Goal: Transaction & Acquisition: Purchase product/service

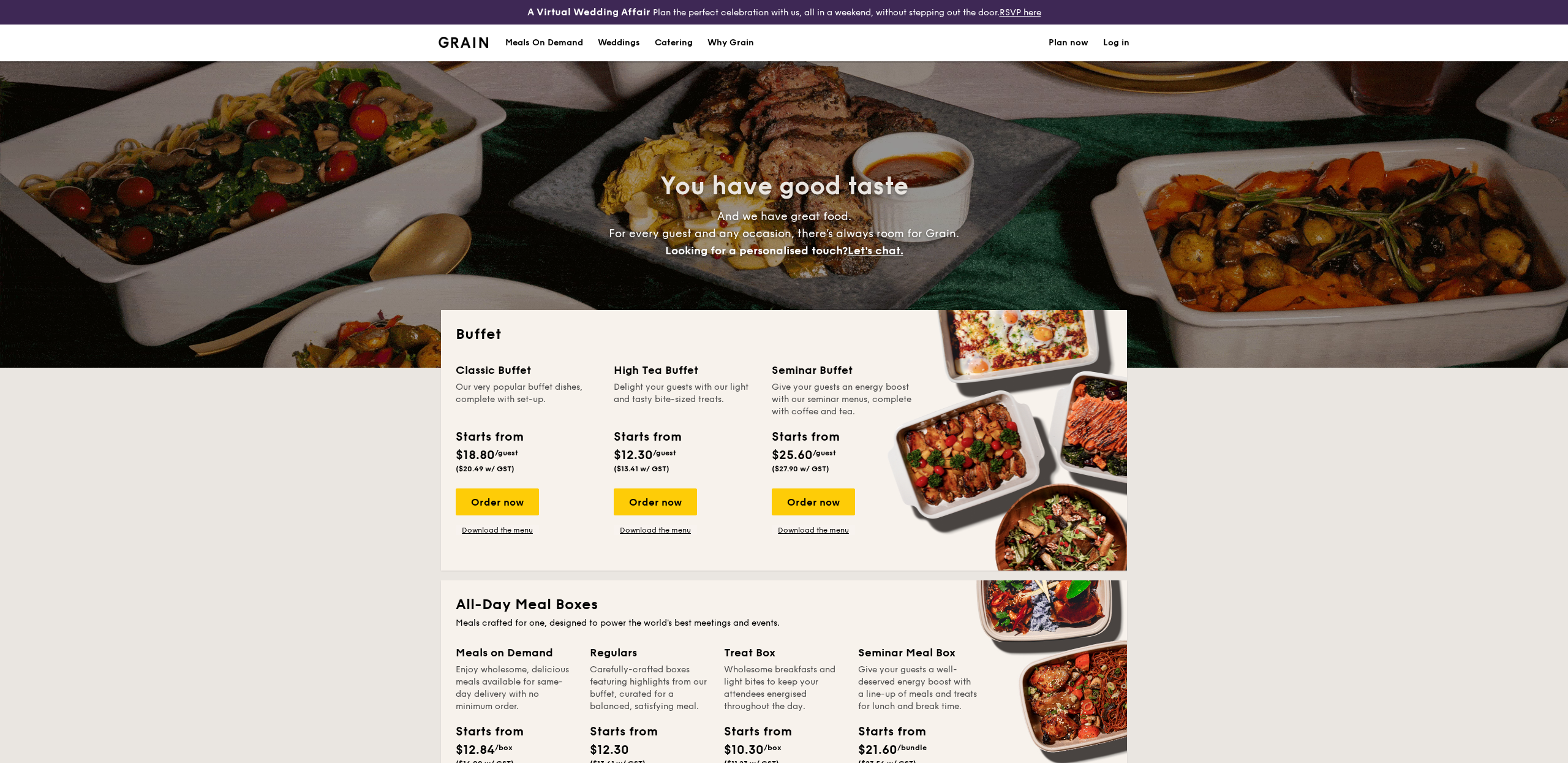
select select
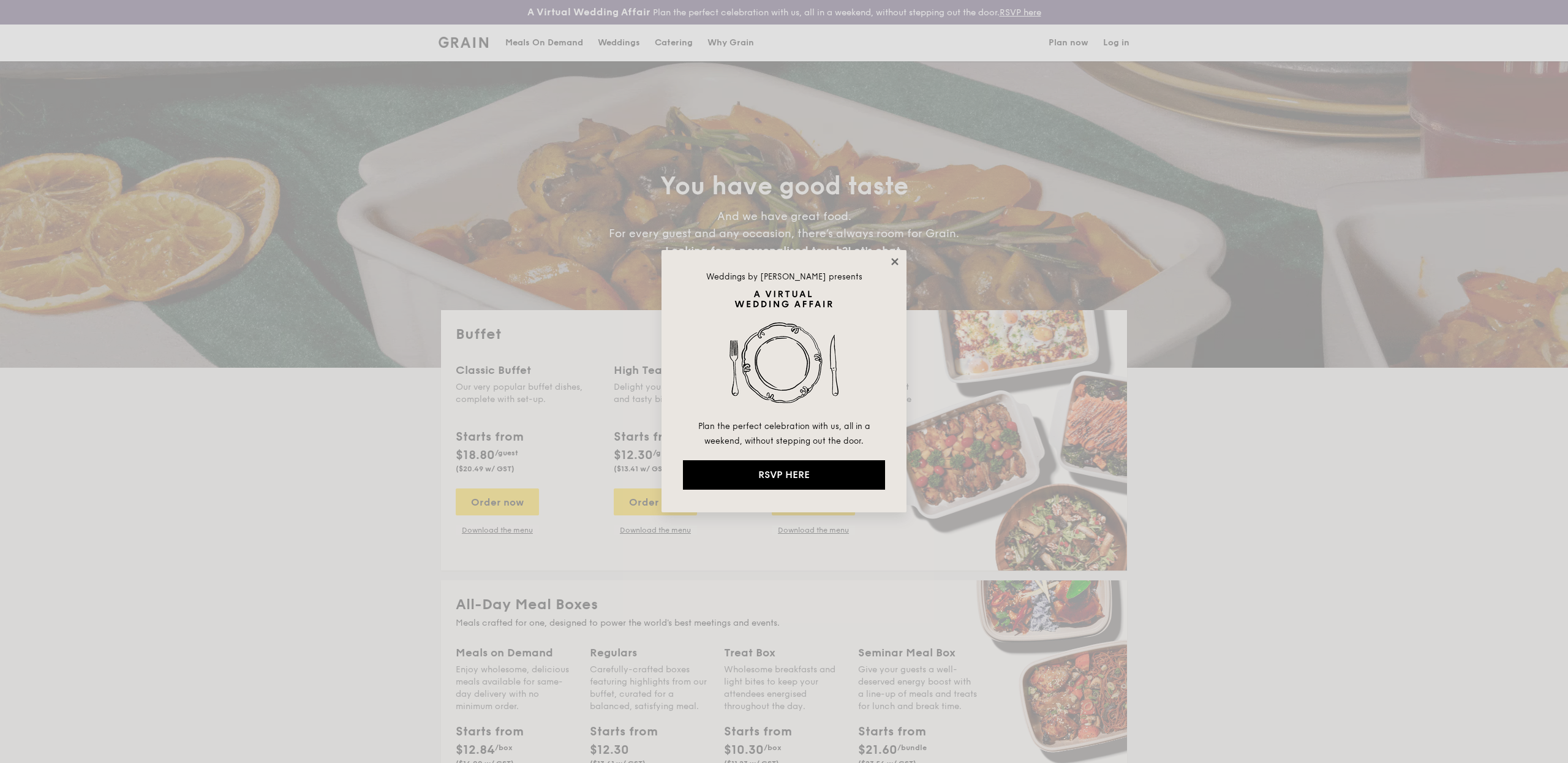
click at [896, 262] on icon at bounding box center [895, 261] width 11 height 11
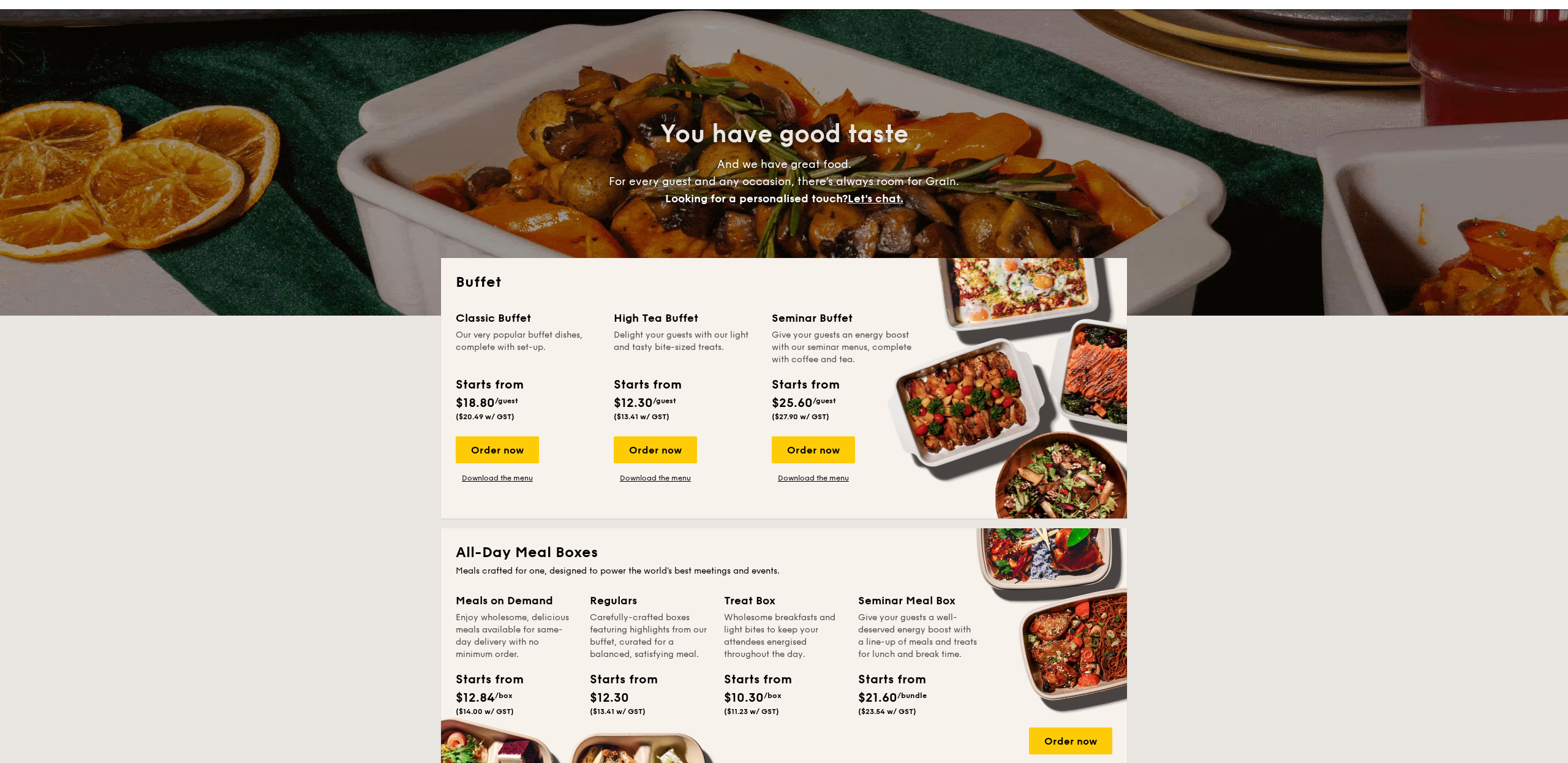
scroll to position [56, 0]
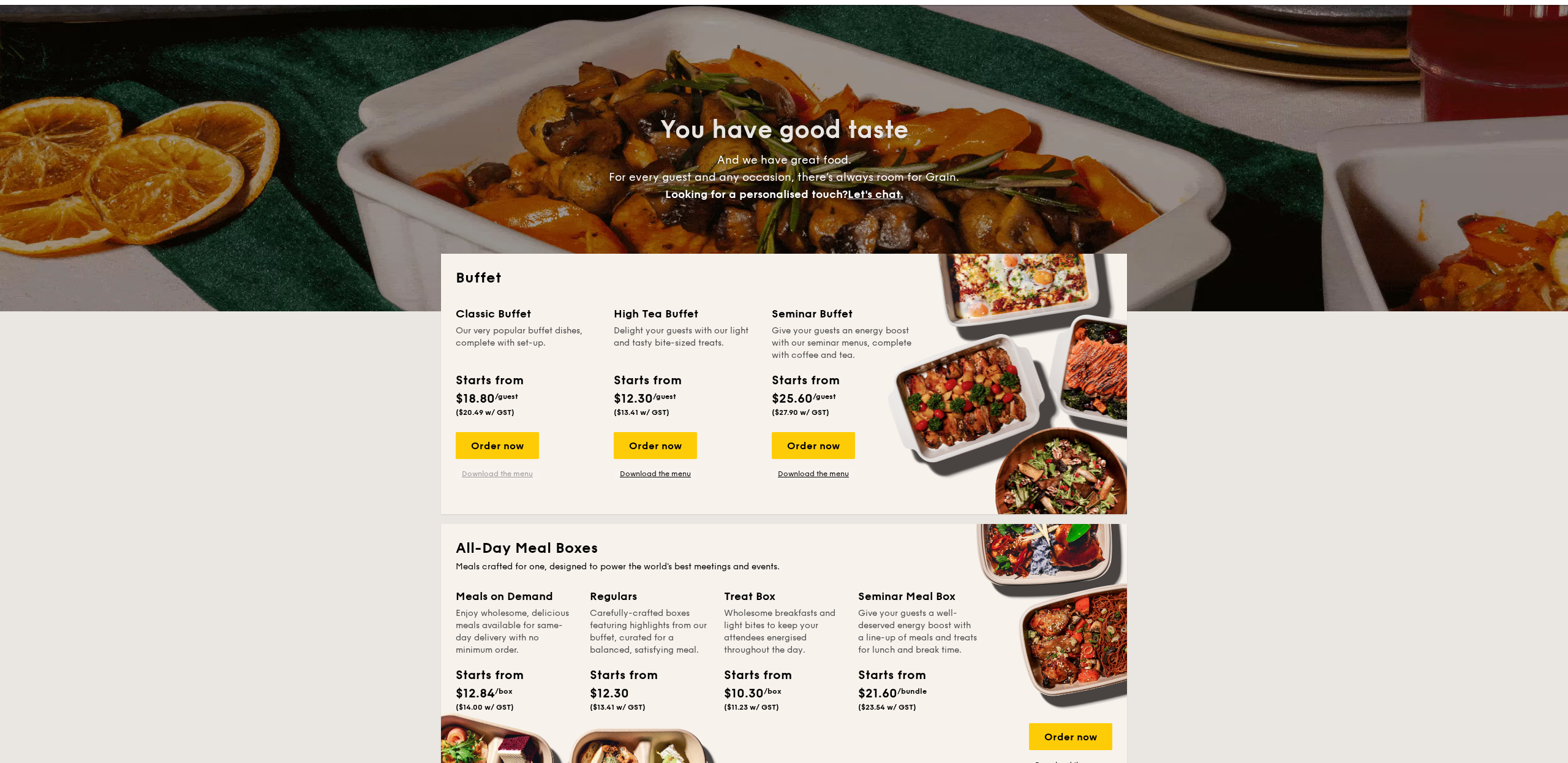
click at [498, 474] on link "Download the menu" at bounding box center [498, 474] width 84 height 10
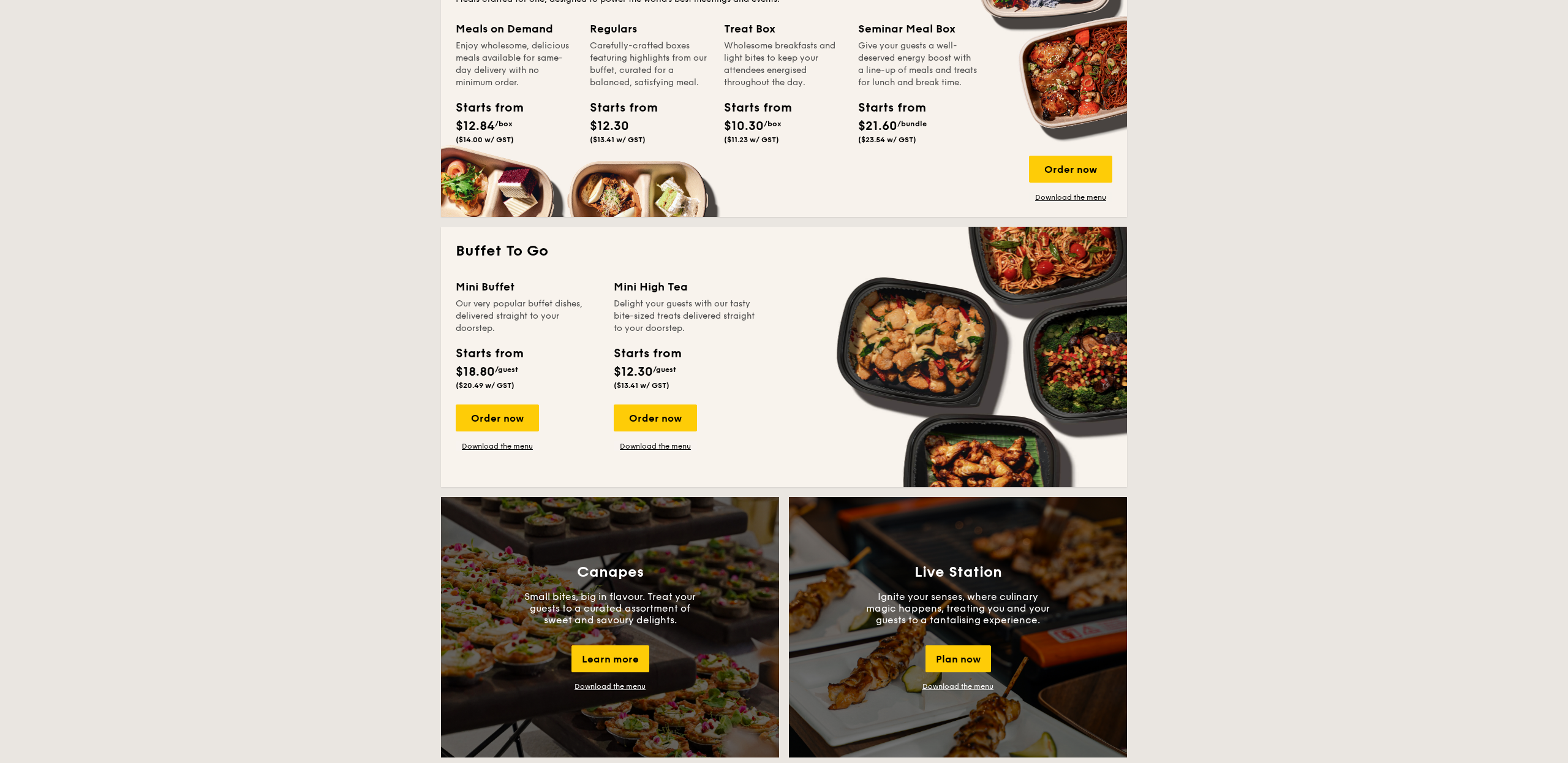
scroll to position [631, 0]
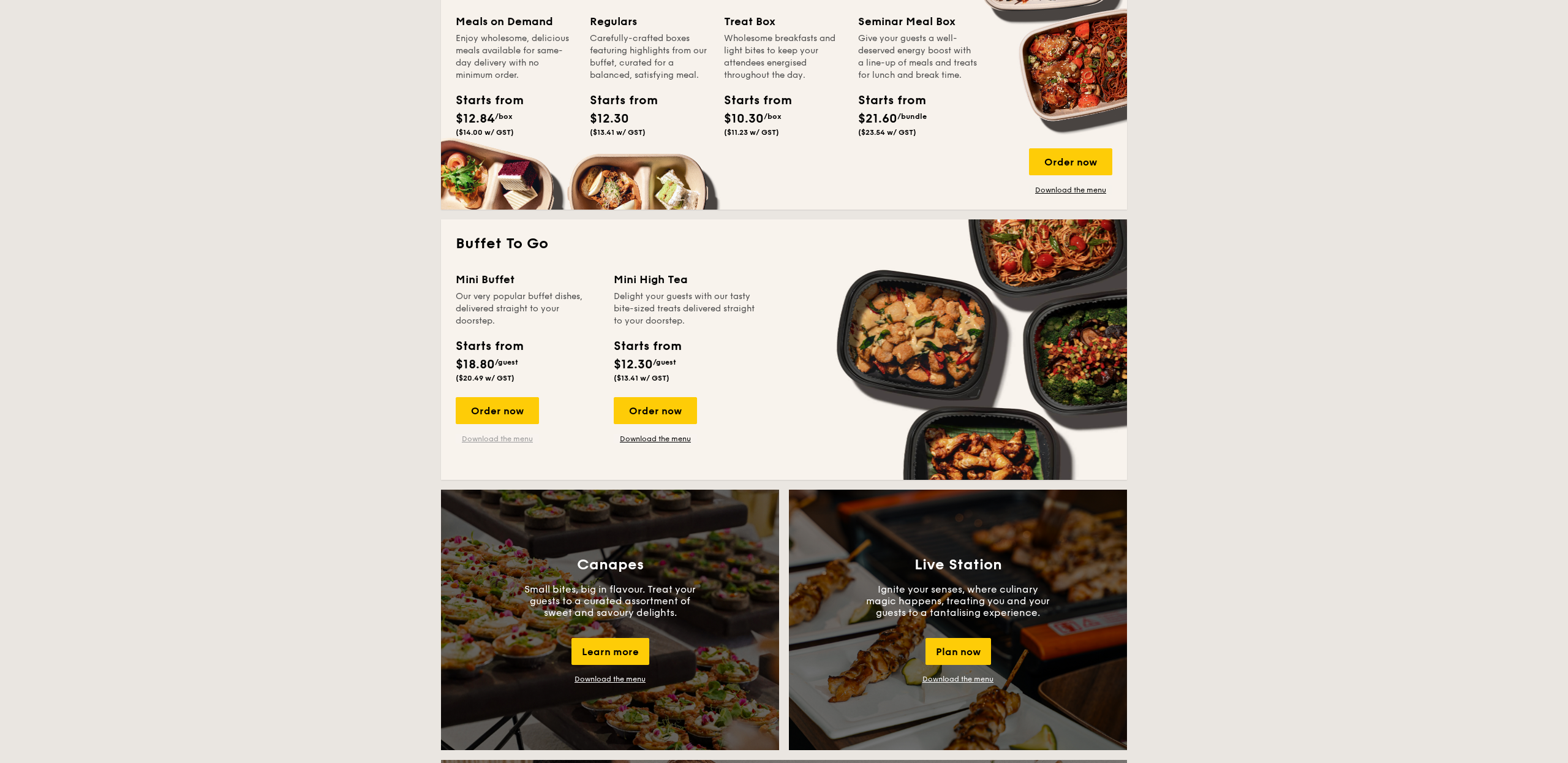
click at [507, 441] on link "Download the menu" at bounding box center [498, 439] width 84 height 10
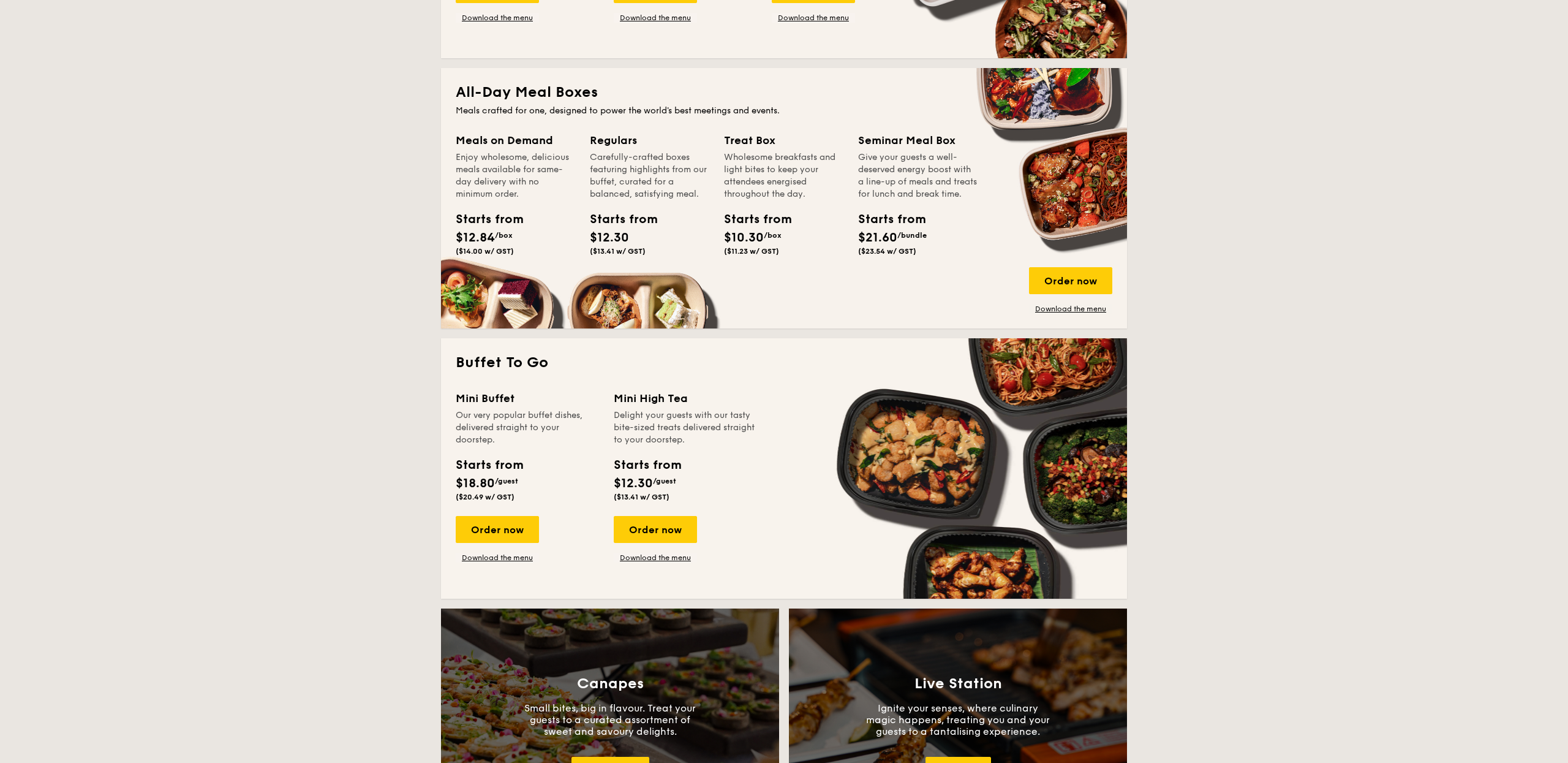
scroll to position [517, 0]
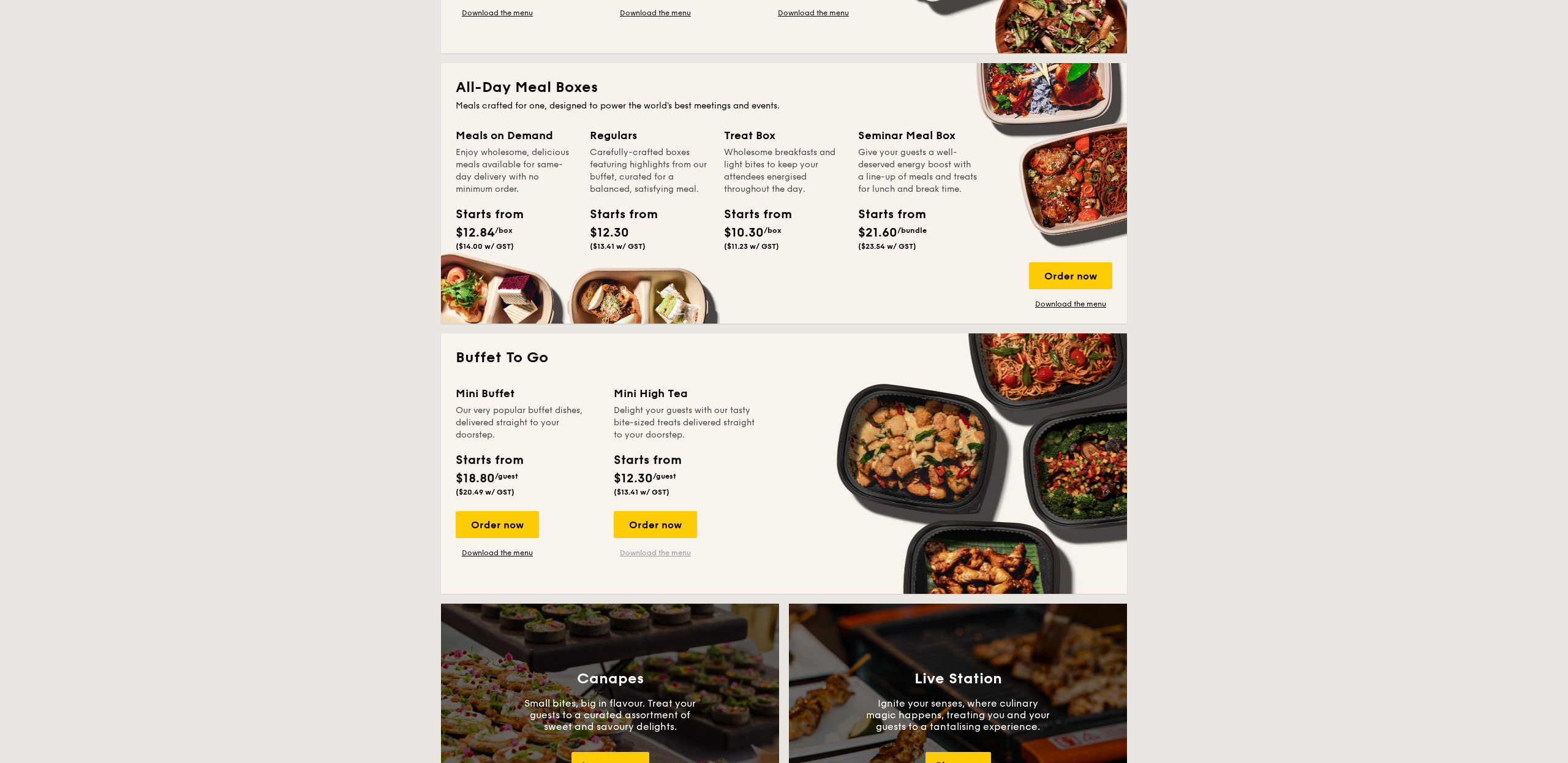
click at [671, 552] on link "Download the menu" at bounding box center [656, 553] width 84 height 10
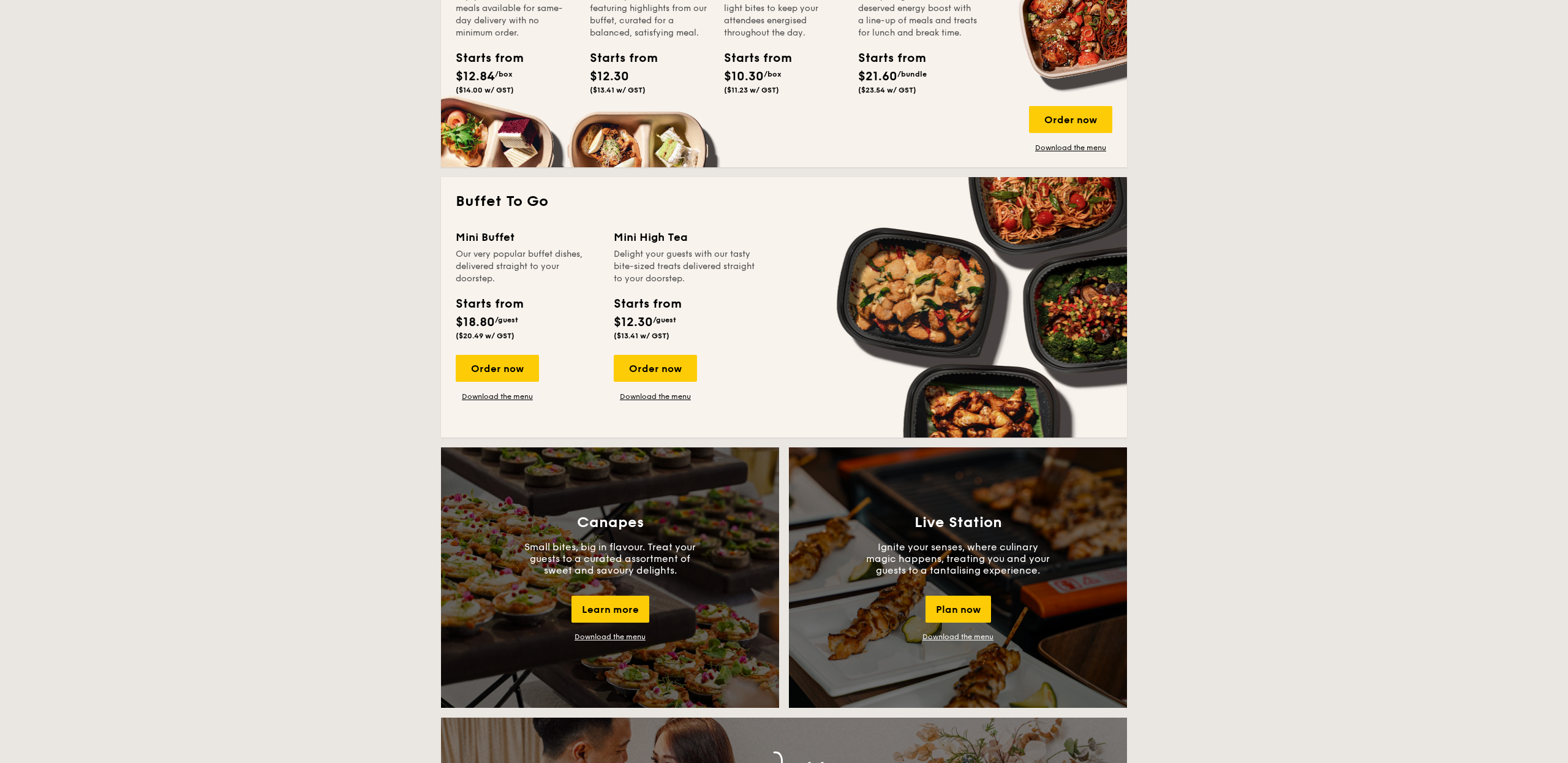
scroll to position [674, 0]
click at [509, 371] on div "Order now" at bounding box center [498, 367] width 84 height 27
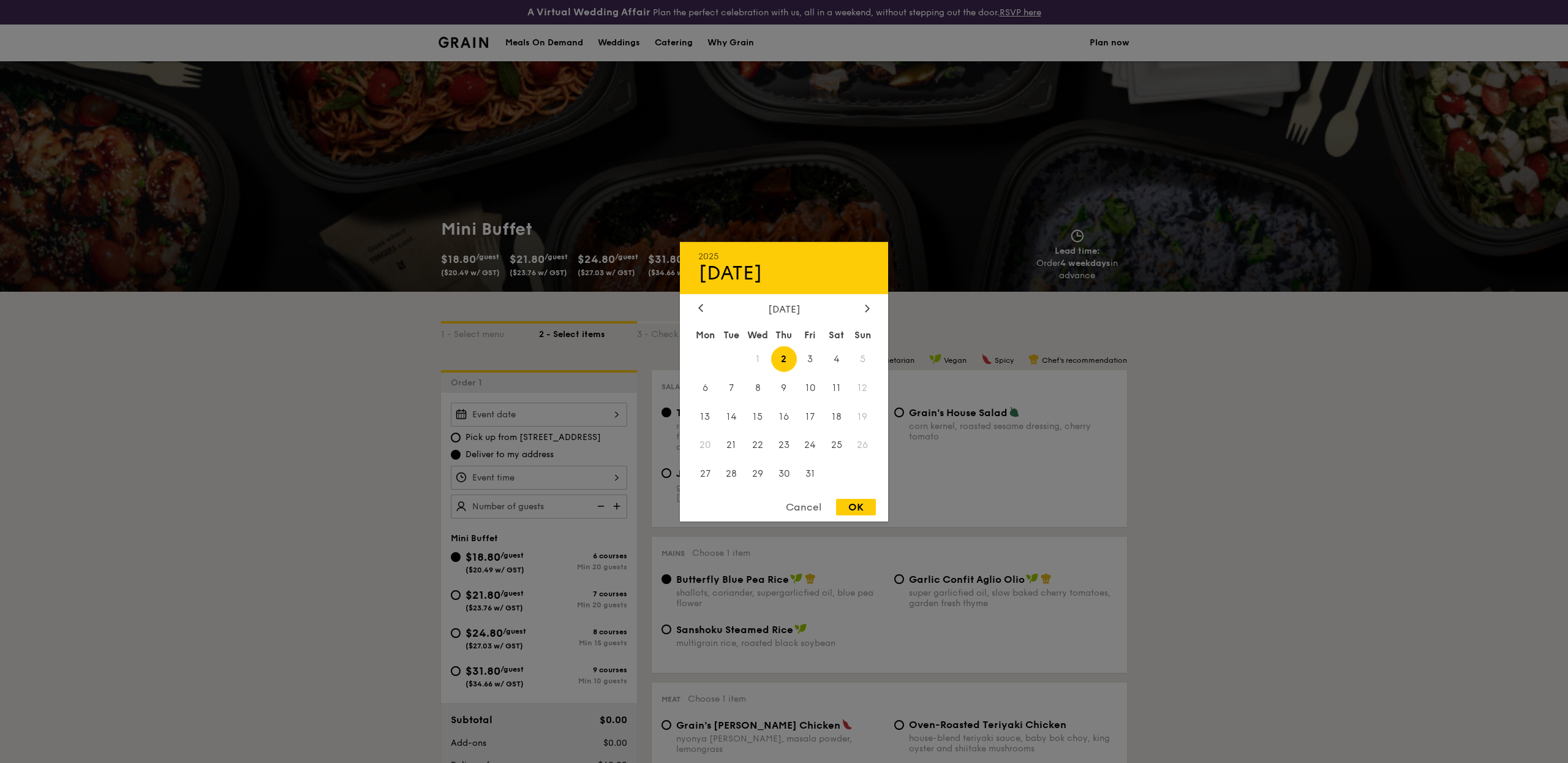
click at [615, 414] on div "2025 Oct [DATE] Tue Wed Thu Fri Sat Sun 1 2 3 4 5 6 7 8 9 10 11 12 13 14 15 16 …" at bounding box center [539, 414] width 176 height 24
click at [839, 358] on span "4" at bounding box center [835, 358] width 26 height 26
click at [850, 507] on div "OK" at bounding box center [856, 507] width 40 height 17
type input "[DATE]"
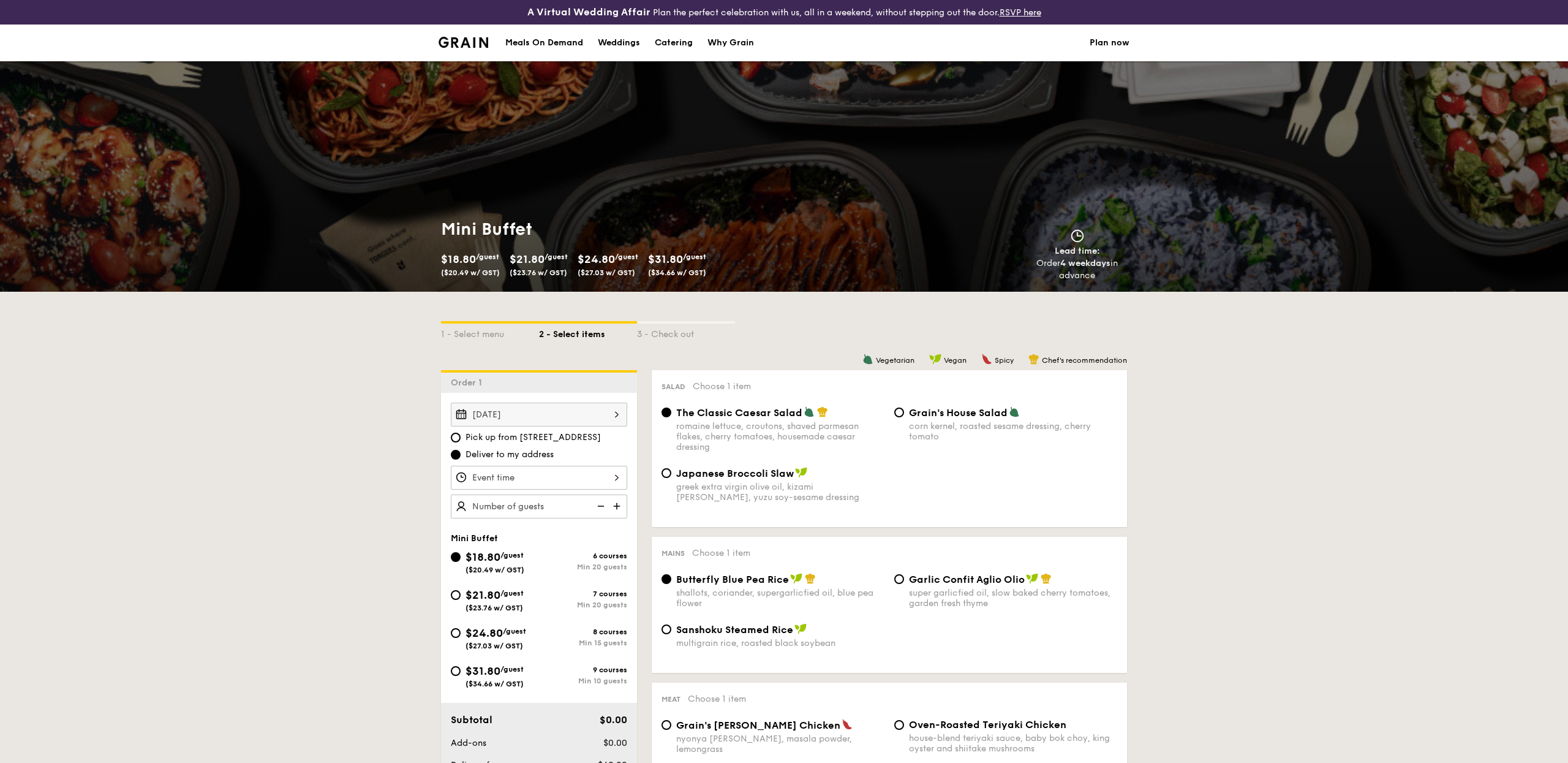
click at [550, 479] on input "Smoked Mesquite Whole Chicken brined in our in-house blend of herbs and spices,…" at bounding box center [539, 478] width 176 height 24
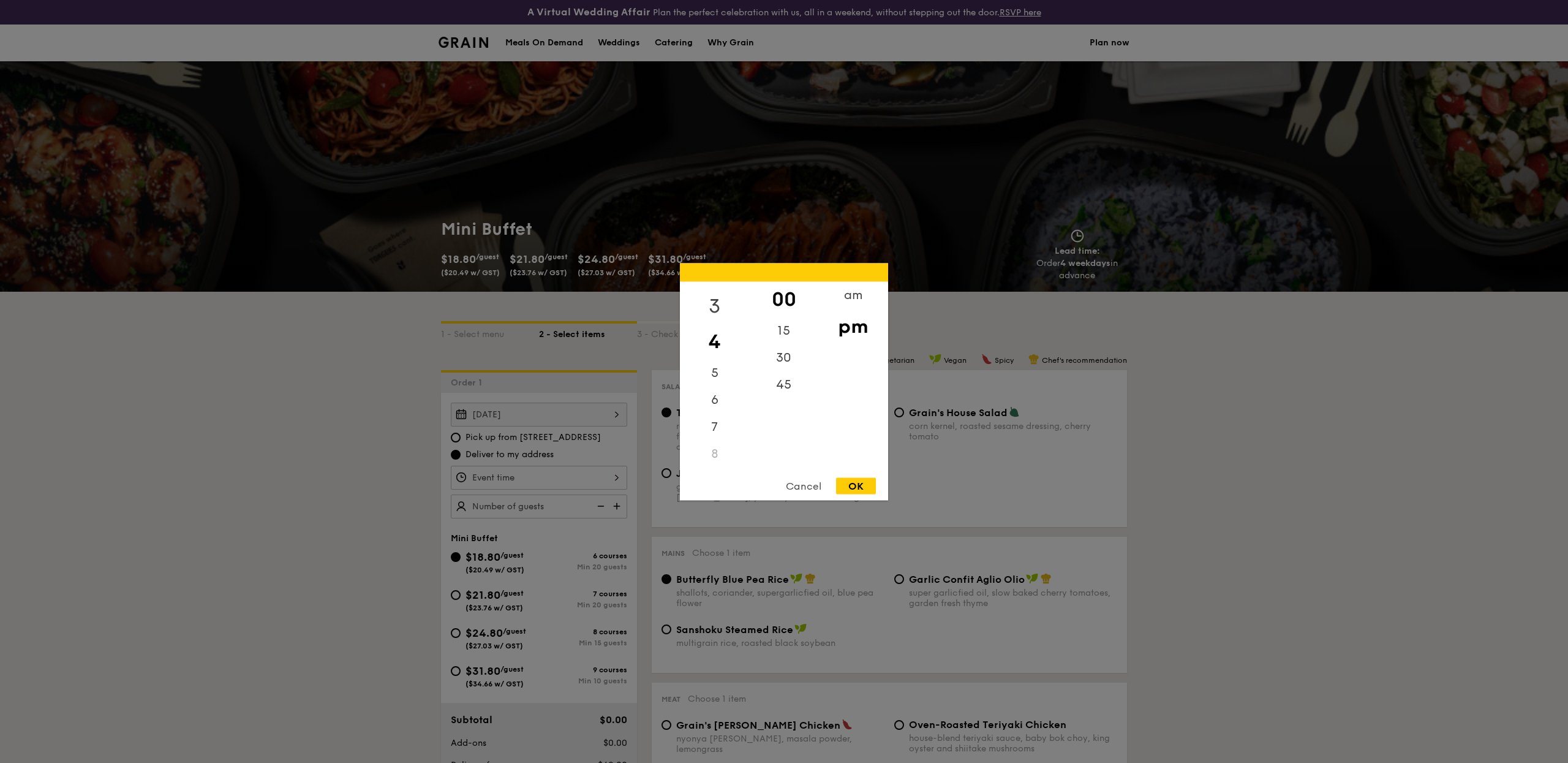
scroll to position [79, 0]
click at [721, 424] on div "7" at bounding box center [714, 417] width 69 height 35
click at [856, 489] on div "OK" at bounding box center [856, 486] width 40 height 17
type input "7:00PM"
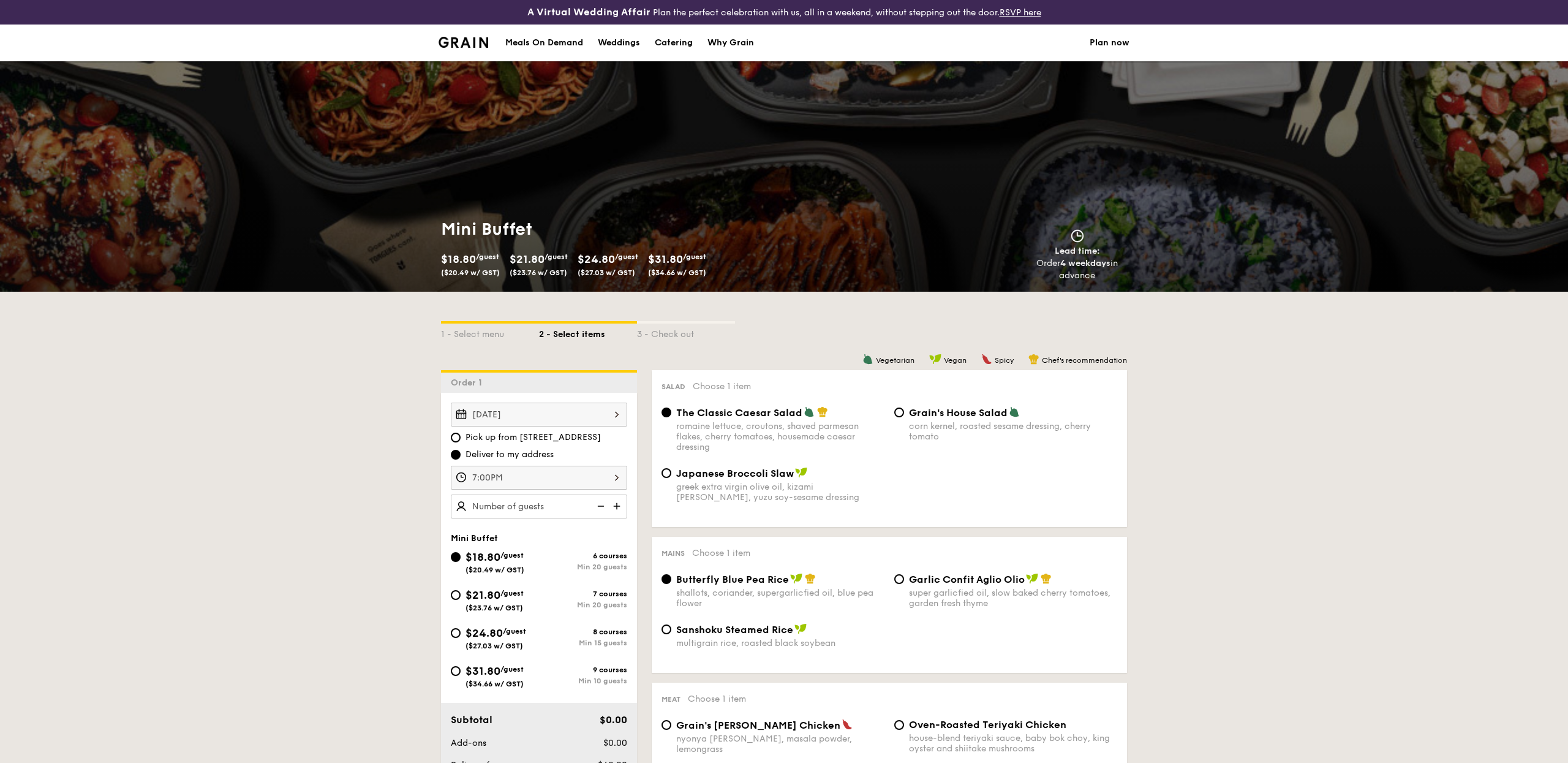
click at [617, 505] on img at bounding box center [618, 506] width 18 height 23
click at [599, 503] on img at bounding box center [600, 506] width 18 height 23
click at [575, 506] on div "20" at bounding box center [539, 506] width 176 height 24
click at [598, 507] on img at bounding box center [600, 506] width 18 height 23
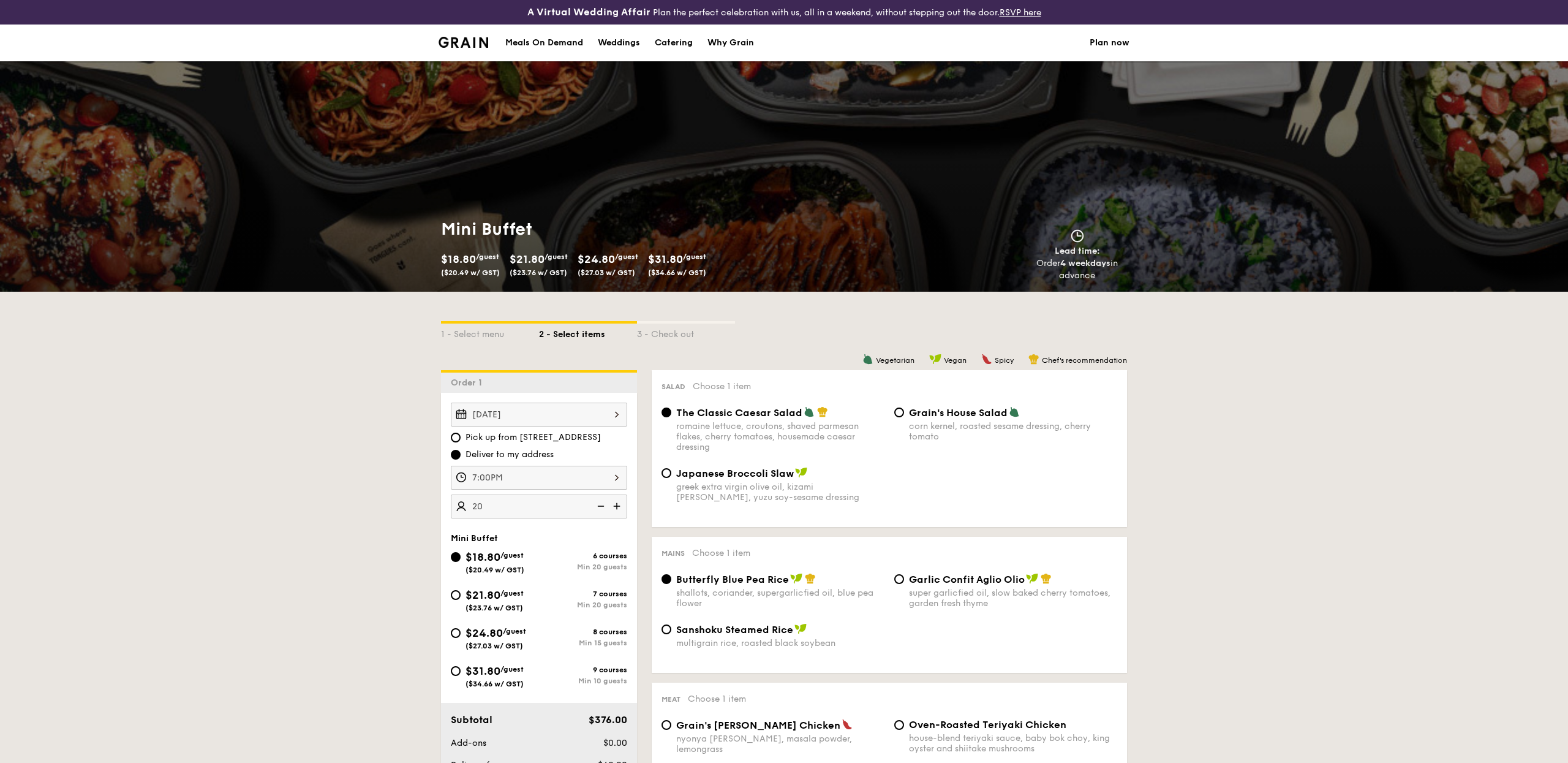
click at [598, 507] on img at bounding box center [600, 506] width 18 height 23
click at [596, 507] on img at bounding box center [600, 506] width 18 height 23
click at [600, 507] on img at bounding box center [600, 506] width 18 height 23
click at [601, 506] on img at bounding box center [600, 506] width 18 height 23
click at [544, 510] on div "20" at bounding box center [539, 506] width 176 height 24
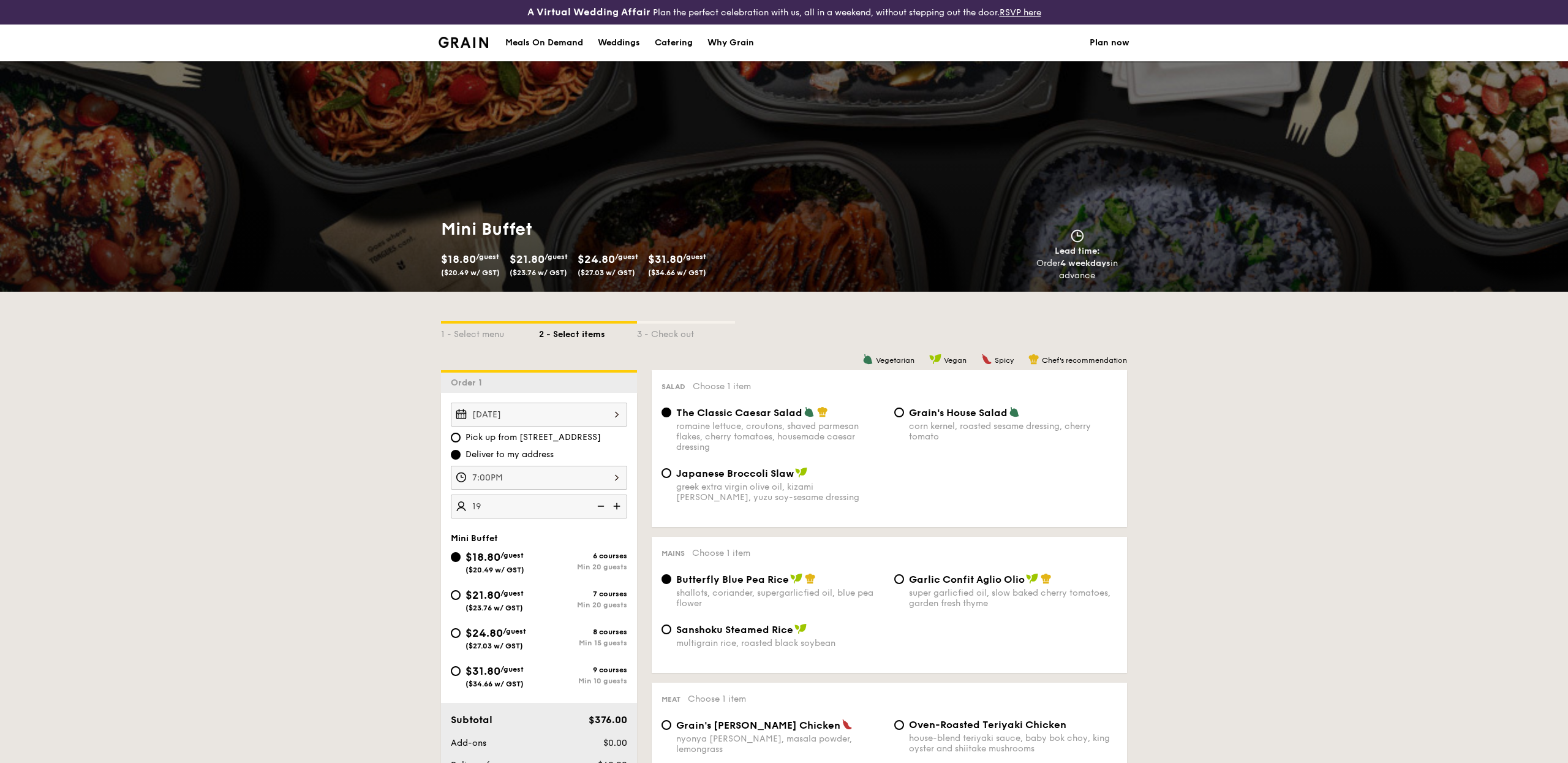
click at [583, 510] on input "19" at bounding box center [539, 506] width 176 height 24
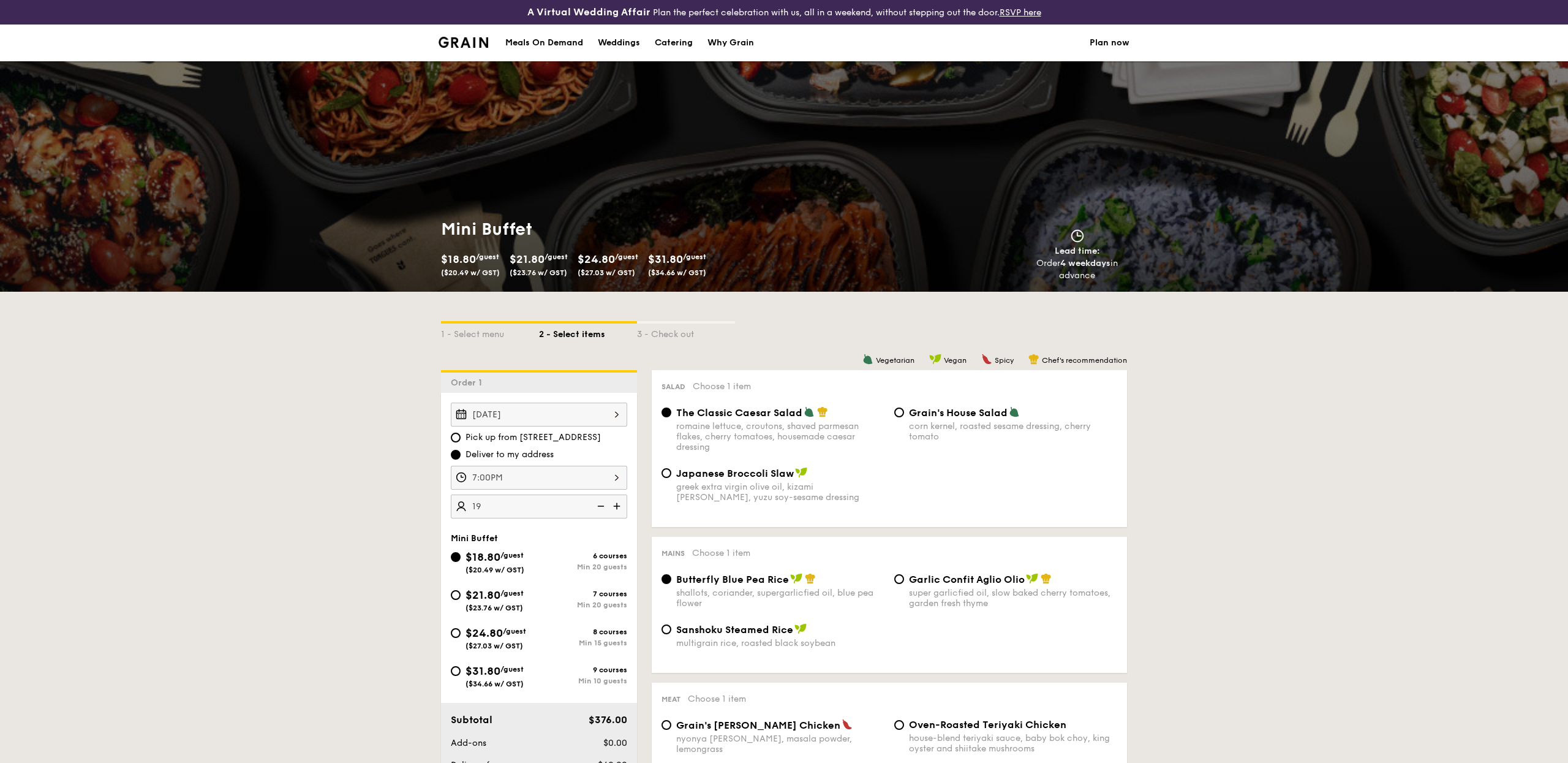
click at [584, 510] on input "19" at bounding box center [539, 506] width 176 height 24
type input "20 guests"
click at [460, 676] on div "$31.80 /guest ($34.66 w/ GST)" at bounding box center [494, 675] width 88 height 26
click at [460, 676] on input "$31.80 /guest ($34.66 w/ GST) 9 courses Min 10 guests" at bounding box center [456, 671] width 10 height 10
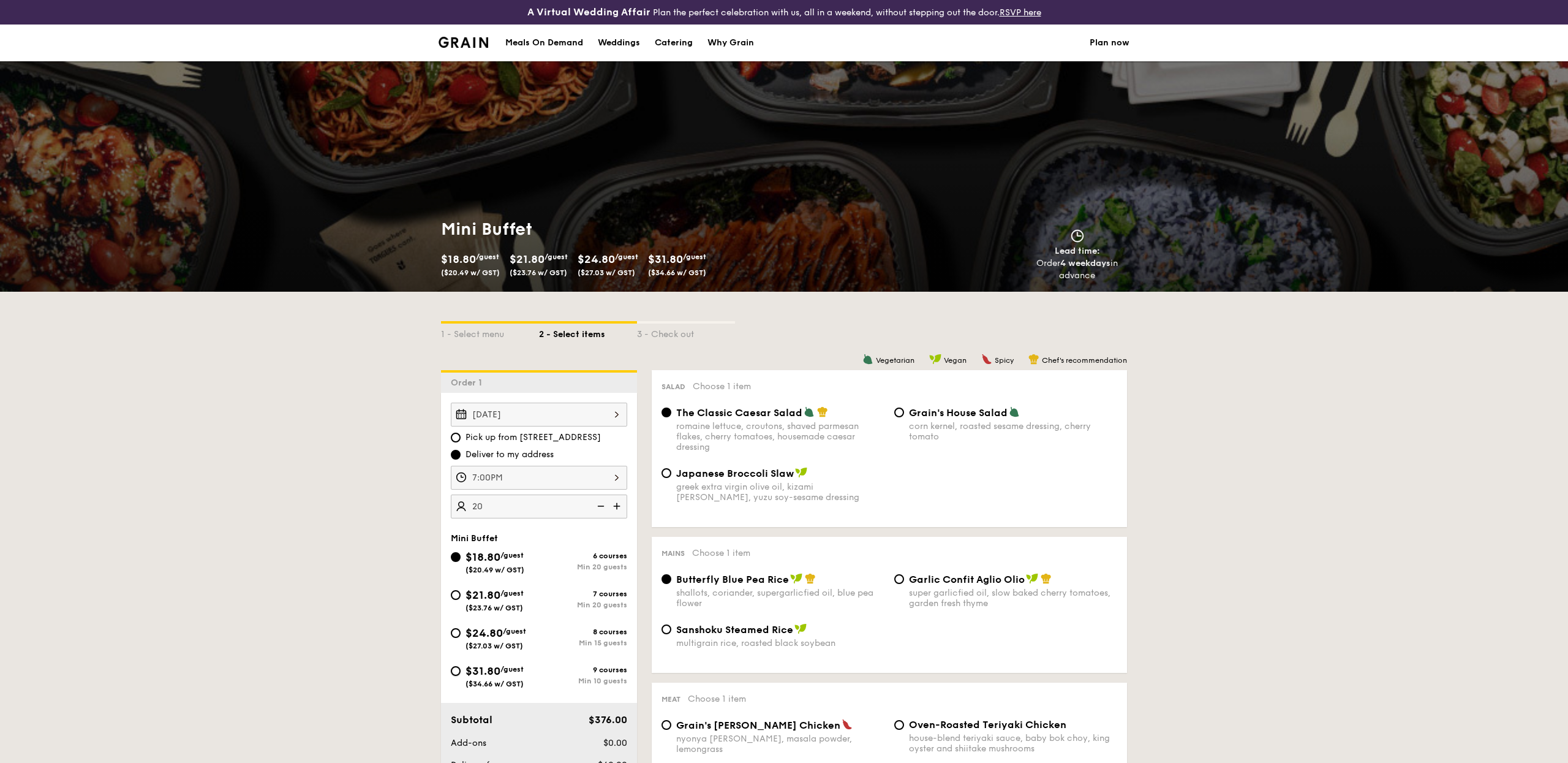
radio input "true"
radio input "false"
radio input "true"
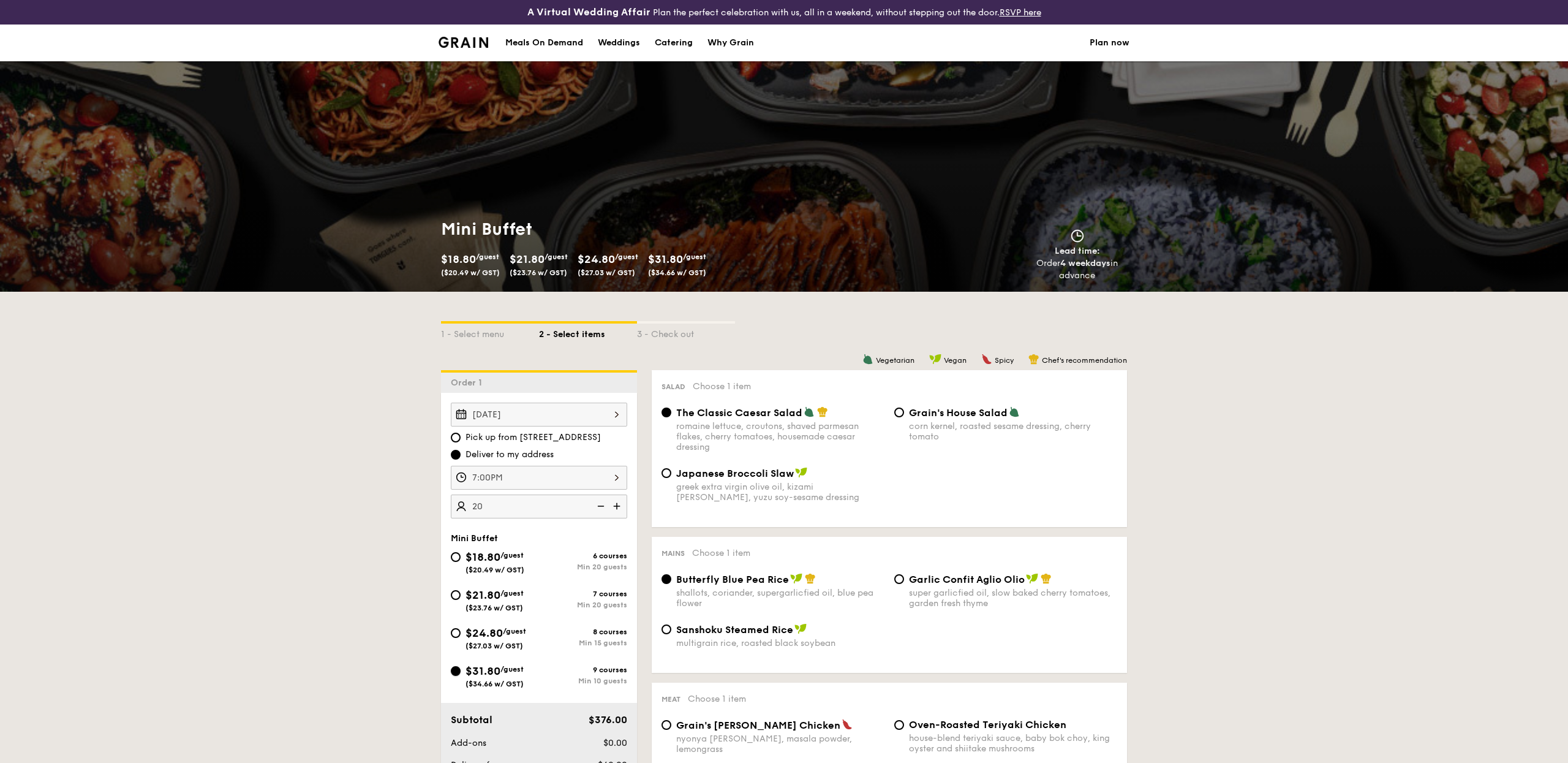
radio input "true"
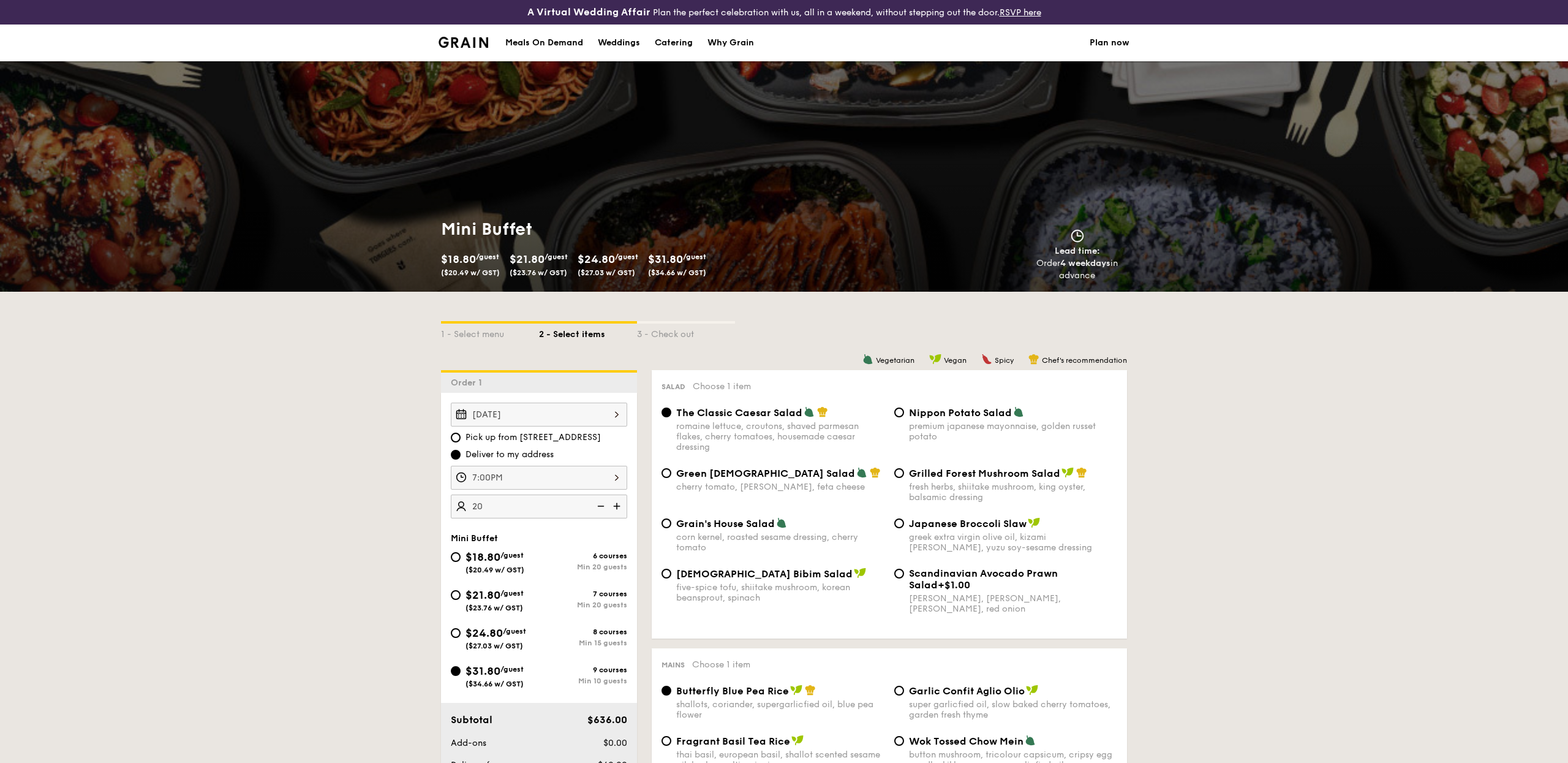
click at [603, 508] on img at bounding box center [600, 506] width 18 height 23
click at [603, 507] on img at bounding box center [600, 506] width 18 height 23
type input "10 guests"
click at [603, 507] on img at bounding box center [600, 506] width 18 height 23
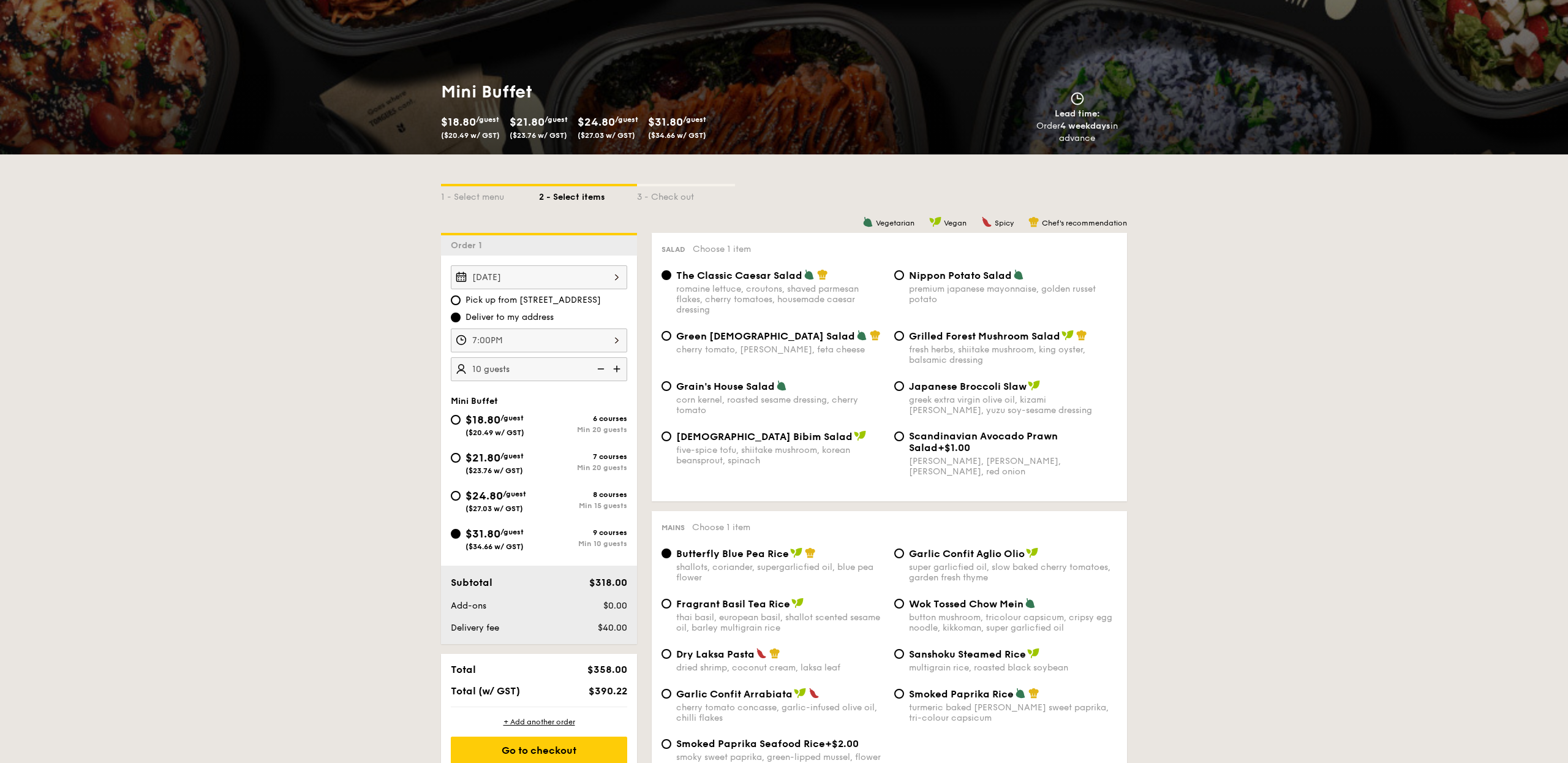
scroll to position [136, 0]
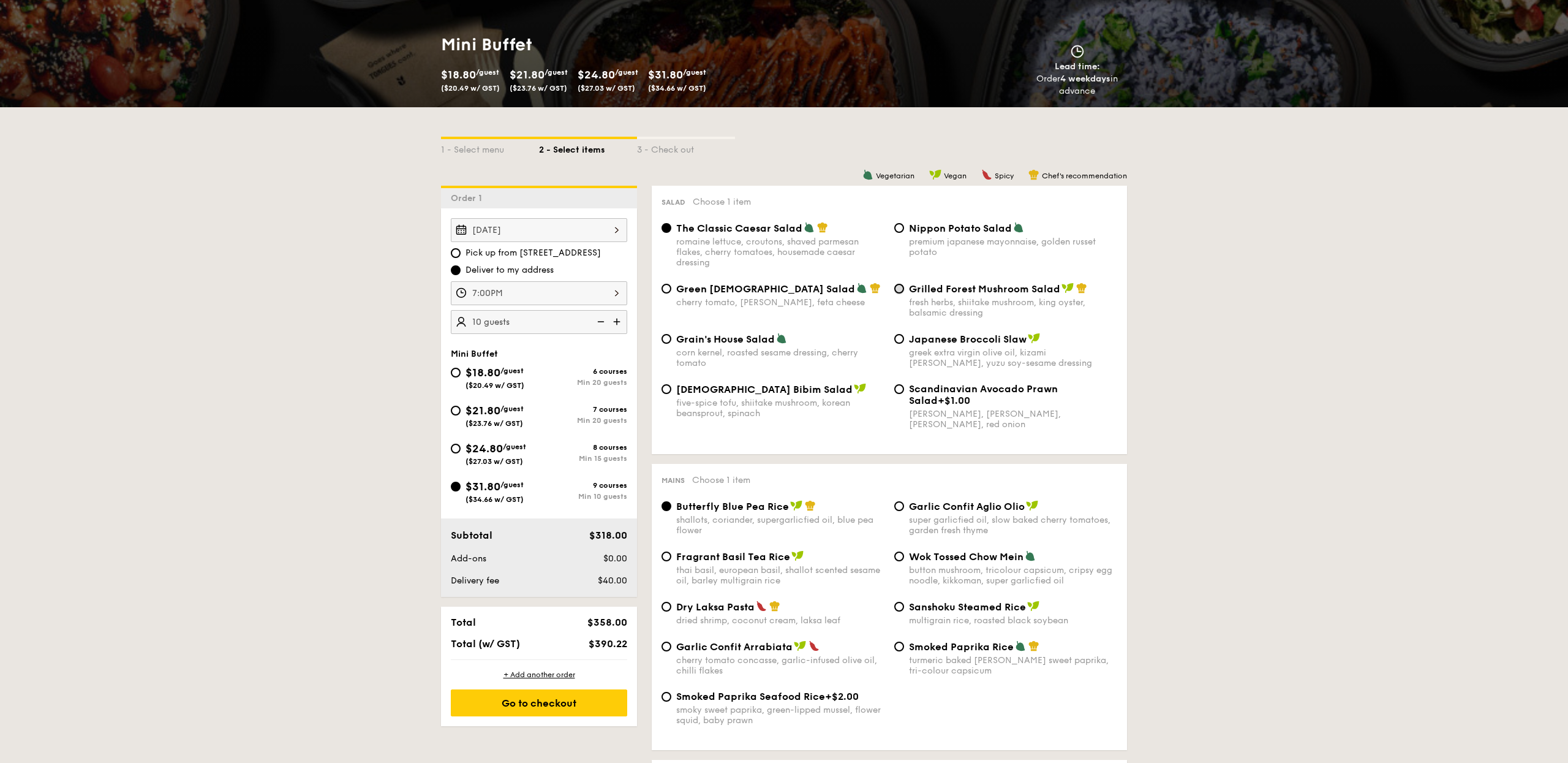
click at [899, 295] on div "Grilled Forest Mushroom Salad fresh herbs, shiitake mushroom, king oyster, bals…" at bounding box center [1006, 300] width 232 height 35
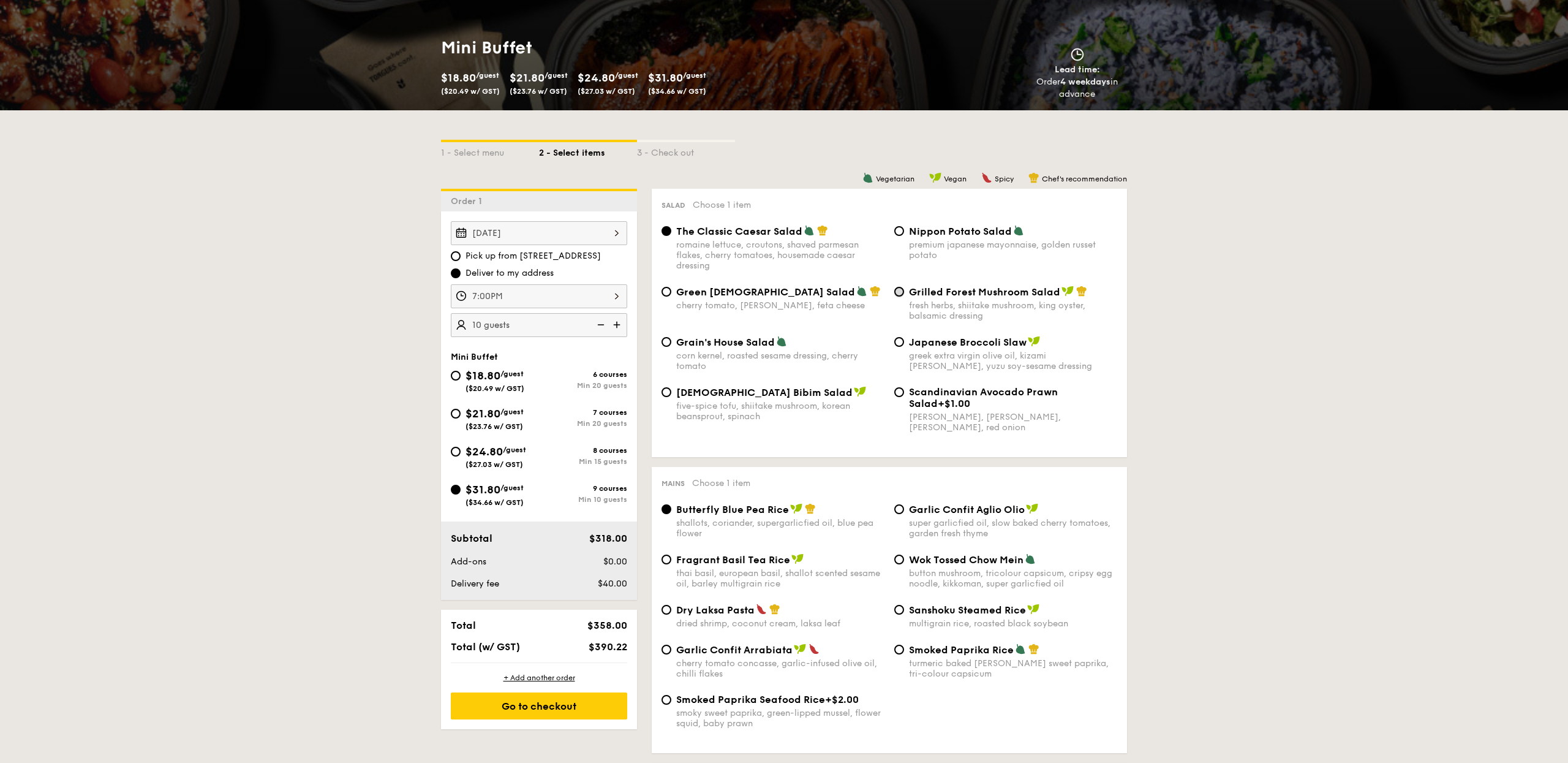
click at [899, 294] on input "Grilled Forest Mushroom Salad fresh herbs, shiitake mushroom, king oyster, bals…" at bounding box center [899, 292] width 10 height 10
radio input "true"
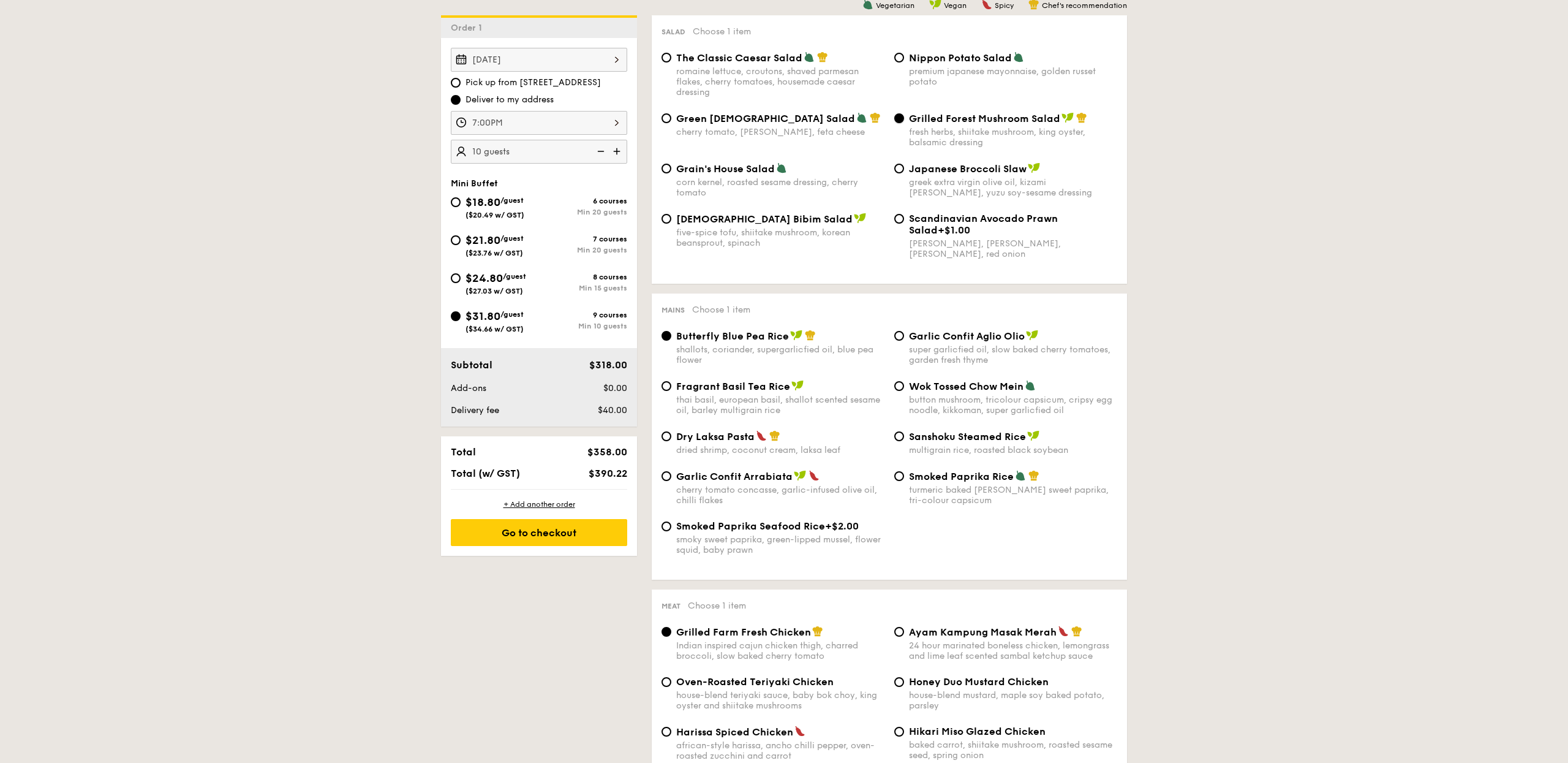
scroll to position [359, 0]
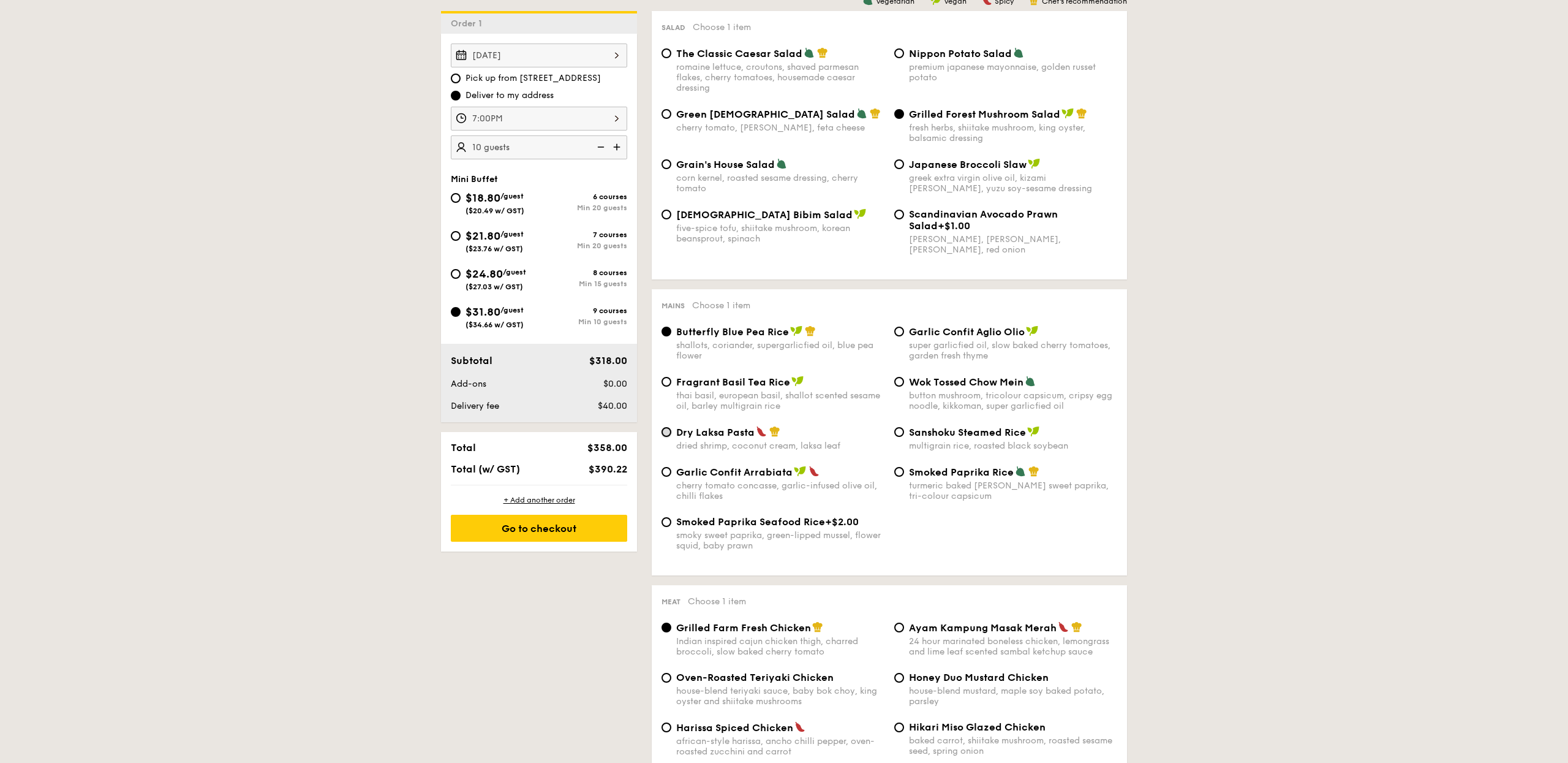
click at [670, 437] on input "Dry Laksa Pasta dried shrimp, coconut cream, laksa leaf" at bounding box center [667, 433] width 10 height 10
radio input "true"
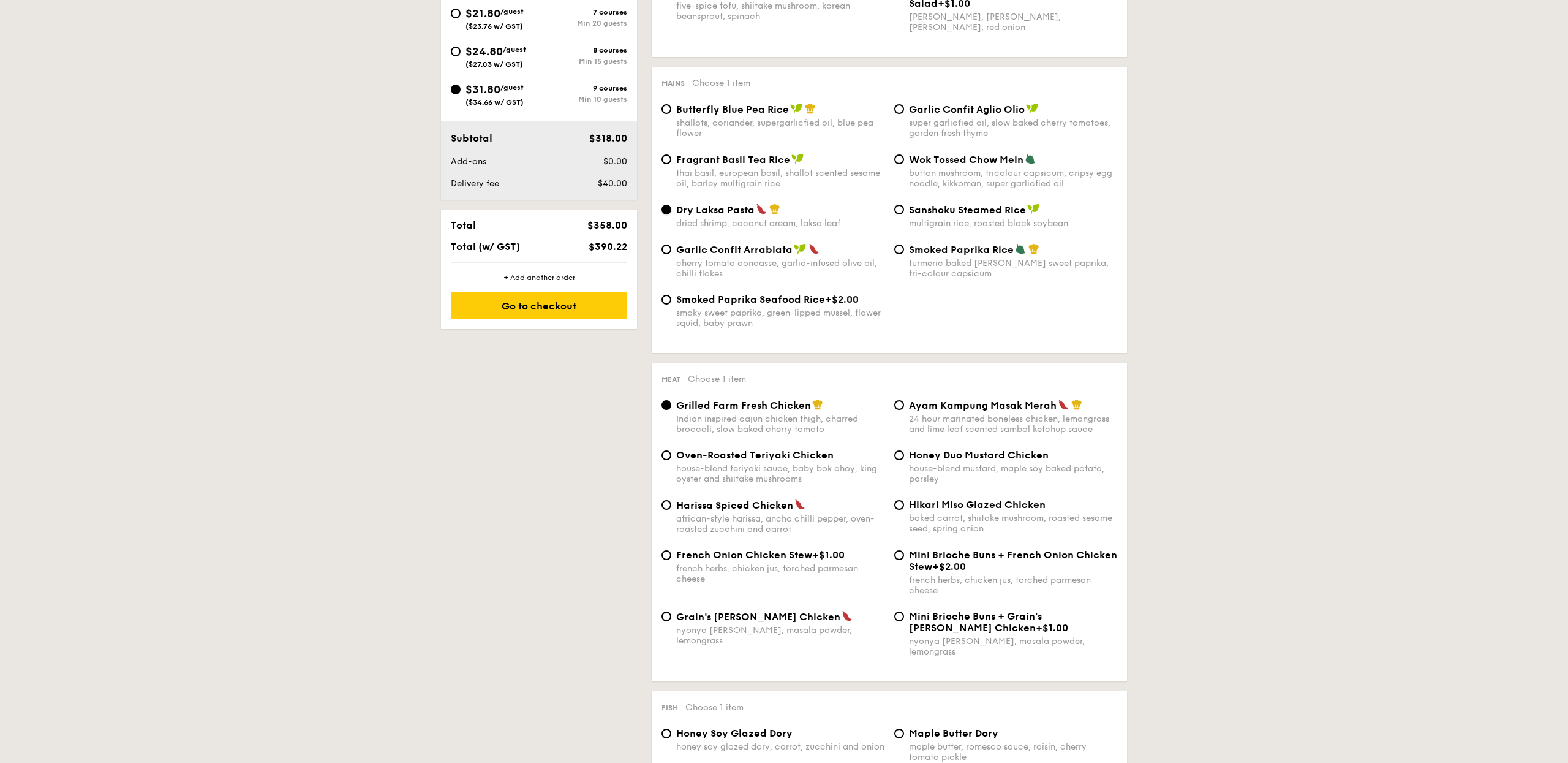
scroll to position [586, 0]
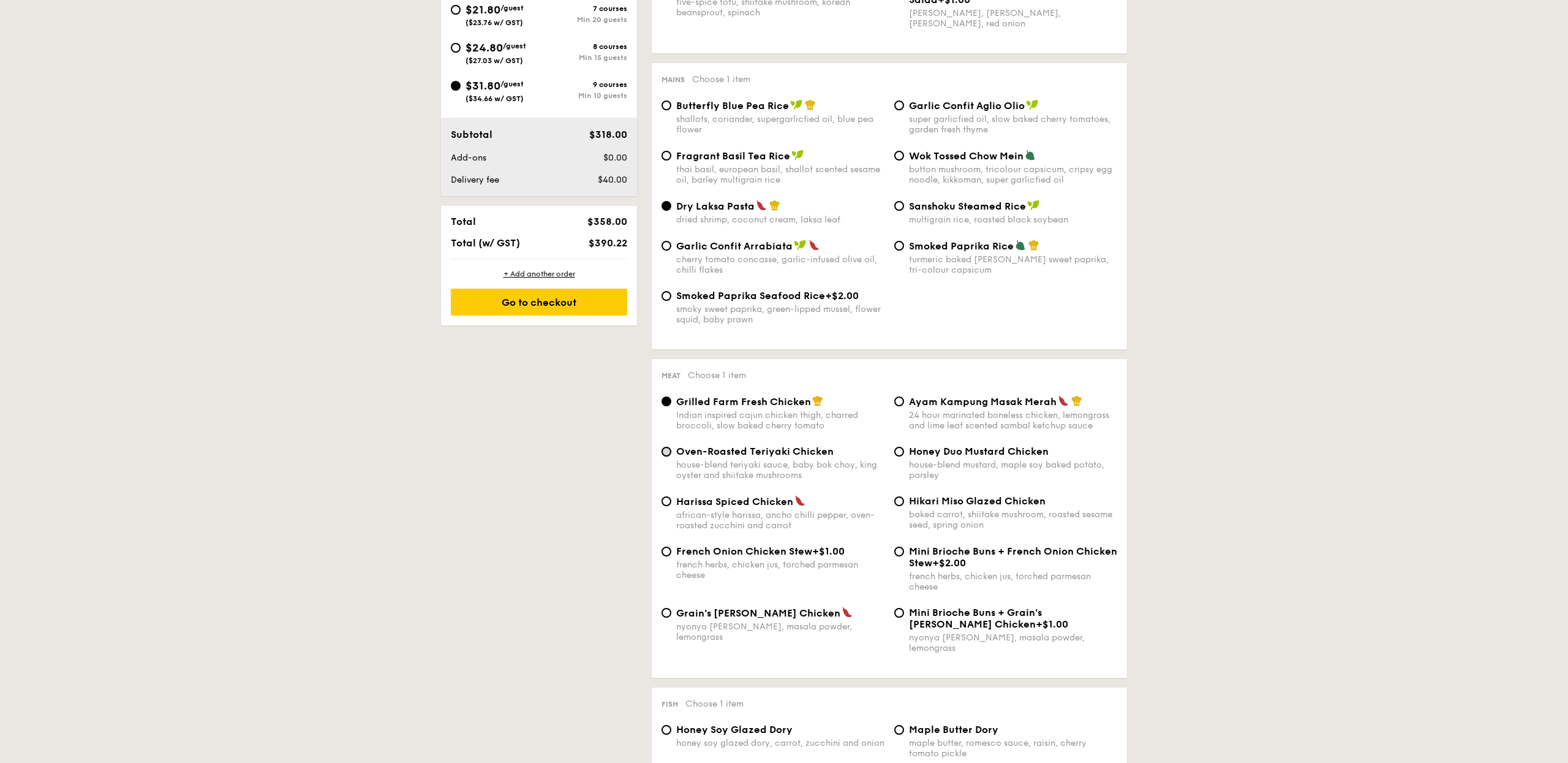
click at [667, 457] on input "Oven-Roasted Teriyaki Chicken house-blend teriyaki sauce, baby bok choy, king o…" at bounding box center [667, 452] width 10 height 10
radio input "true"
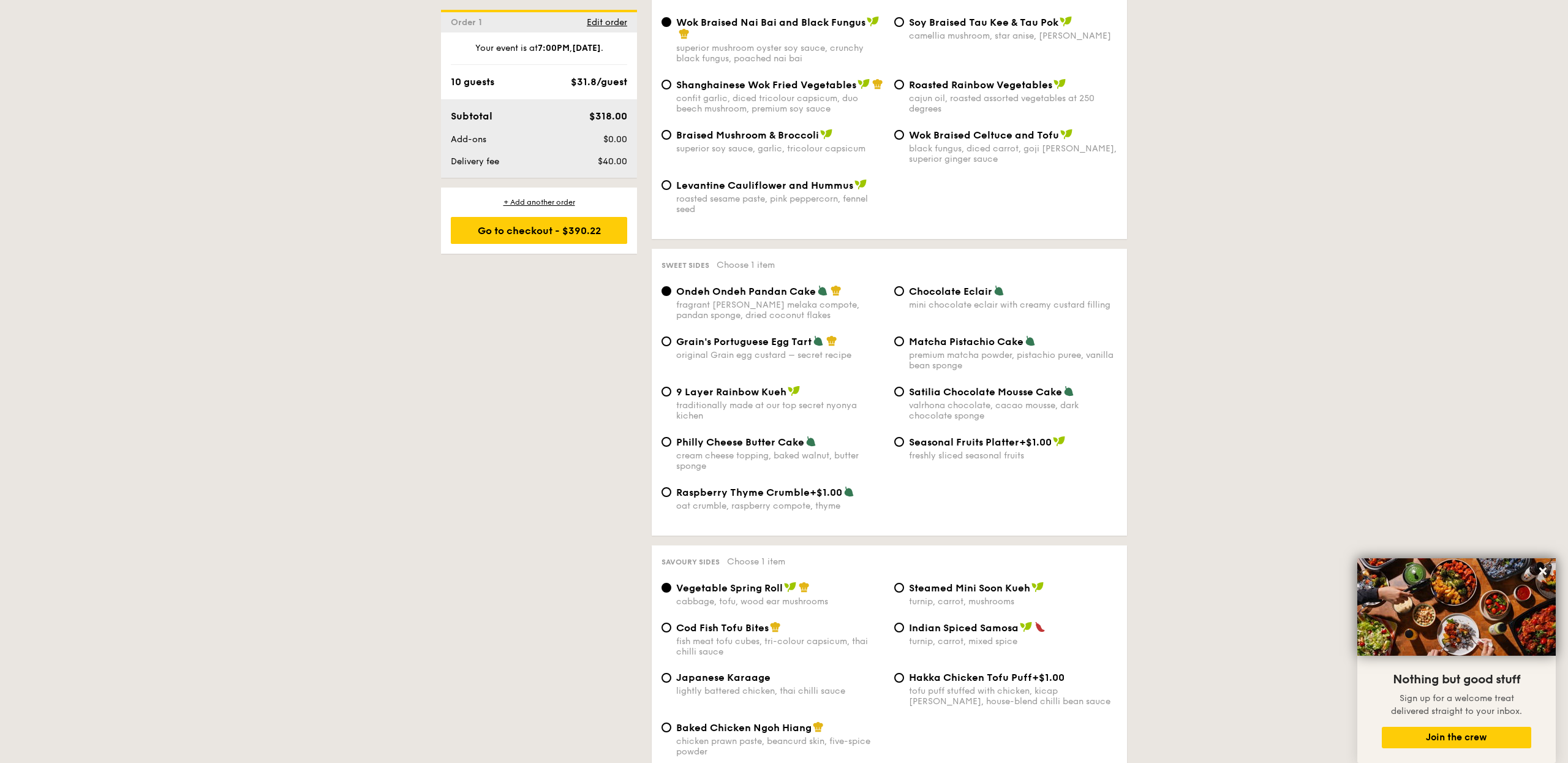
scroll to position [1639, 0]
click at [900, 441] on input "Seasonal Fruits Platter +$1.00 freshly sliced seasonal fruits" at bounding box center [899, 441] width 10 height 10
radio input "true"
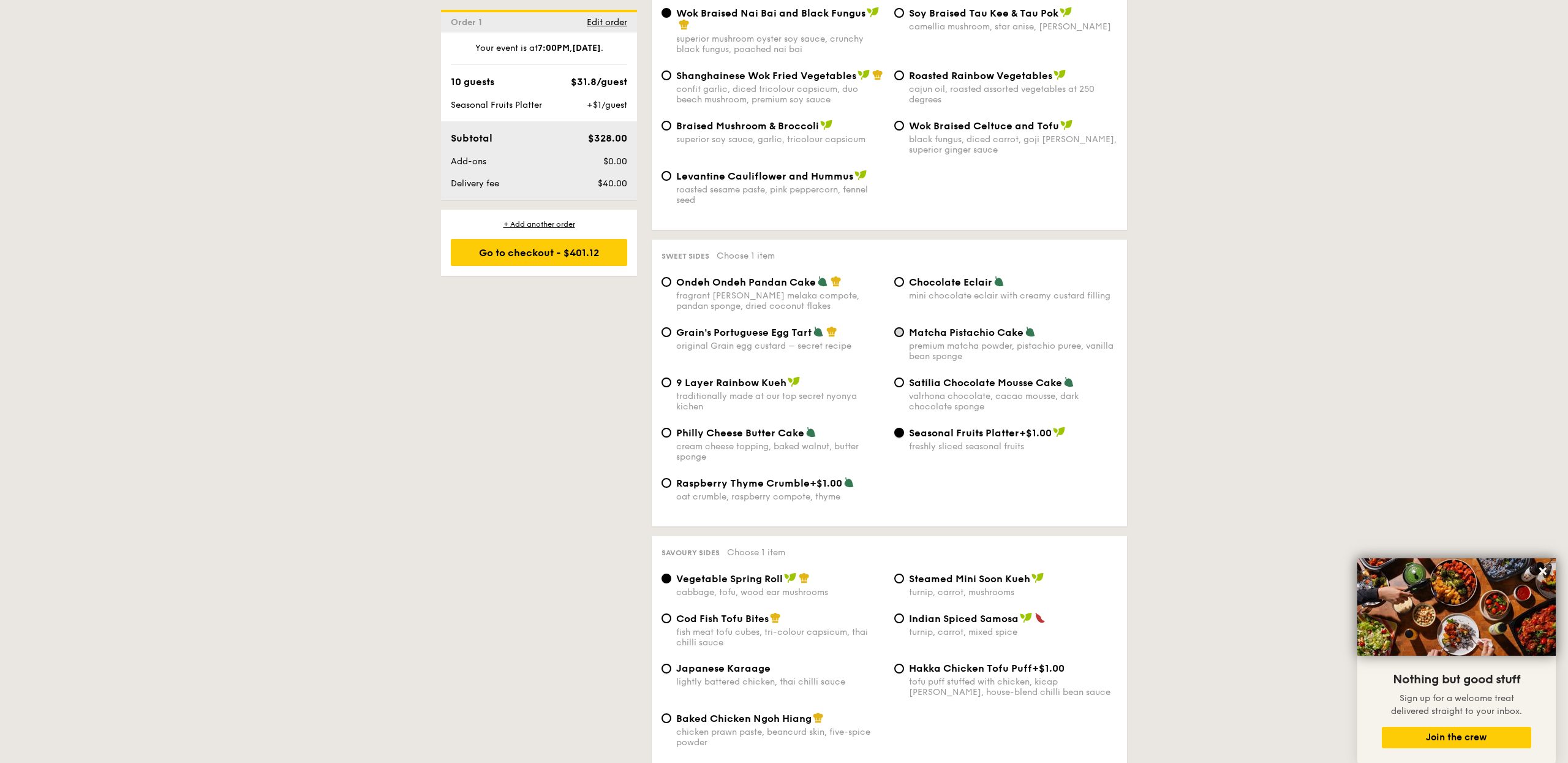
scroll to position [1647, 0]
click at [899, 330] on input "Matcha Pistachio Cake premium matcha powder, pistachio puree, vanilla bean spon…" at bounding box center [899, 331] width 10 height 10
radio input "true"
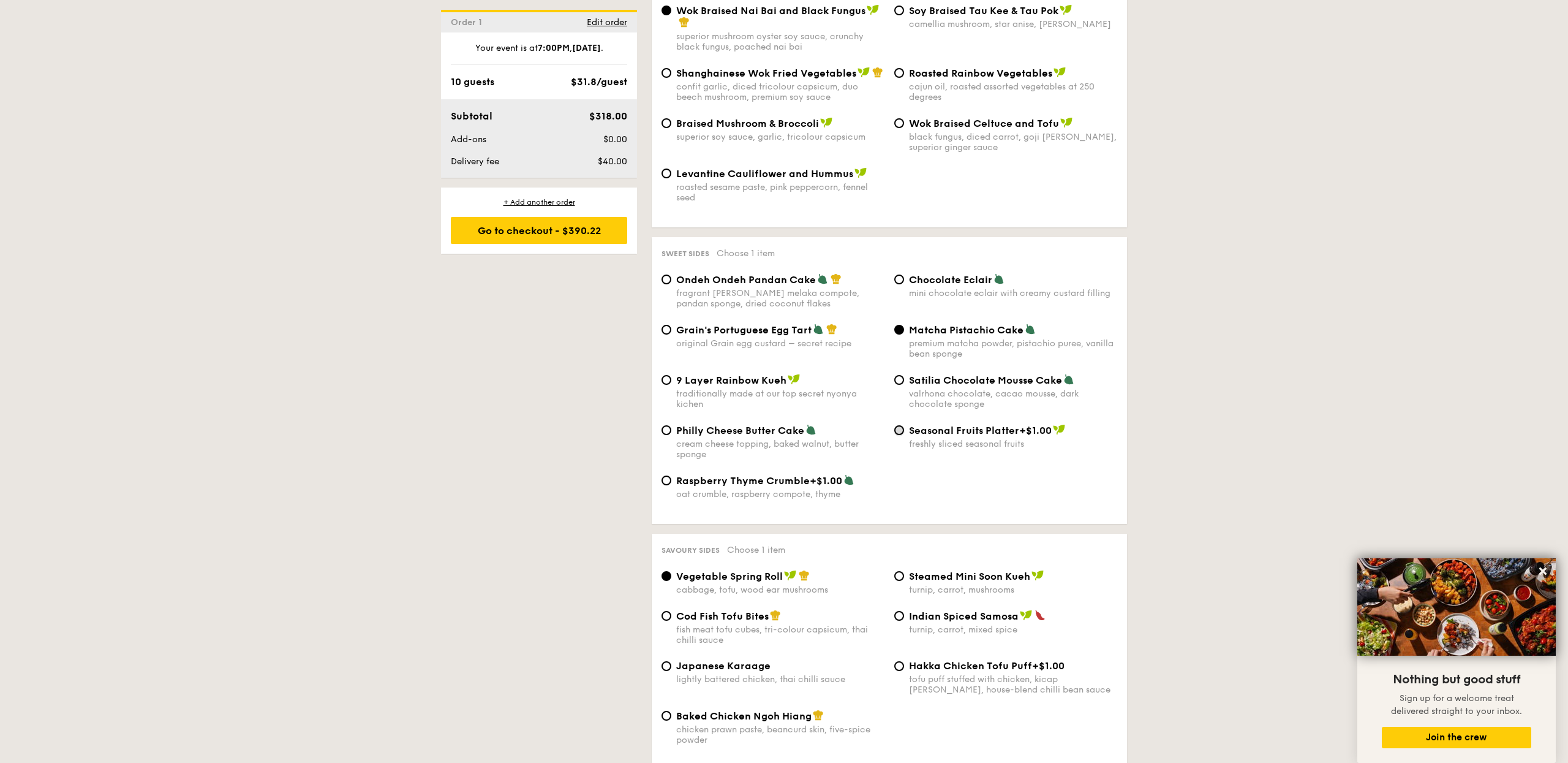
click at [901, 433] on input "Seasonal Fruits Platter +$1.00 freshly sliced seasonal fruits" at bounding box center [899, 430] width 10 height 10
radio input "true"
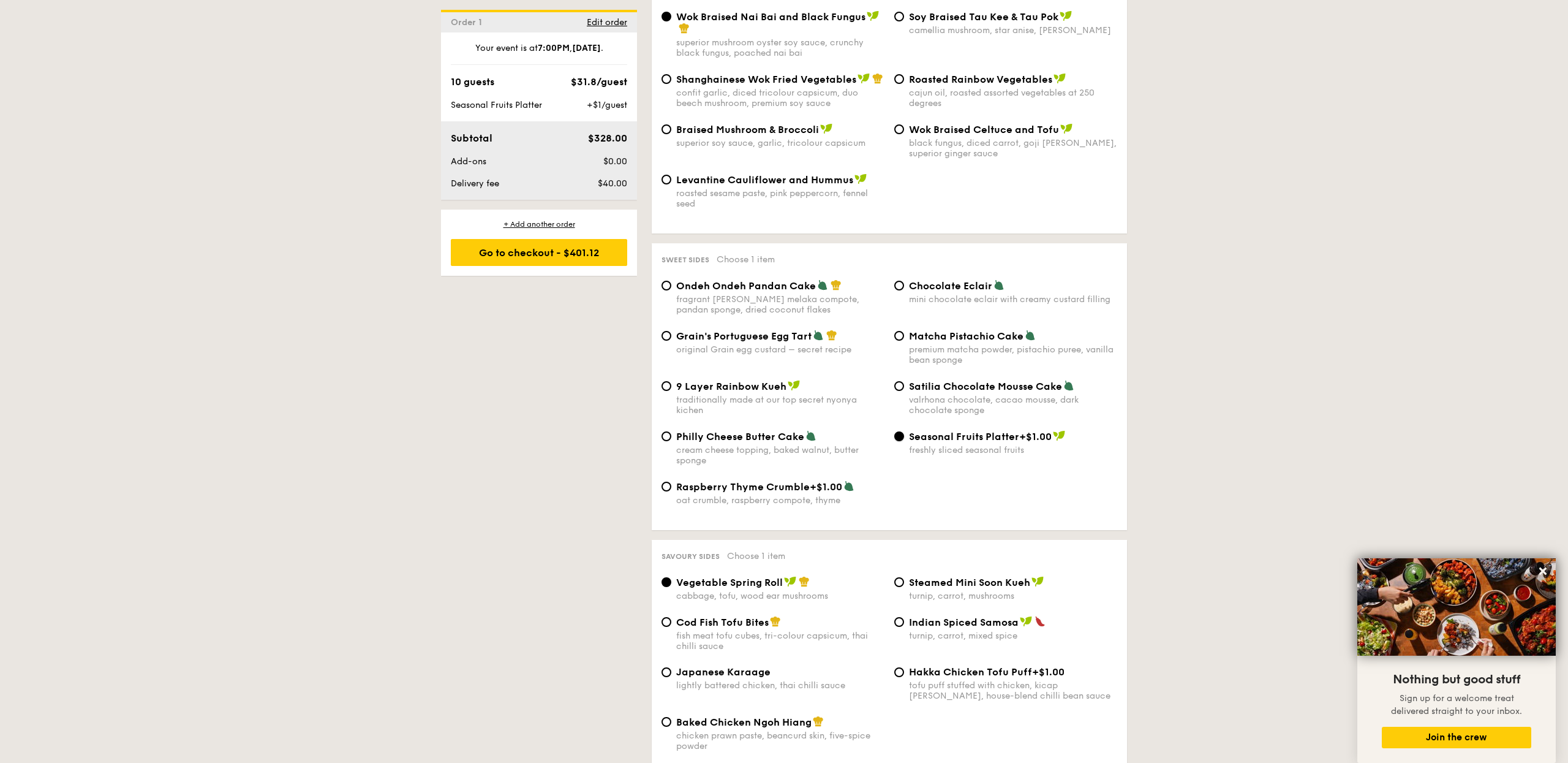
scroll to position [1644, 0]
click at [901, 335] on input "Matcha Pistachio Cake premium matcha powder, pistachio puree, vanilla bean spon…" at bounding box center [899, 335] width 10 height 10
radio input "true"
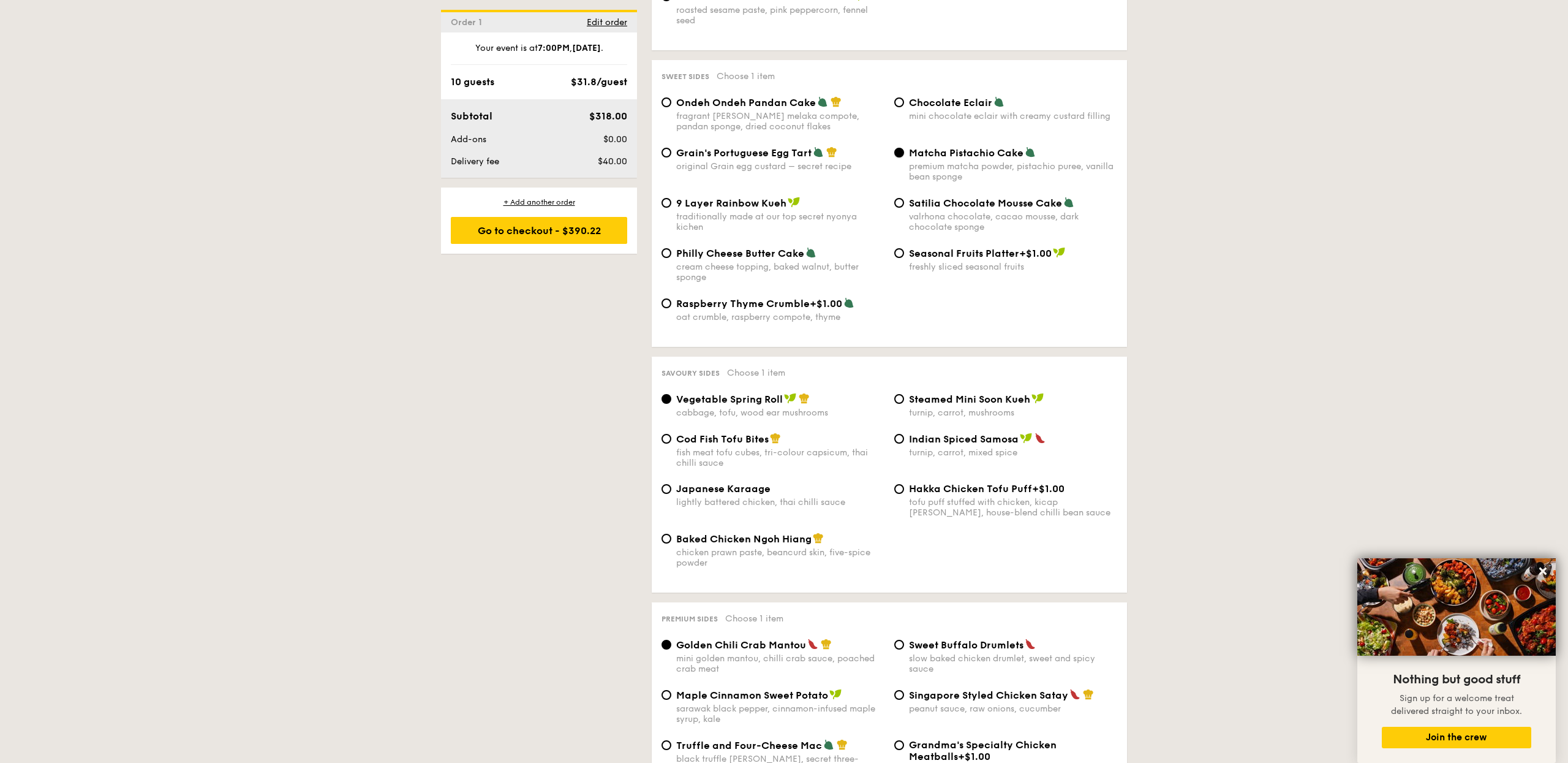
scroll to position [1827, 0]
click at [665, 540] on input "Baked Chicken Ngoh Hiang chicken prawn paste, beancurd skin, five-spice powder" at bounding box center [667, 538] width 10 height 10
radio input "true"
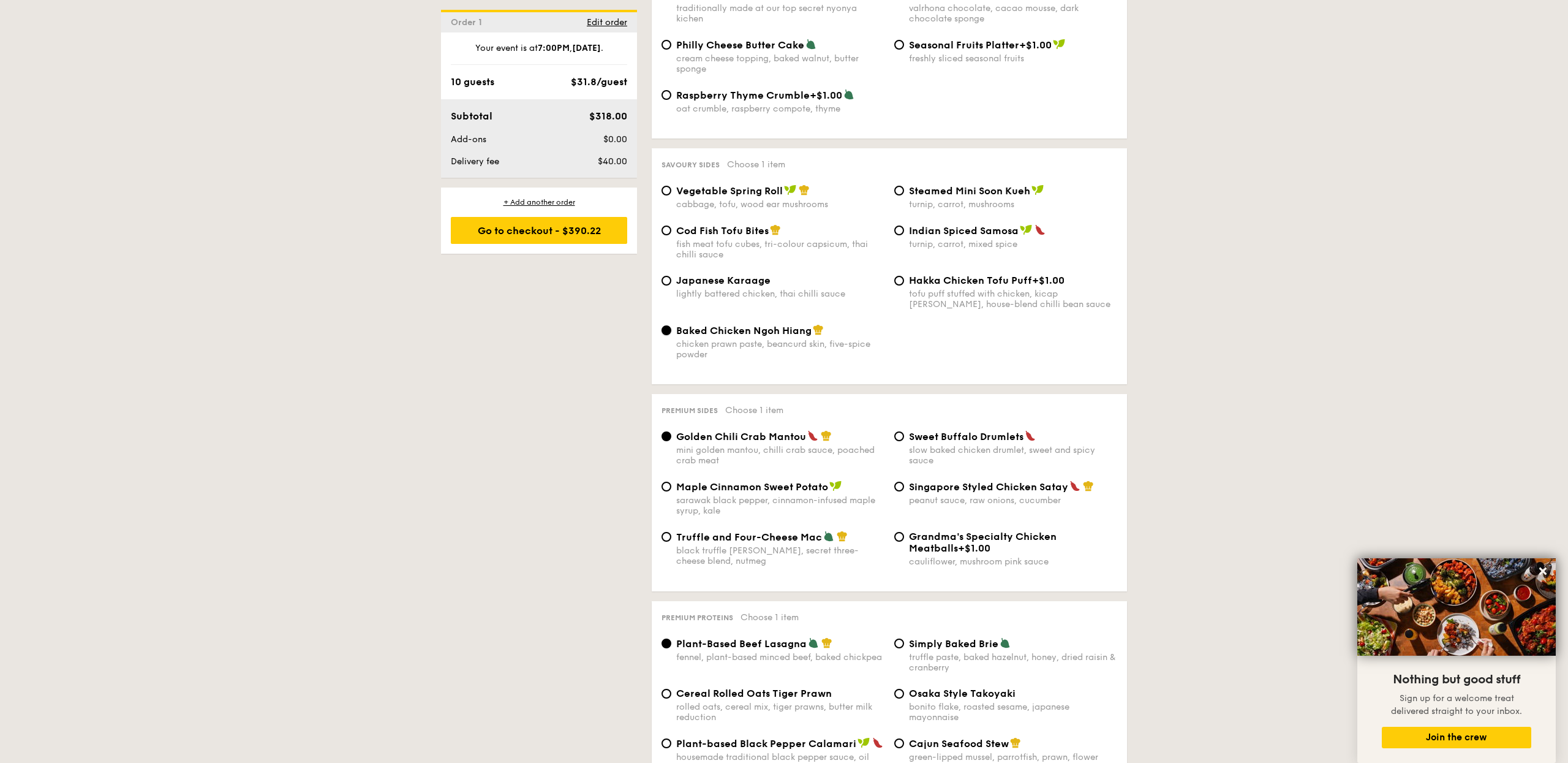
scroll to position [2040, 0]
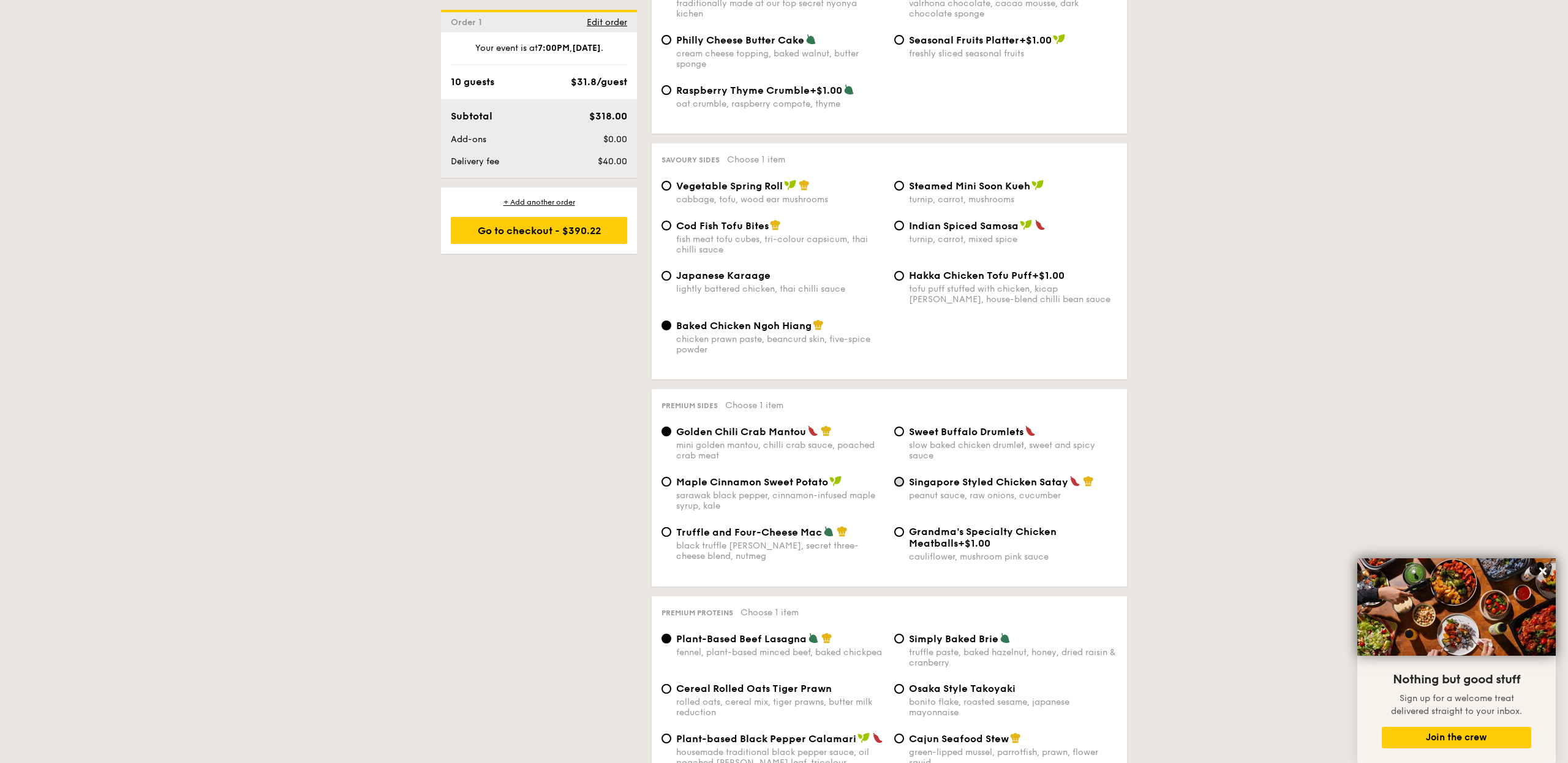
click at [901, 484] on input "Singapore Styled Chicken Satay peanut sauce, raw onions, cucumber" at bounding box center [899, 482] width 10 height 10
radio input "true"
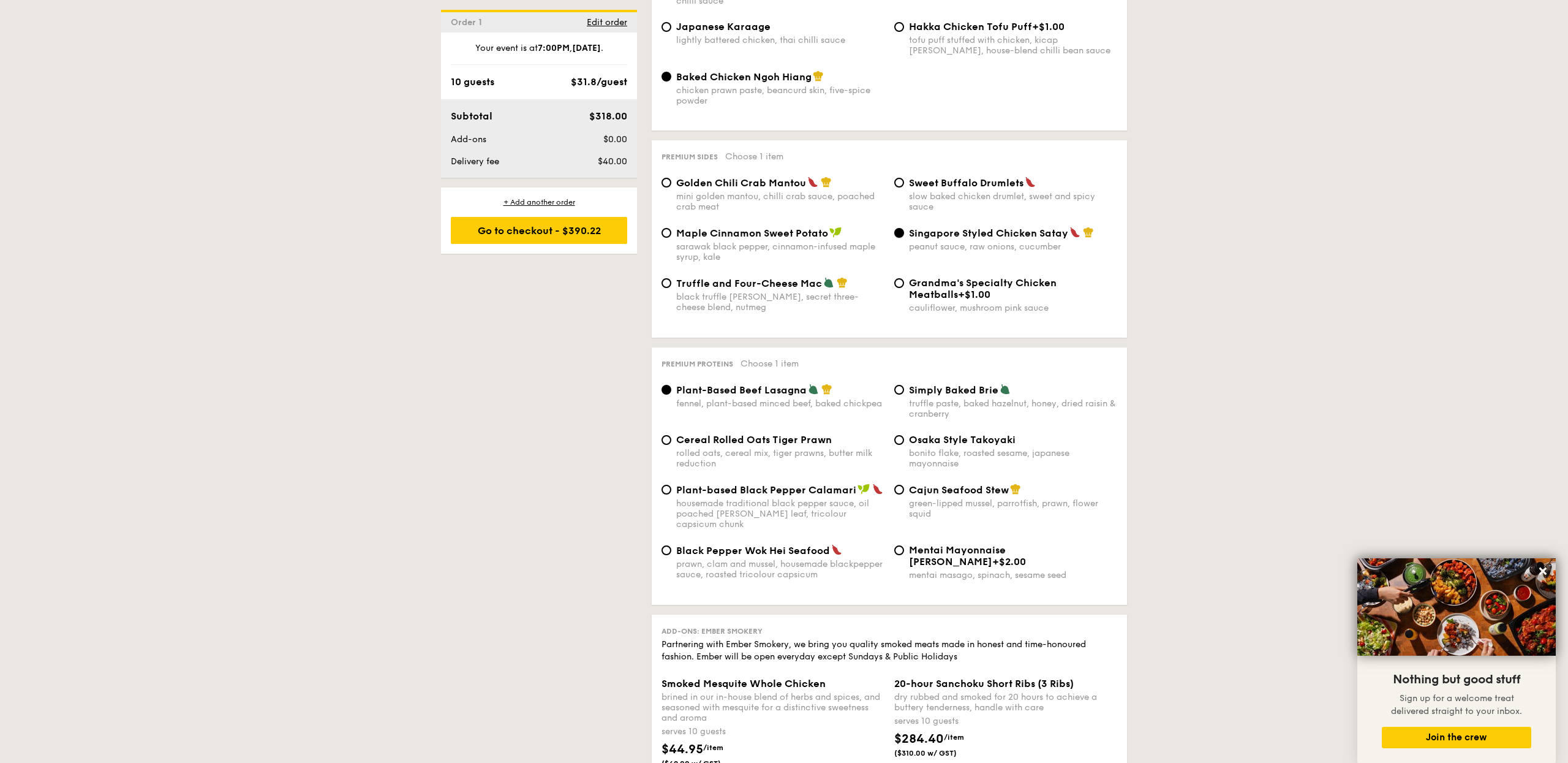
scroll to position [2293, 0]
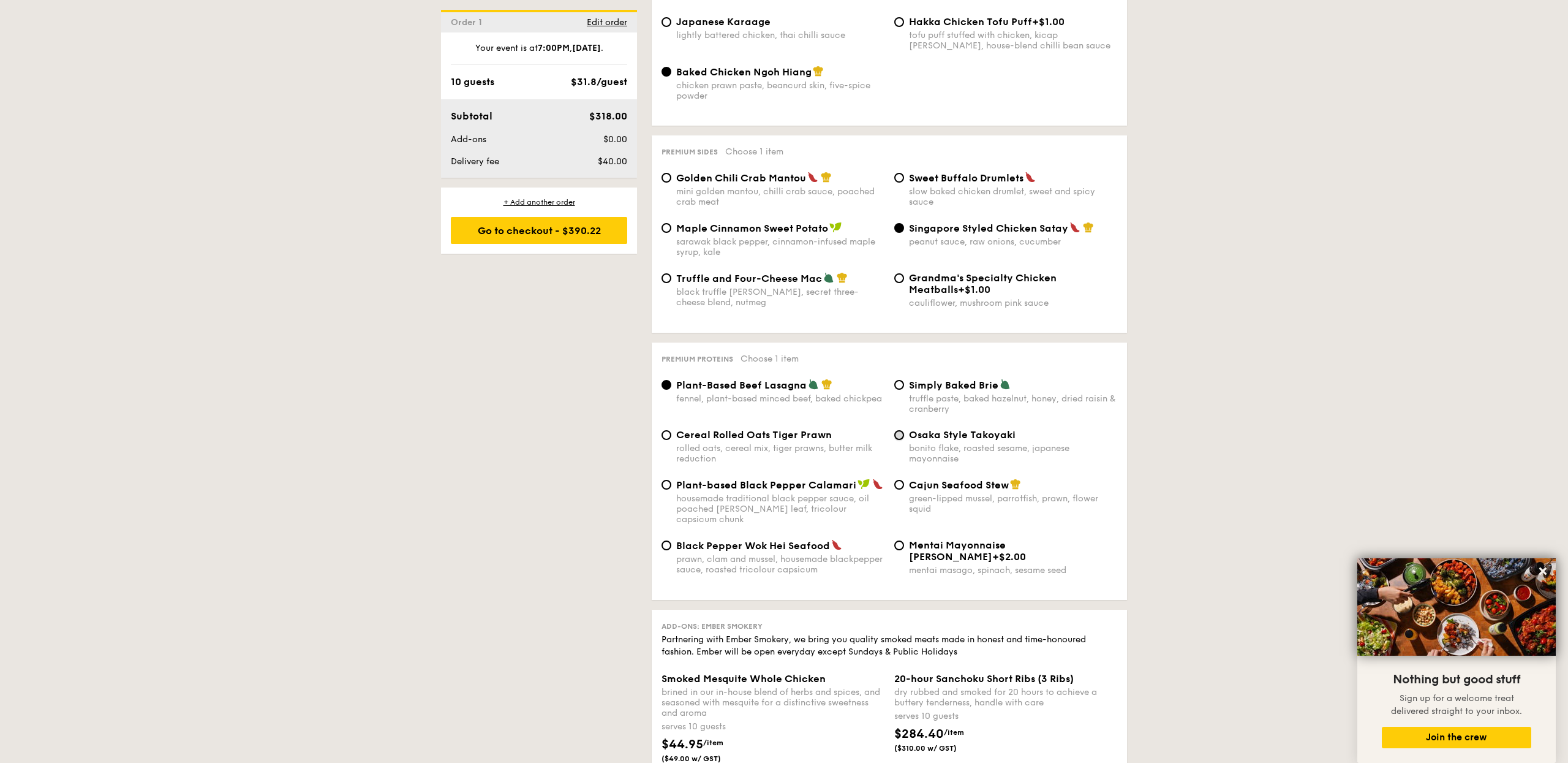
click at [899, 440] on input "Osaka Style Takoyaki bonito flake, roasted sesame, japanese mayonnaise" at bounding box center [899, 435] width 10 height 10
radio input "true"
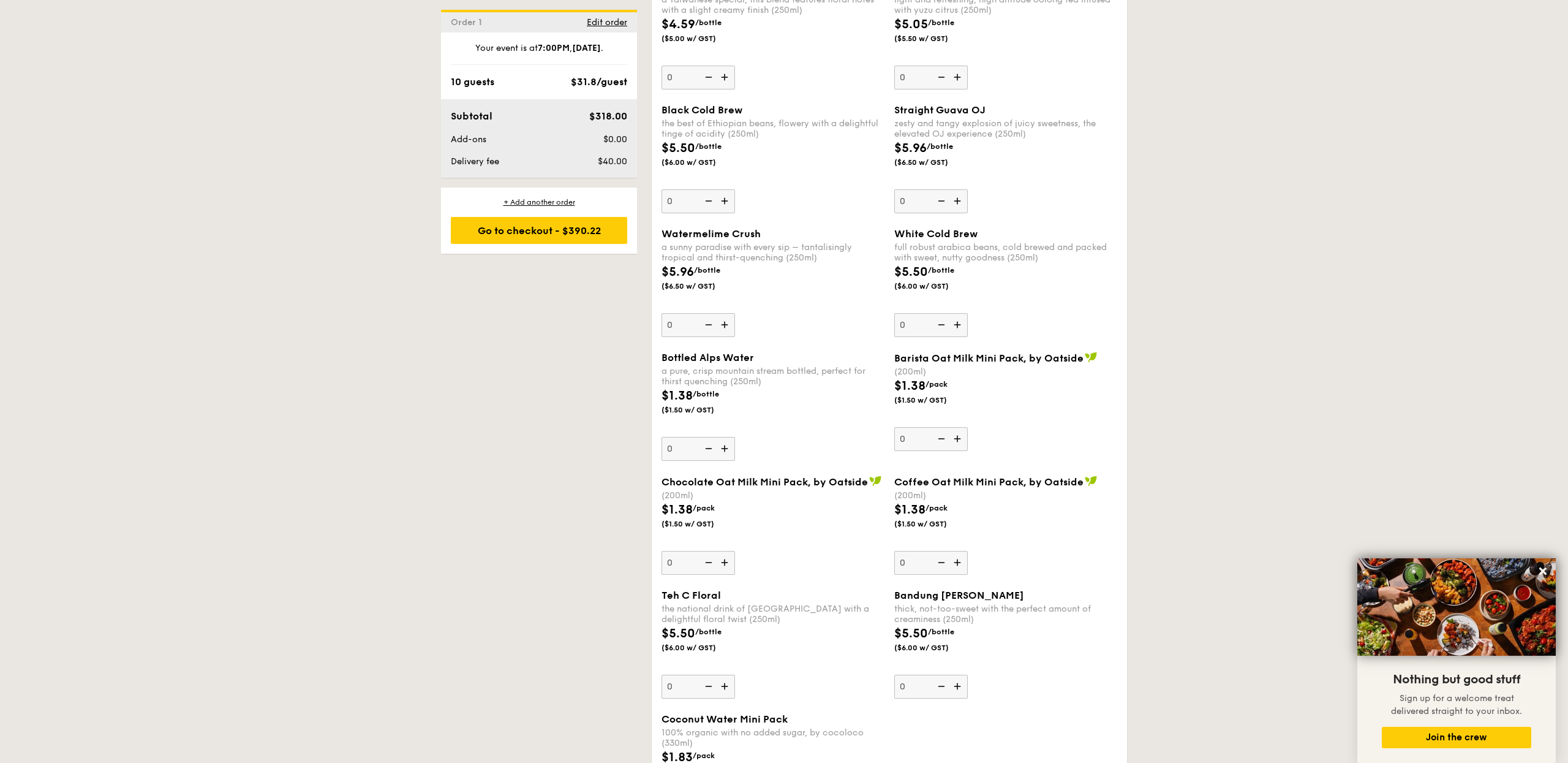
scroll to position [3478, 0]
click at [507, 236] on div "Go to checkout - $390.22" at bounding box center [539, 230] width 176 height 27
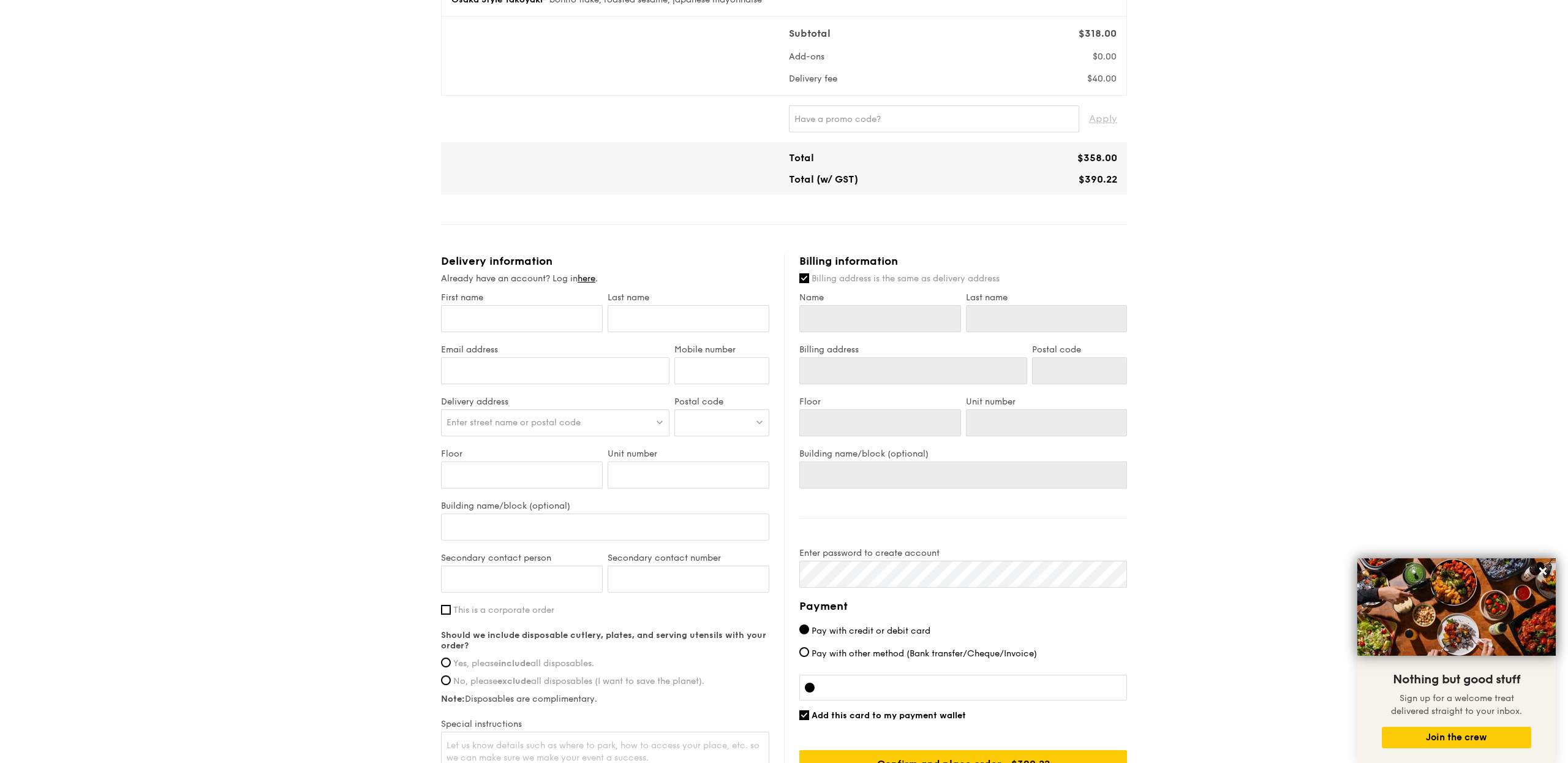
scroll to position [456, 0]
click at [554, 317] on input "First name" at bounding box center [521, 317] width 161 height 27
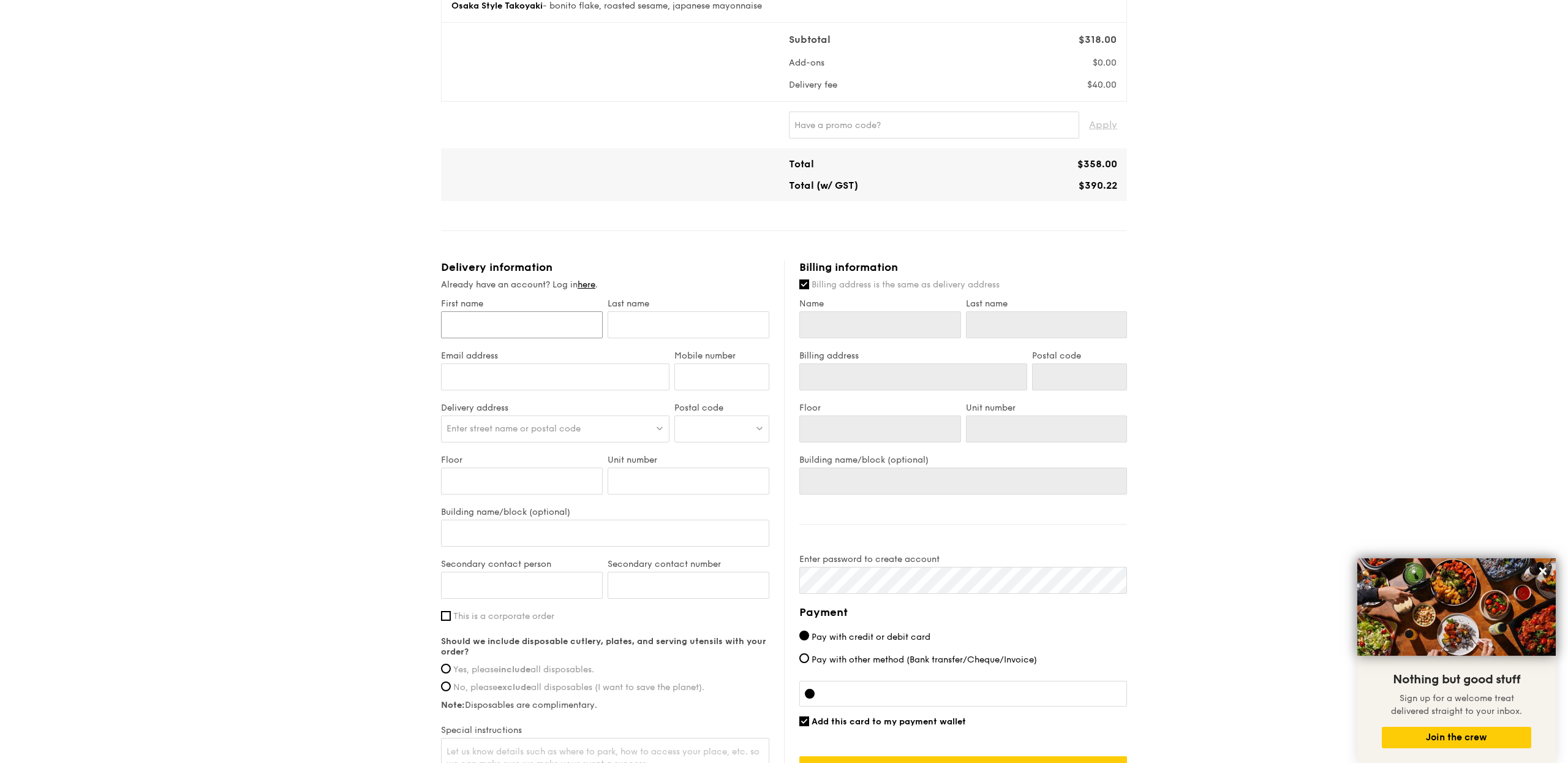
scroll to position [447, 0]
type input "J"
type input "Je"
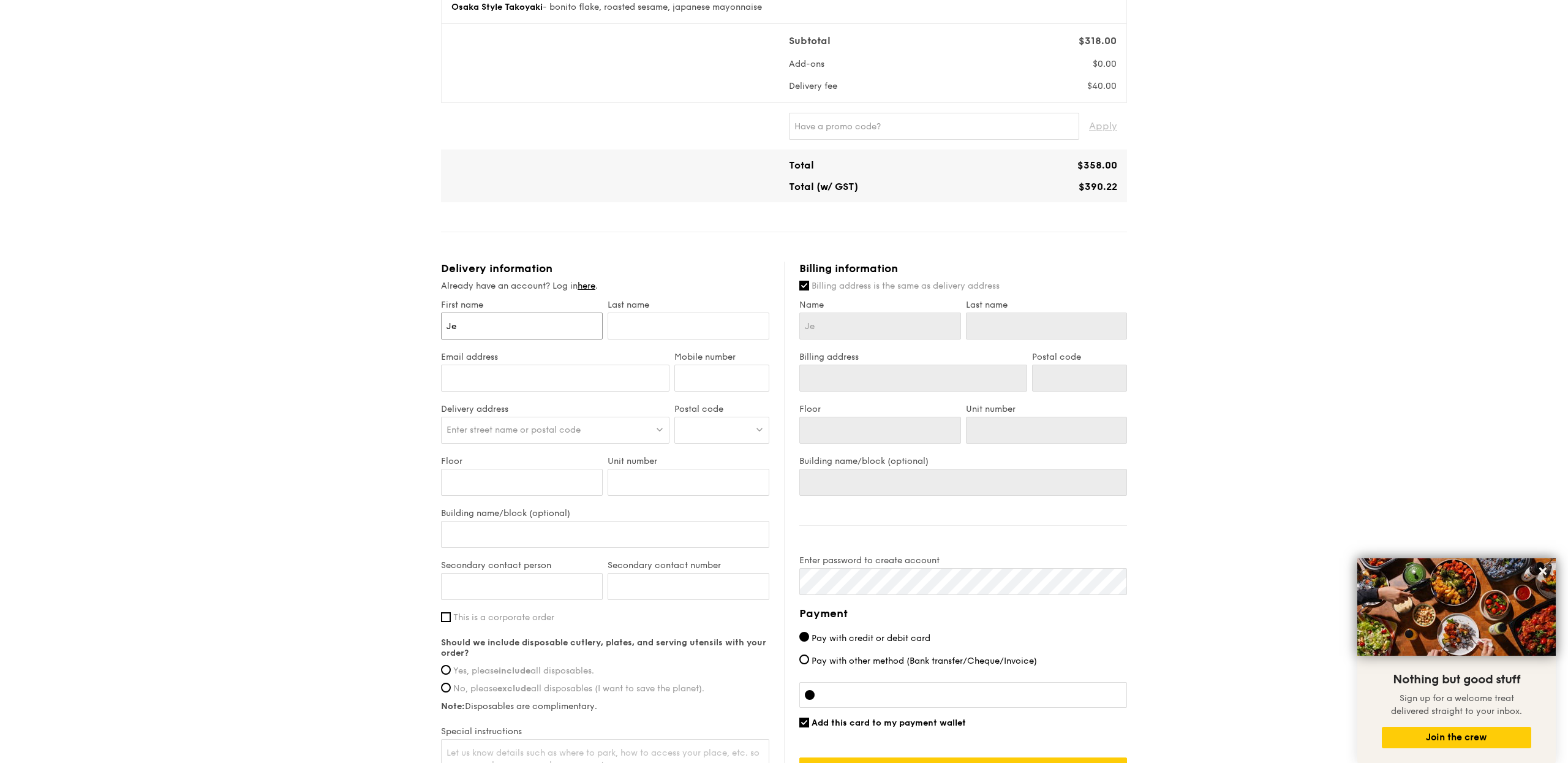
type input "Jer"
type input "Jerr"
type input "[PERSON_NAME]"
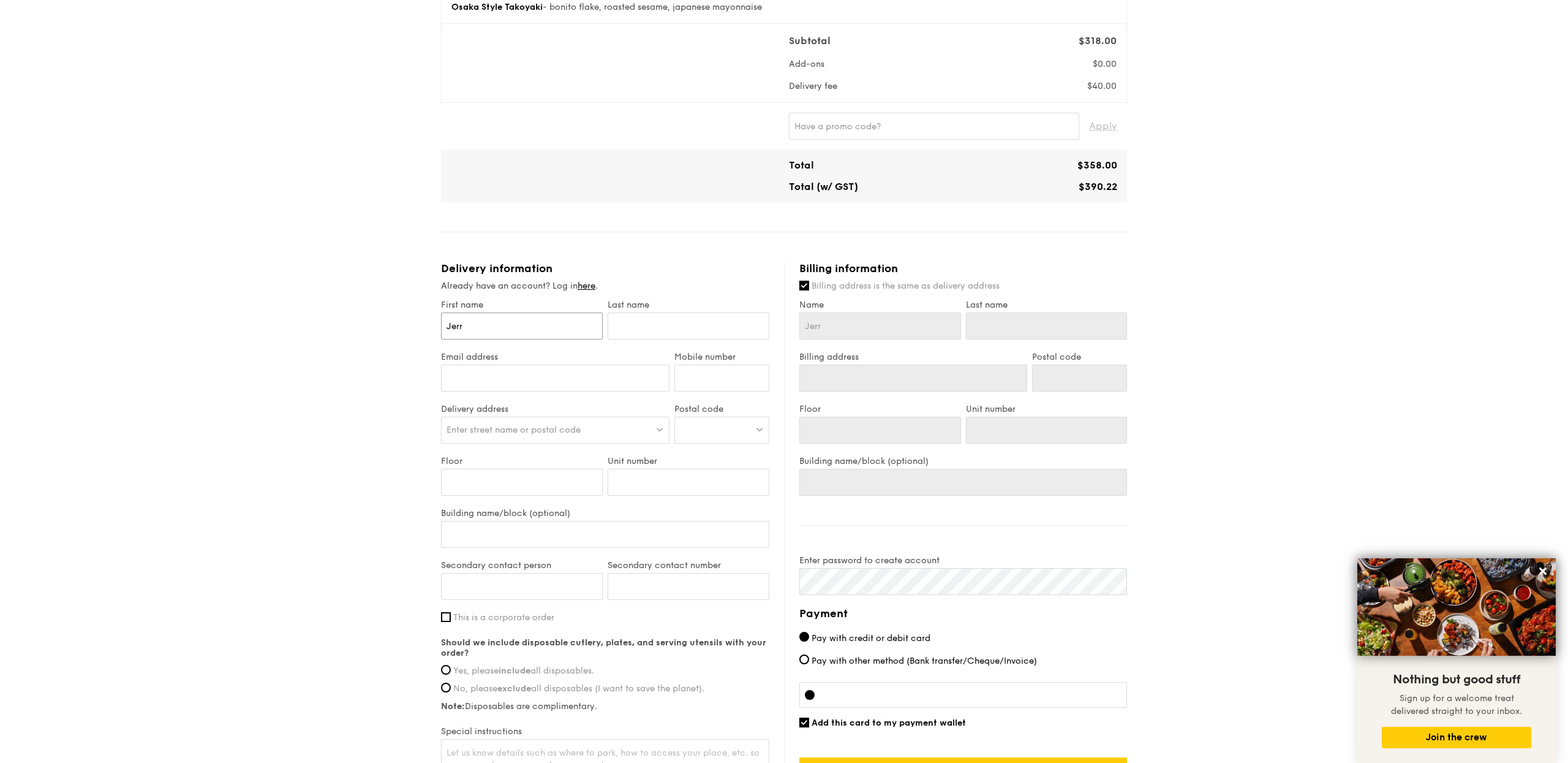
type input "[PERSON_NAME]"
type input "G"
type input "Gw"
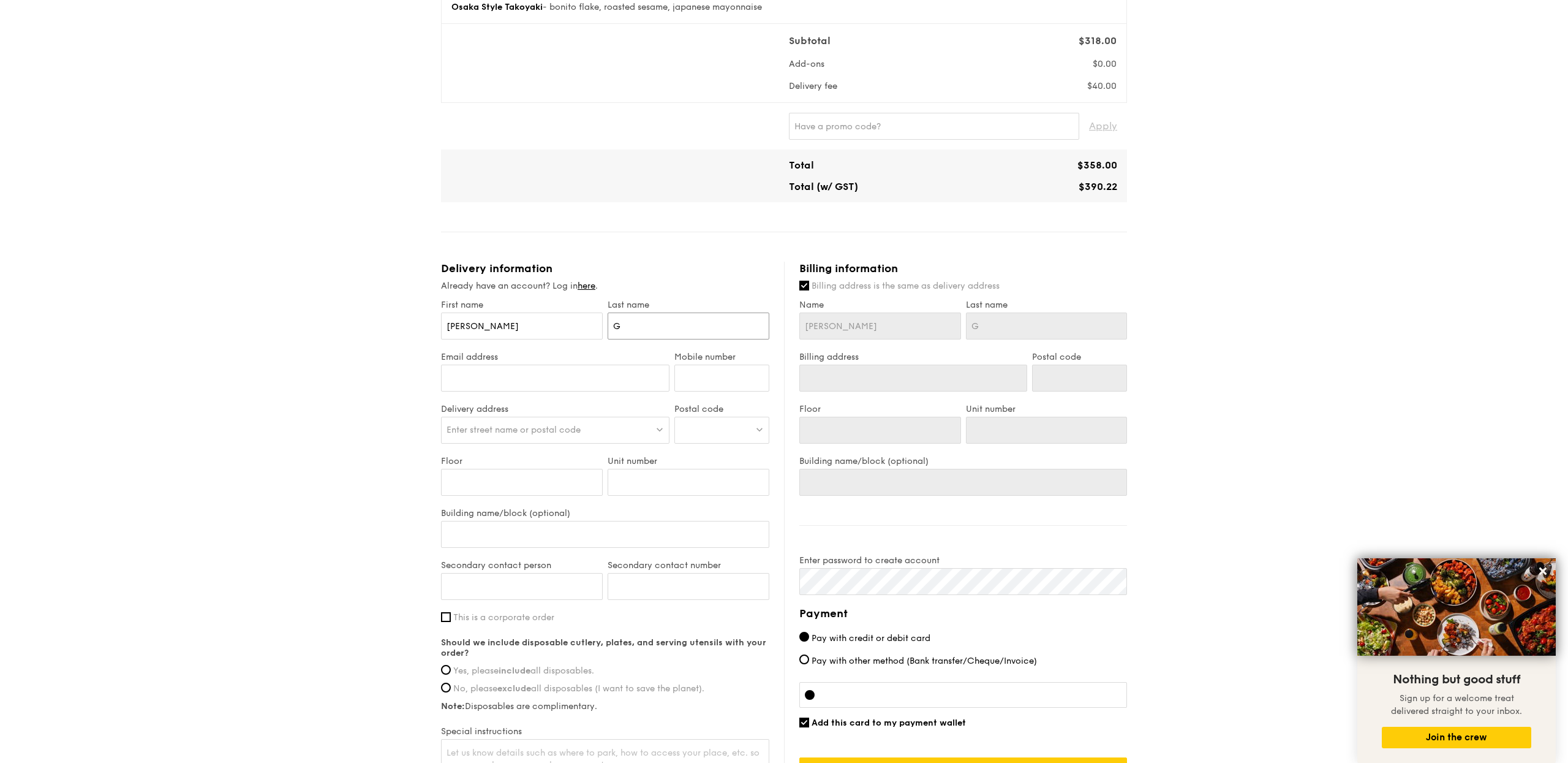
type input "Gw"
type input "Gwe"
type input "Gwee"
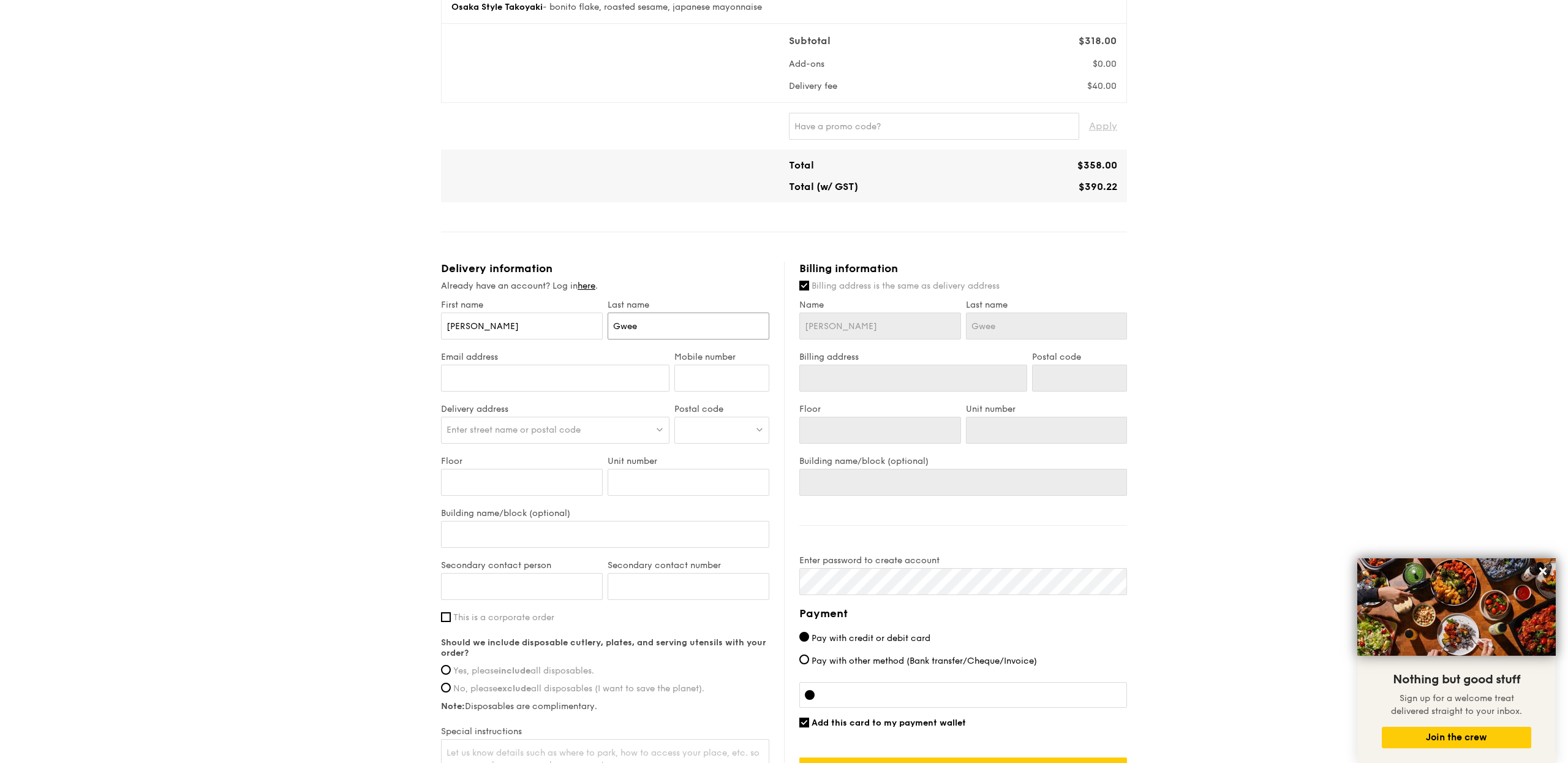
type input "Gwee"
type input "[EMAIL_ADDRESS][DOMAIN_NAME]"
type input "97670986"
click at [687, 436] on div at bounding box center [722, 430] width 95 height 27
type input "088661"
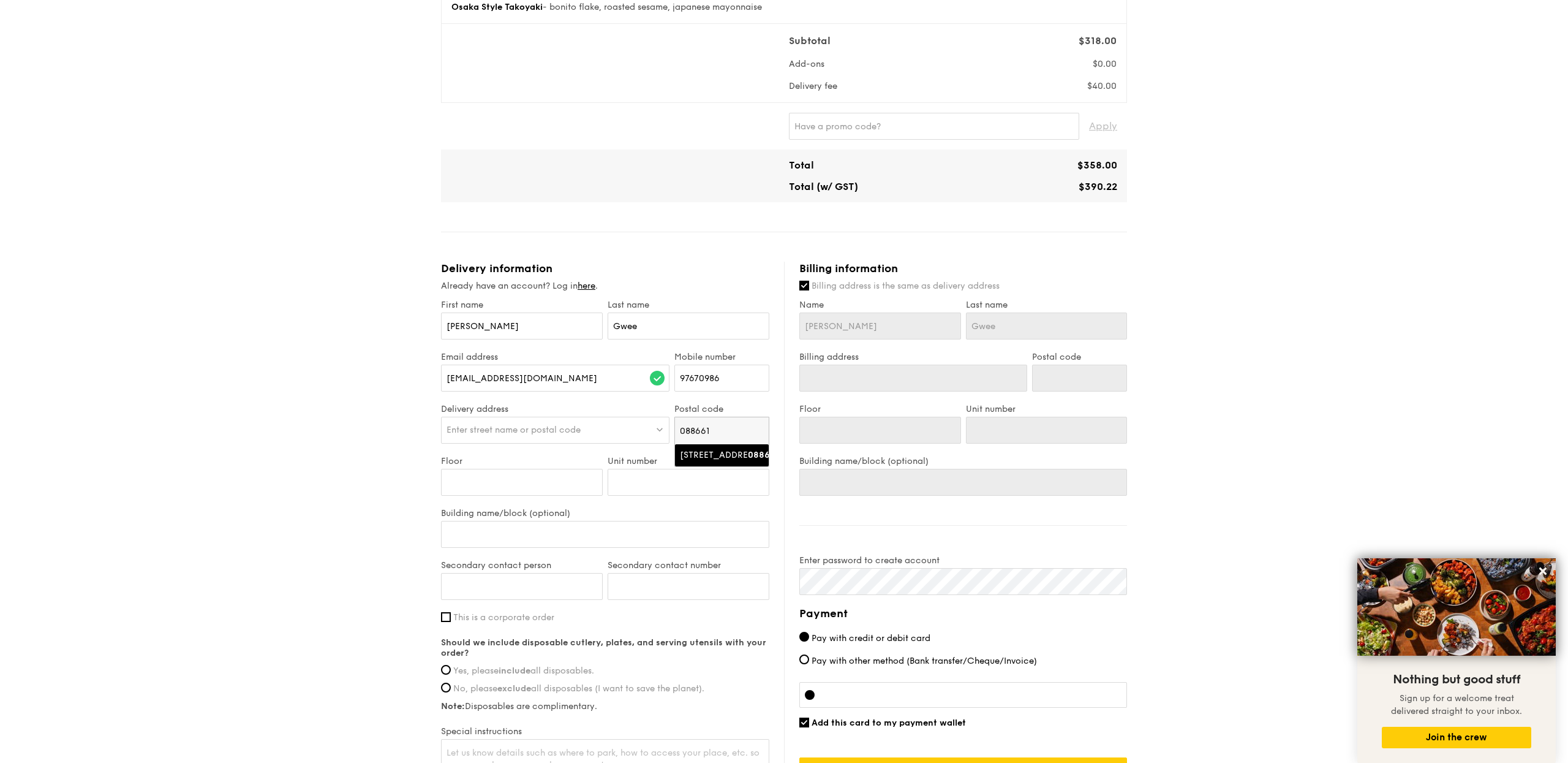
click at [706, 462] on div "[STREET_ADDRESS]" at bounding box center [711, 455] width 63 height 13
type input "[STREET_ADDRESS]"
type input "088661"
click at [590, 489] on input "Floor" at bounding box center [521, 482] width 161 height 27
type input "3"
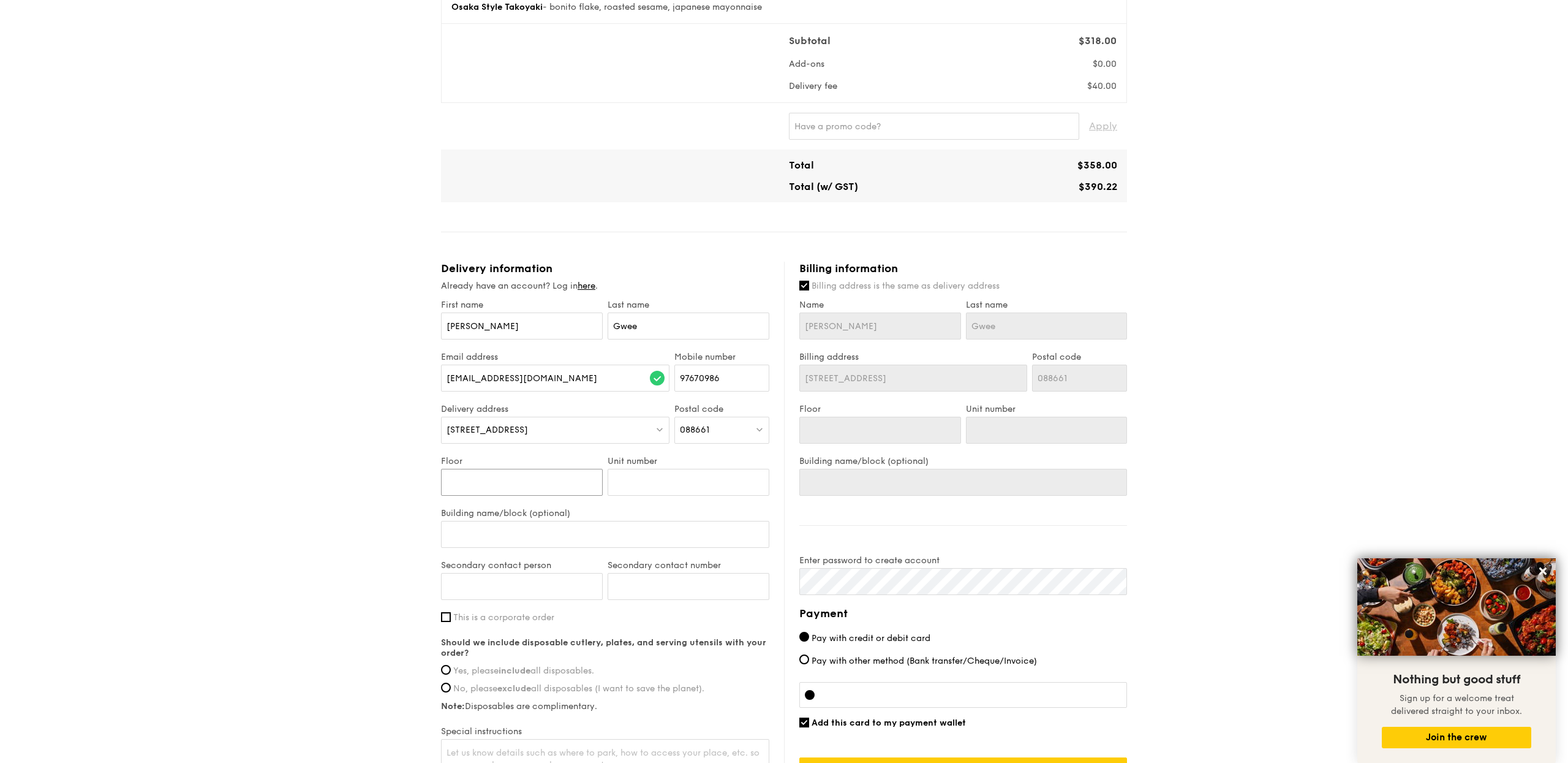
type input "3"
type input "34"
type input "0"
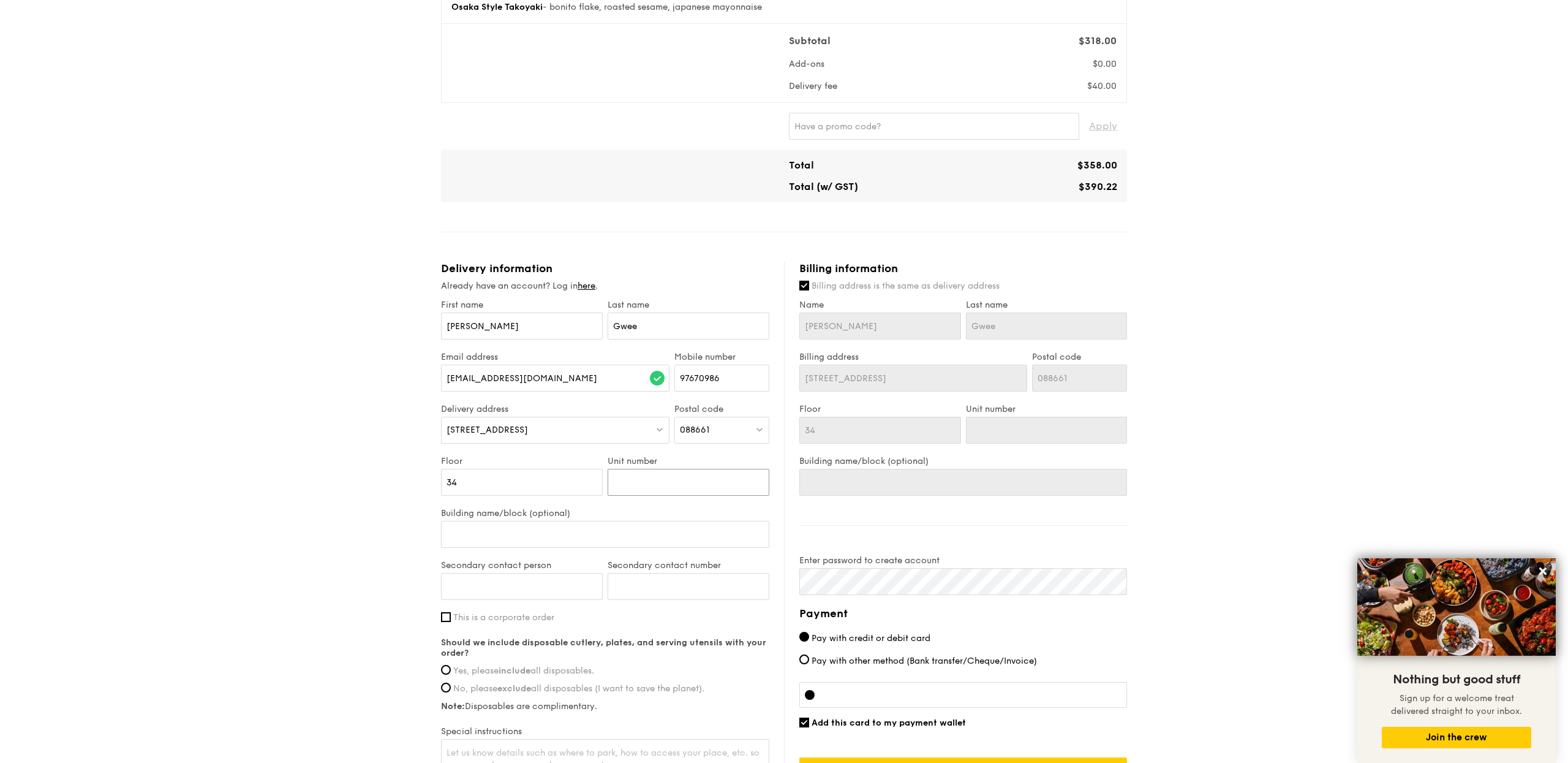
type input "0"
type input "03"
click at [590, 543] on input "Building name/block (optional)" at bounding box center [605, 535] width 329 height 27
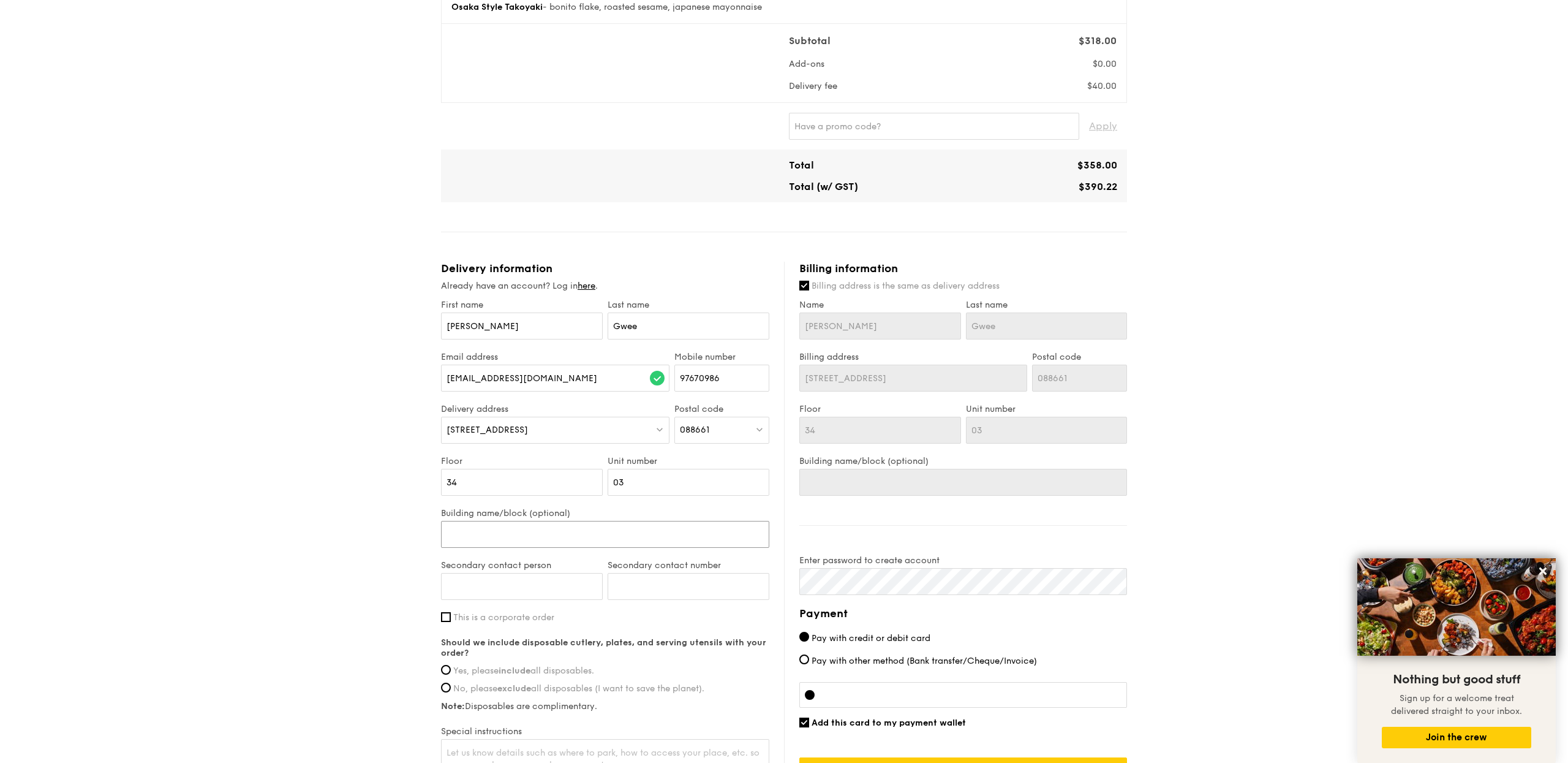
type input "S"
type input "Sp"
type input "Spo"
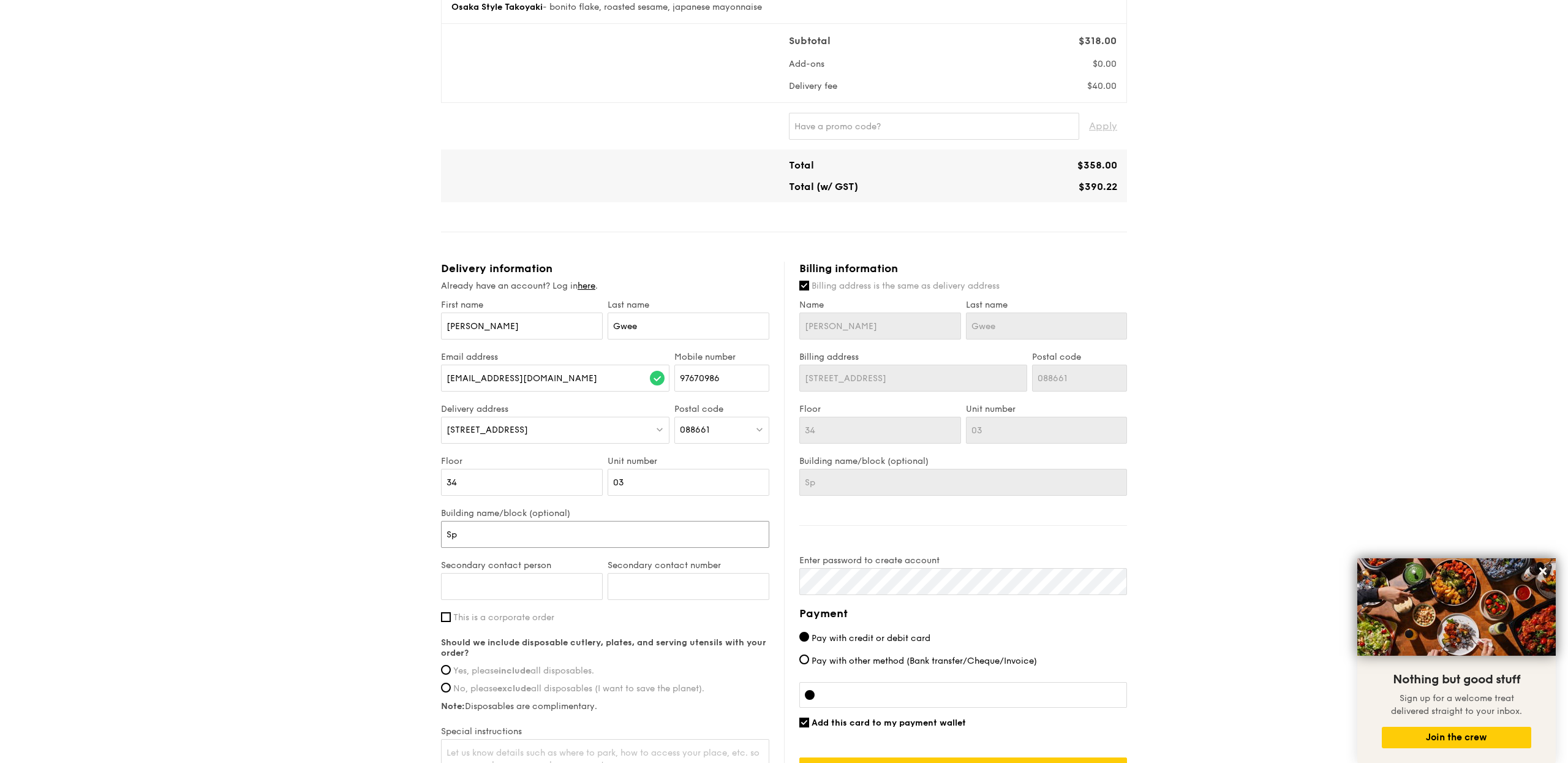
type input "Spo"
type input "Spot"
type input "[PERSON_NAME]"
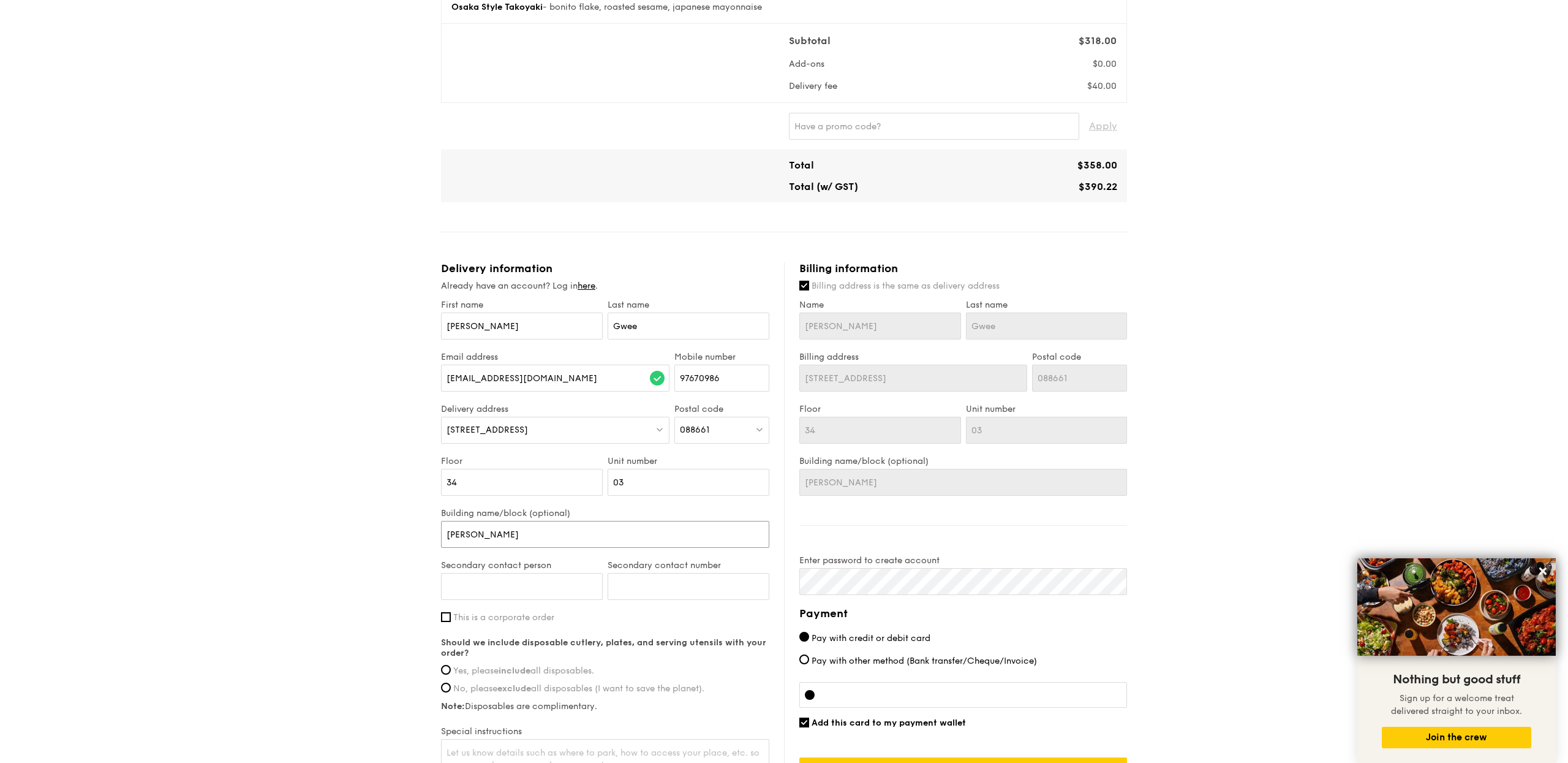
type input "Spotti"
type input "Spottis"
type input "Spottisw"
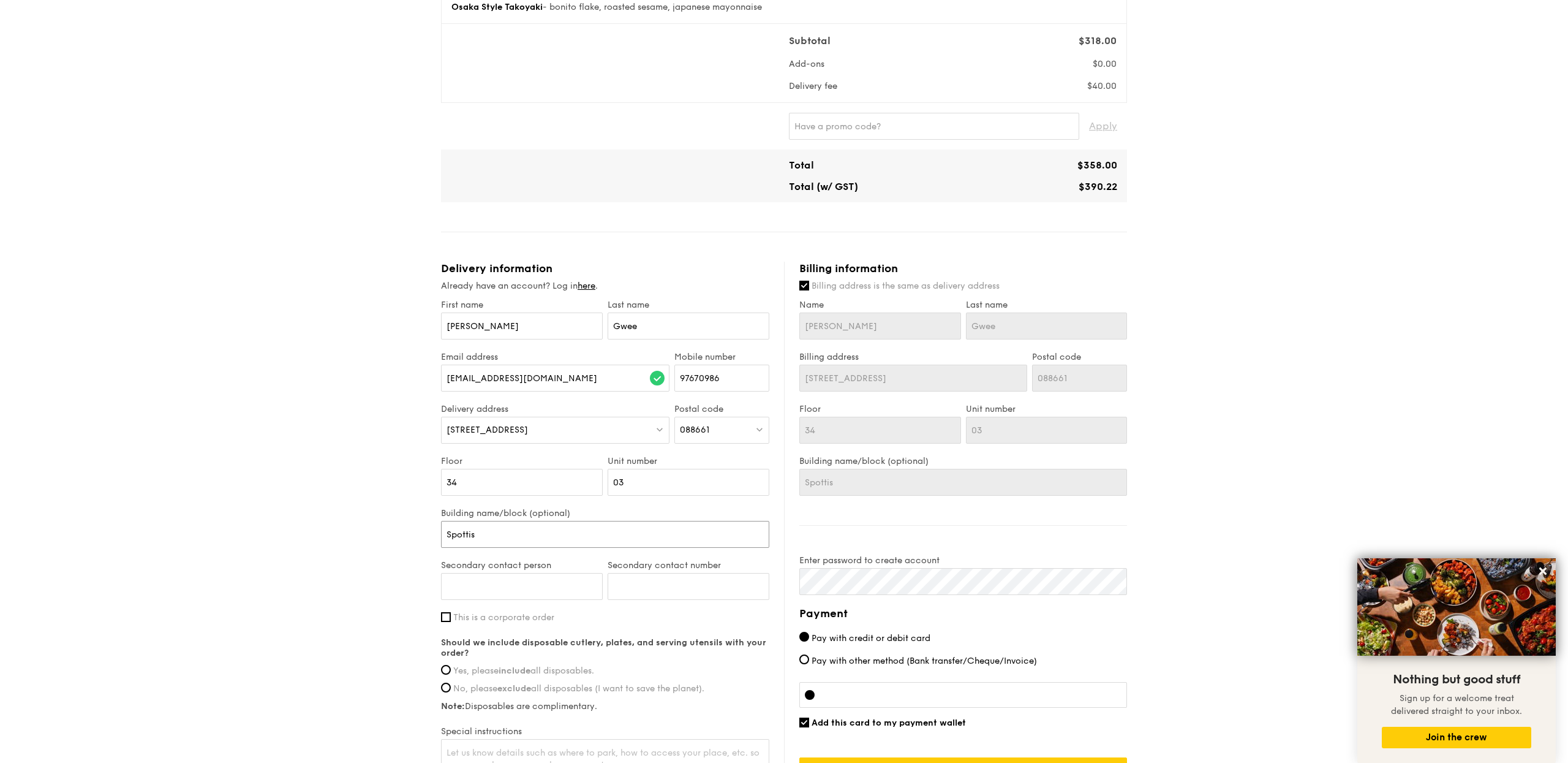
type input "Spottisw"
type input "Spottiswo"
type input "Spottiswoo"
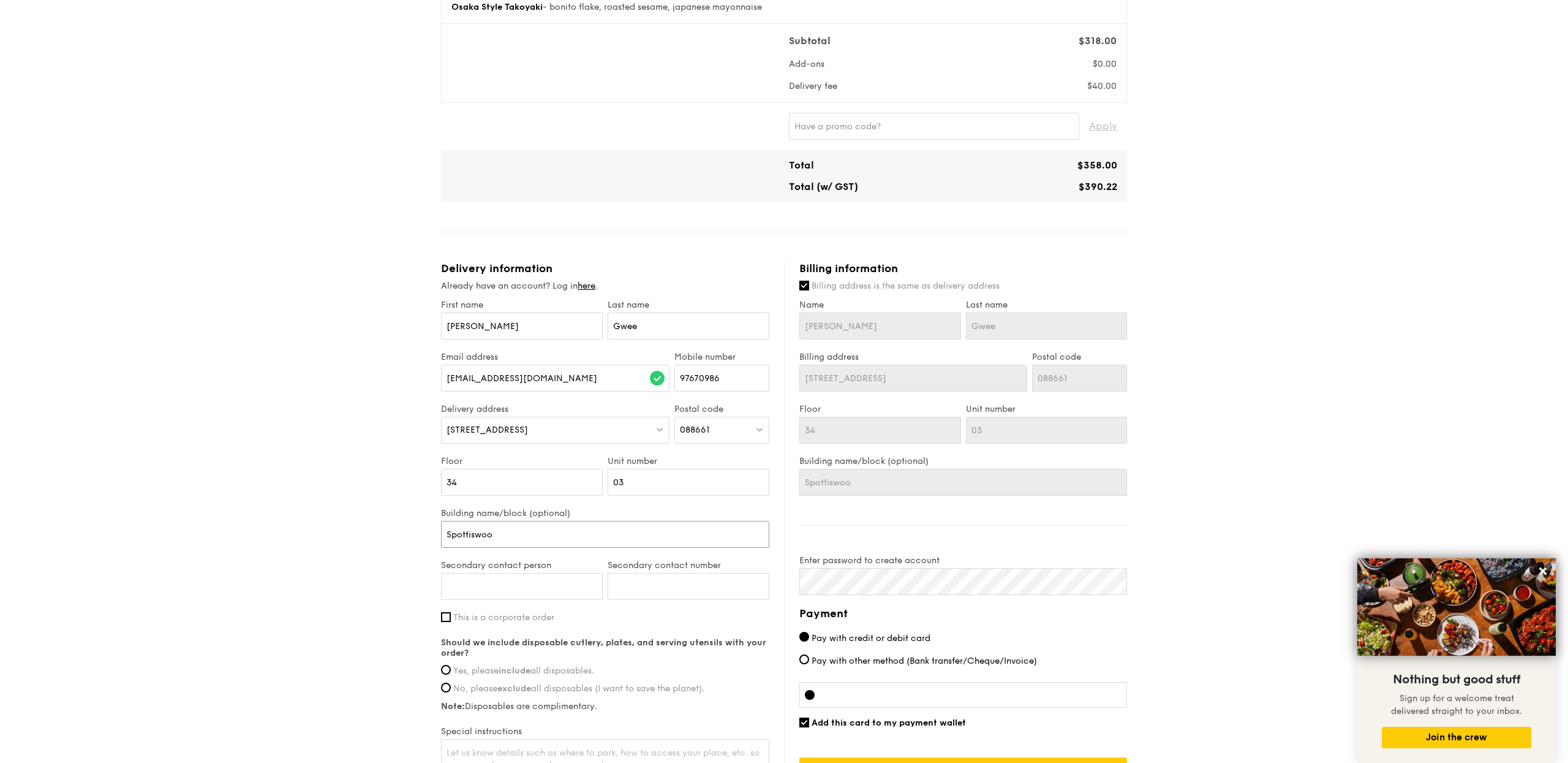
type input "Spottiswood"
type input "Spottiswoode"
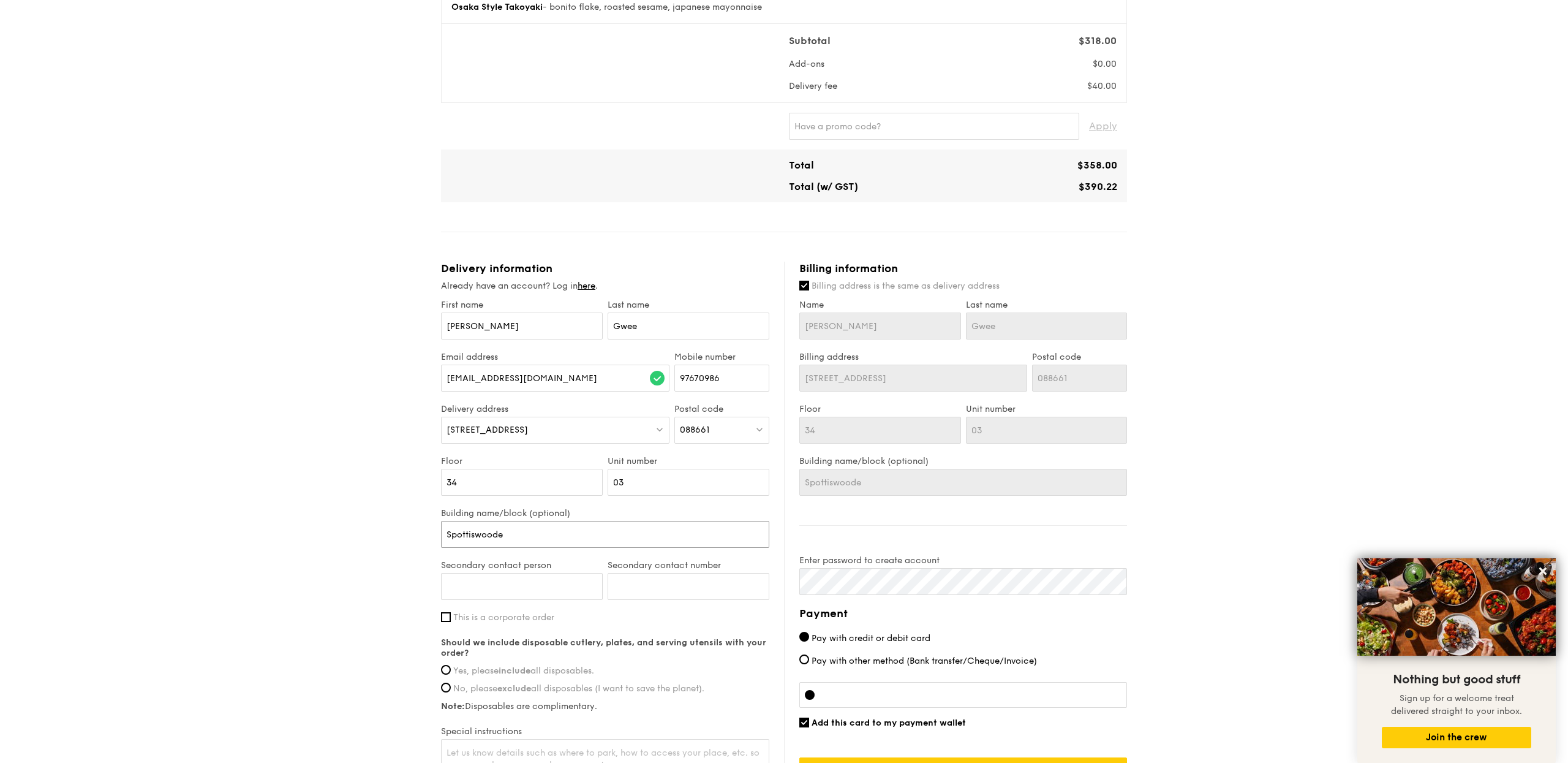
type input "Spottiswoode"
type input "Spottiswoode S"
type input "Spottiswoode Su"
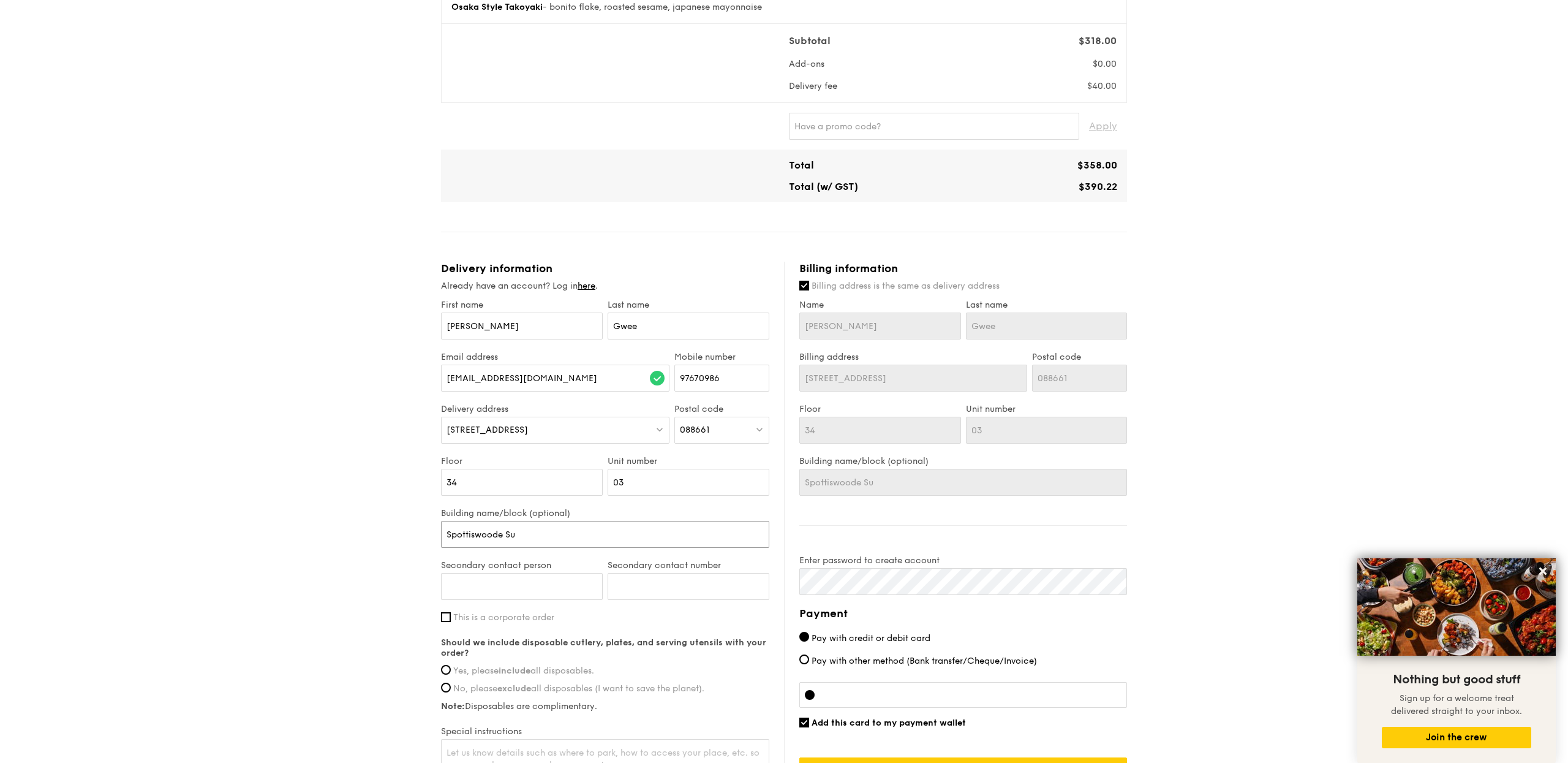
type input "Spottiswoode Sui"
type input "Spottiswoode Suit"
type input "Spottiswoode Suite"
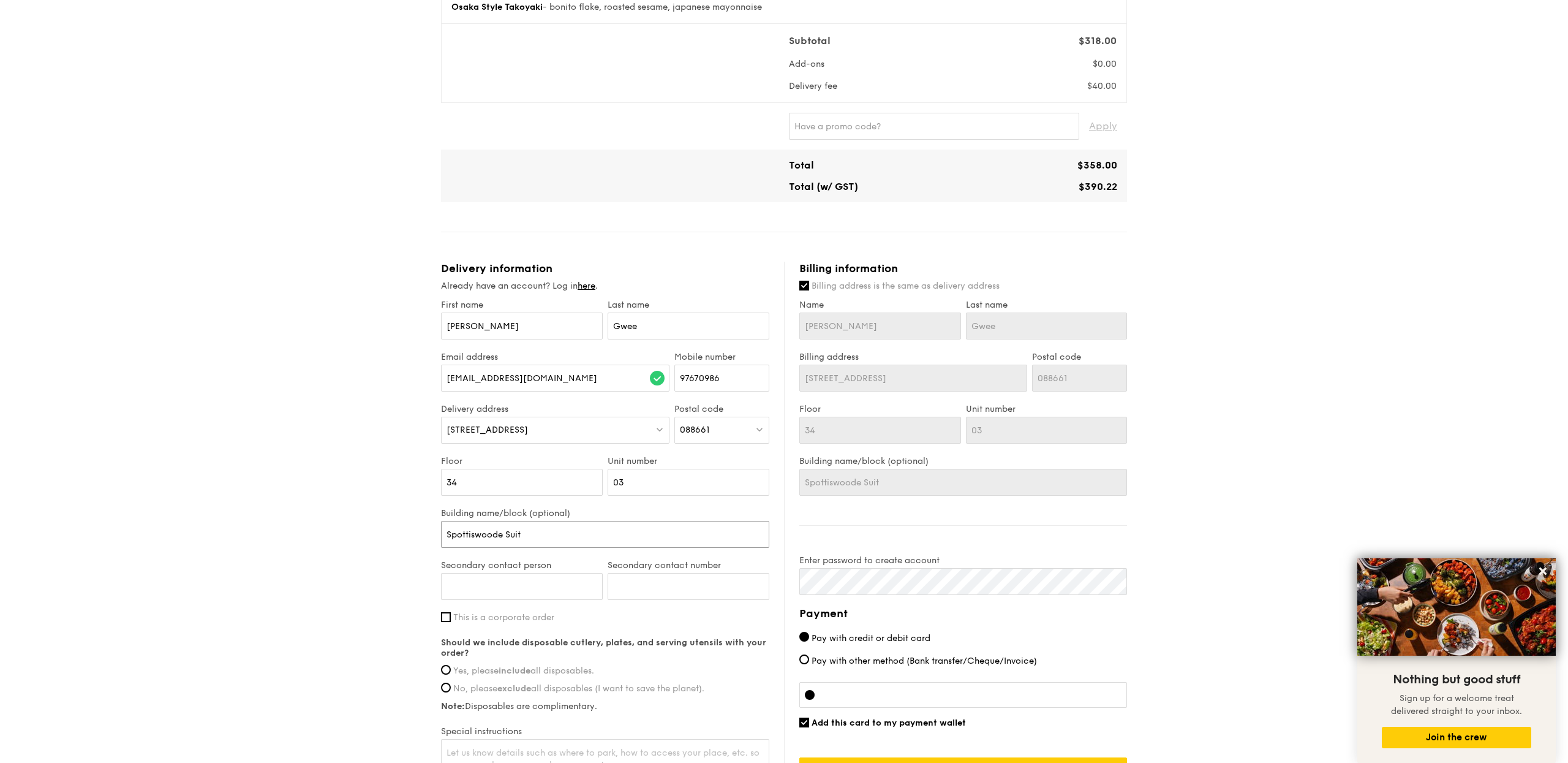
type input "Spottiswoode Suite"
type input "Spottiswoode Suites"
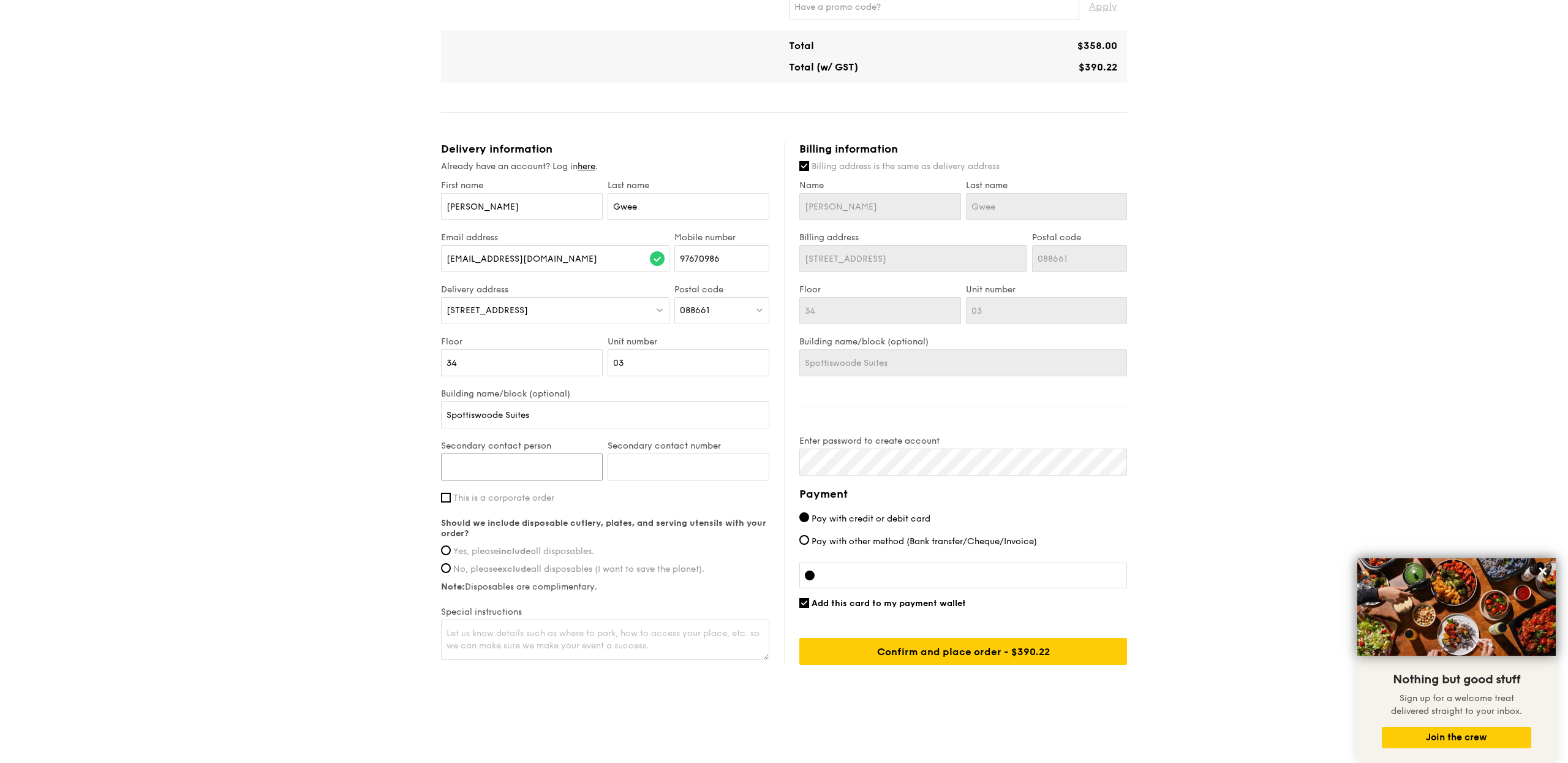
scroll to position [566, 0]
click at [444, 551] on input "Yes, please include all disposables." at bounding box center [446, 550] width 10 height 10
radio input "true"
click at [569, 640] on textarea at bounding box center [605, 640] width 329 height 40
type textarea "Park at ground floor visitor carpark."
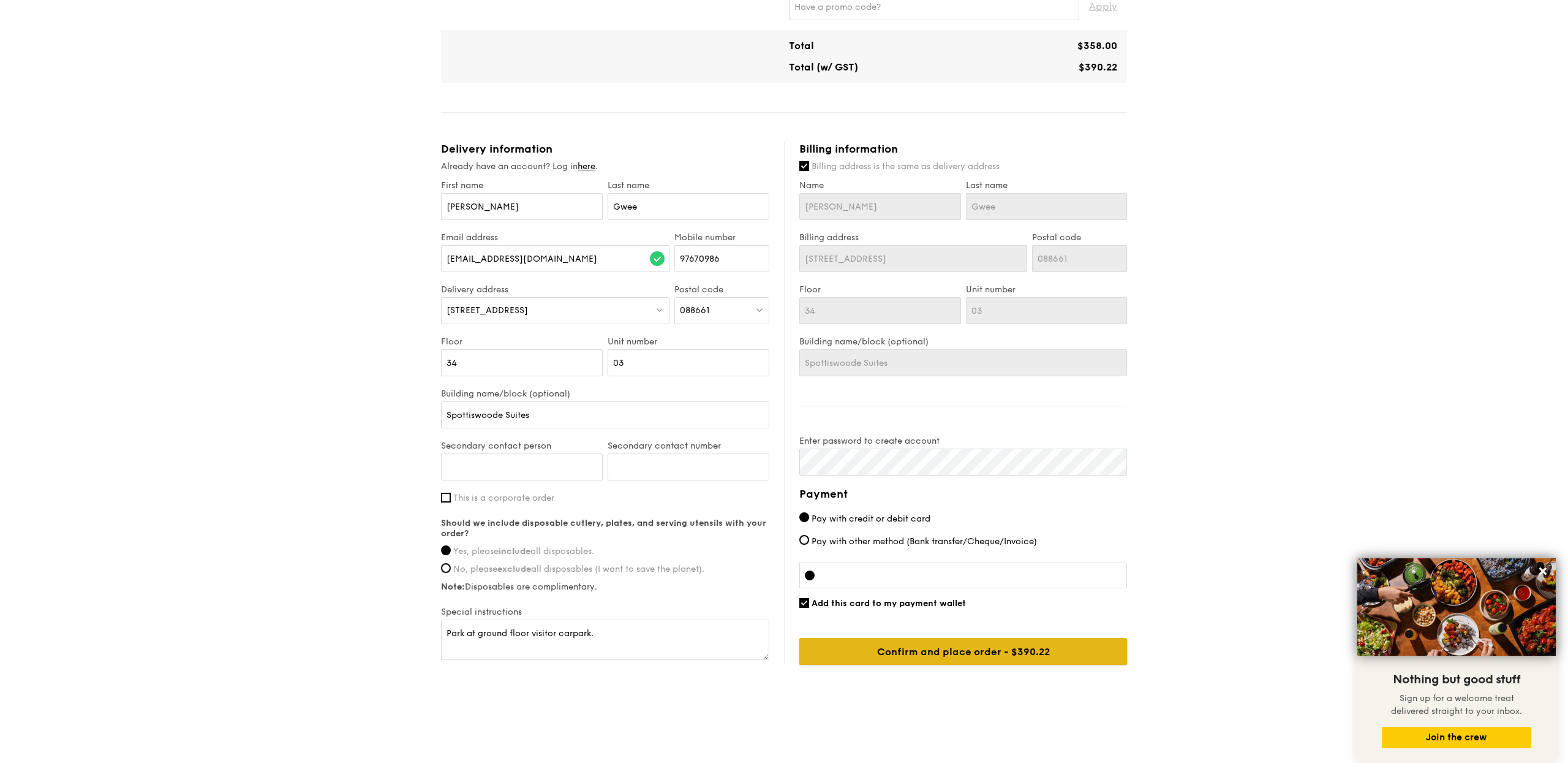
click at [894, 654] on input "Confirm and place order - $390.22" at bounding box center [963, 651] width 328 height 27
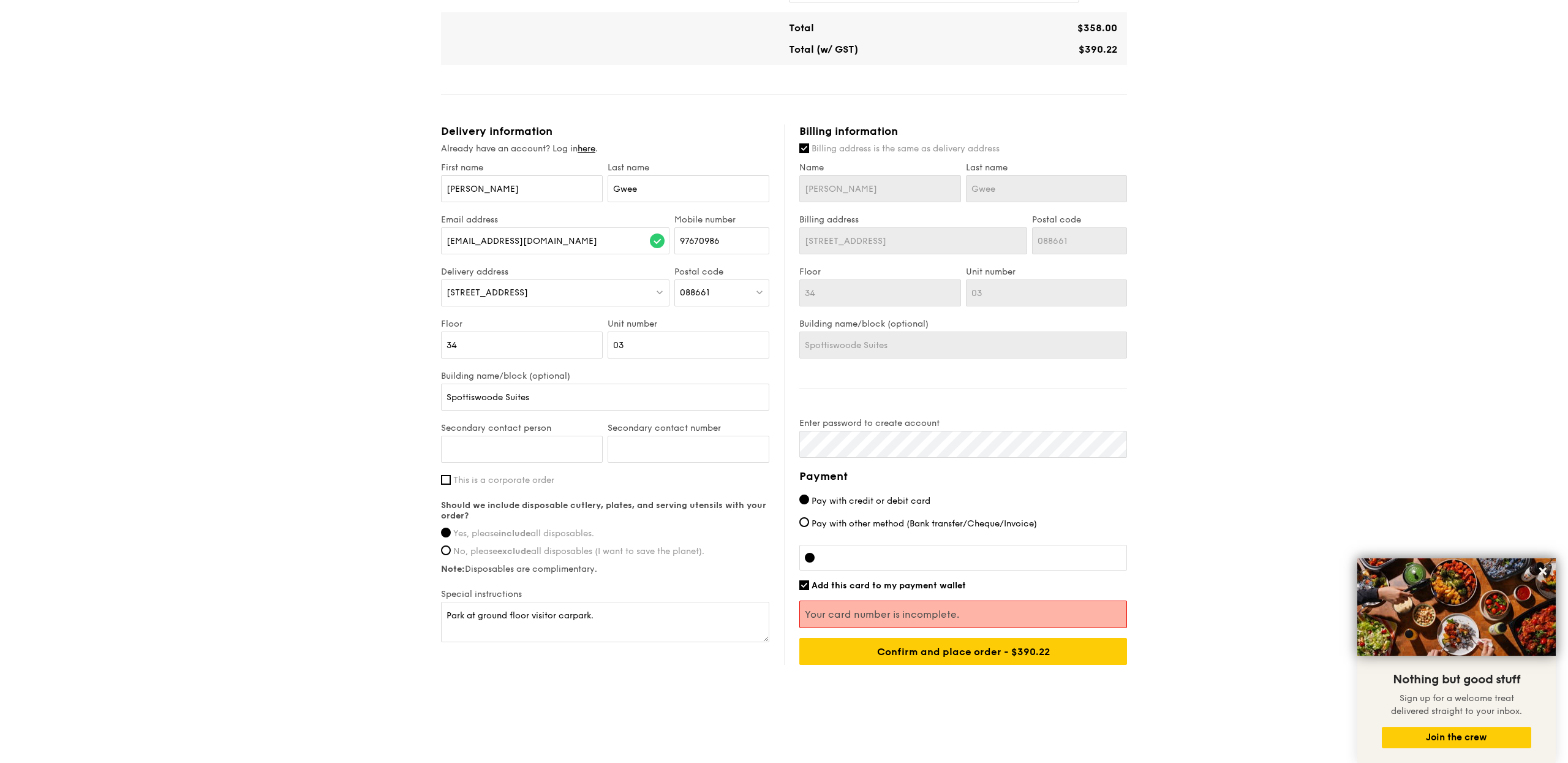
scroll to position [581, 0]
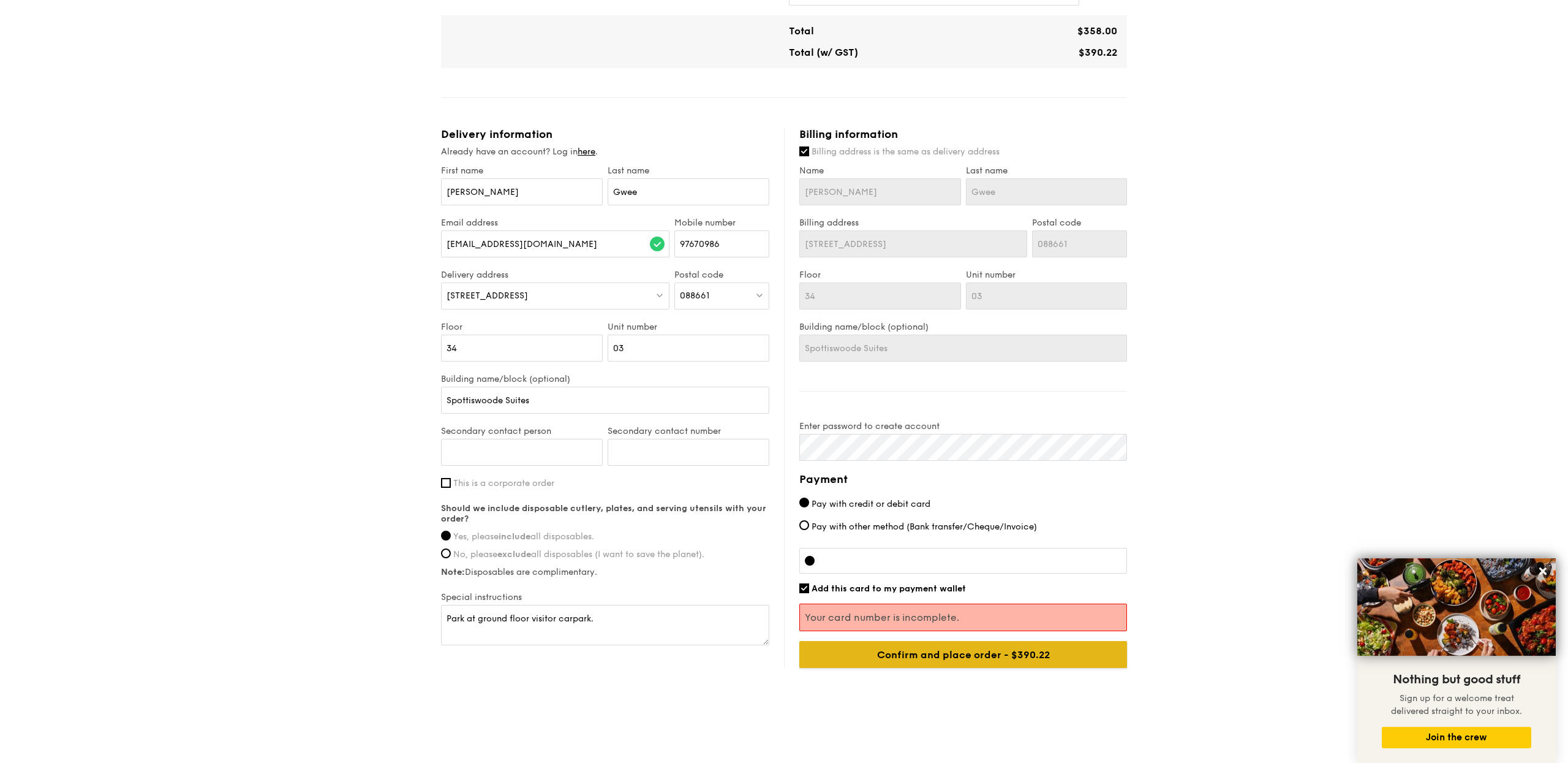
click at [939, 659] on input "Confirm and place order - $390.22" at bounding box center [963, 654] width 328 height 27
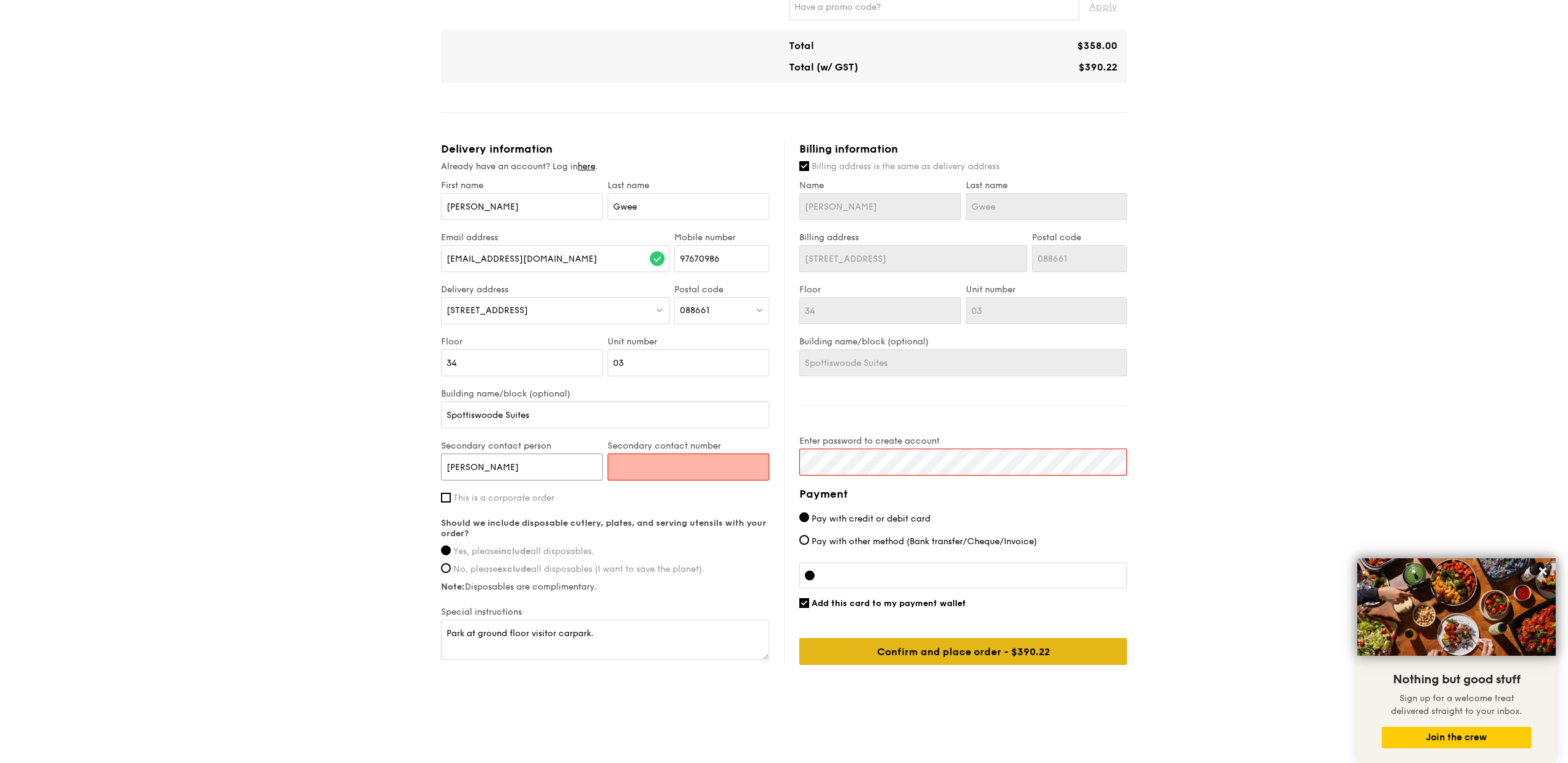
type input "[PERSON_NAME]"
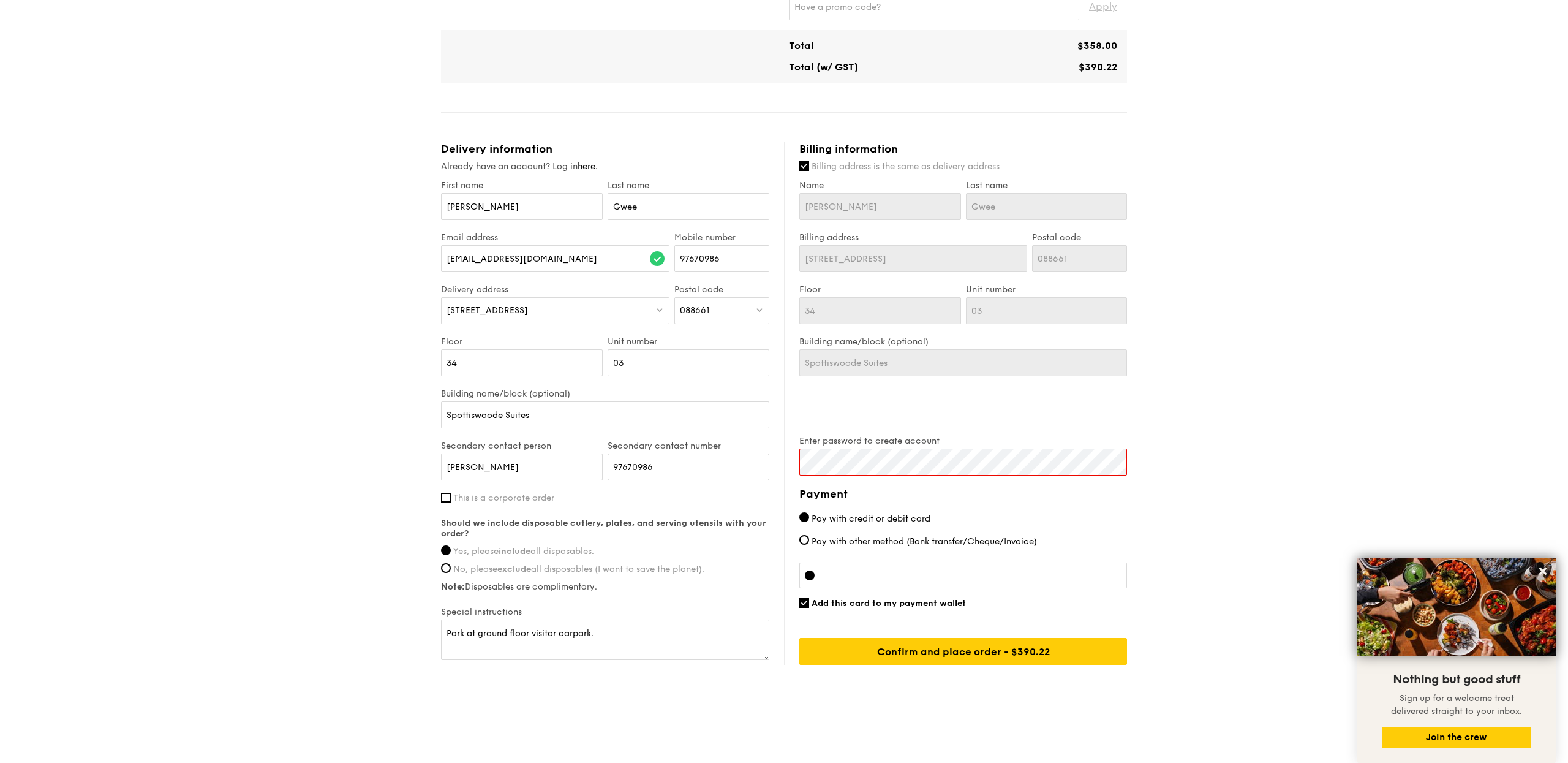
type input "97670986"
click at [968, 653] on input "Confirm and place order - $390.22" at bounding box center [963, 651] width 328 height 27
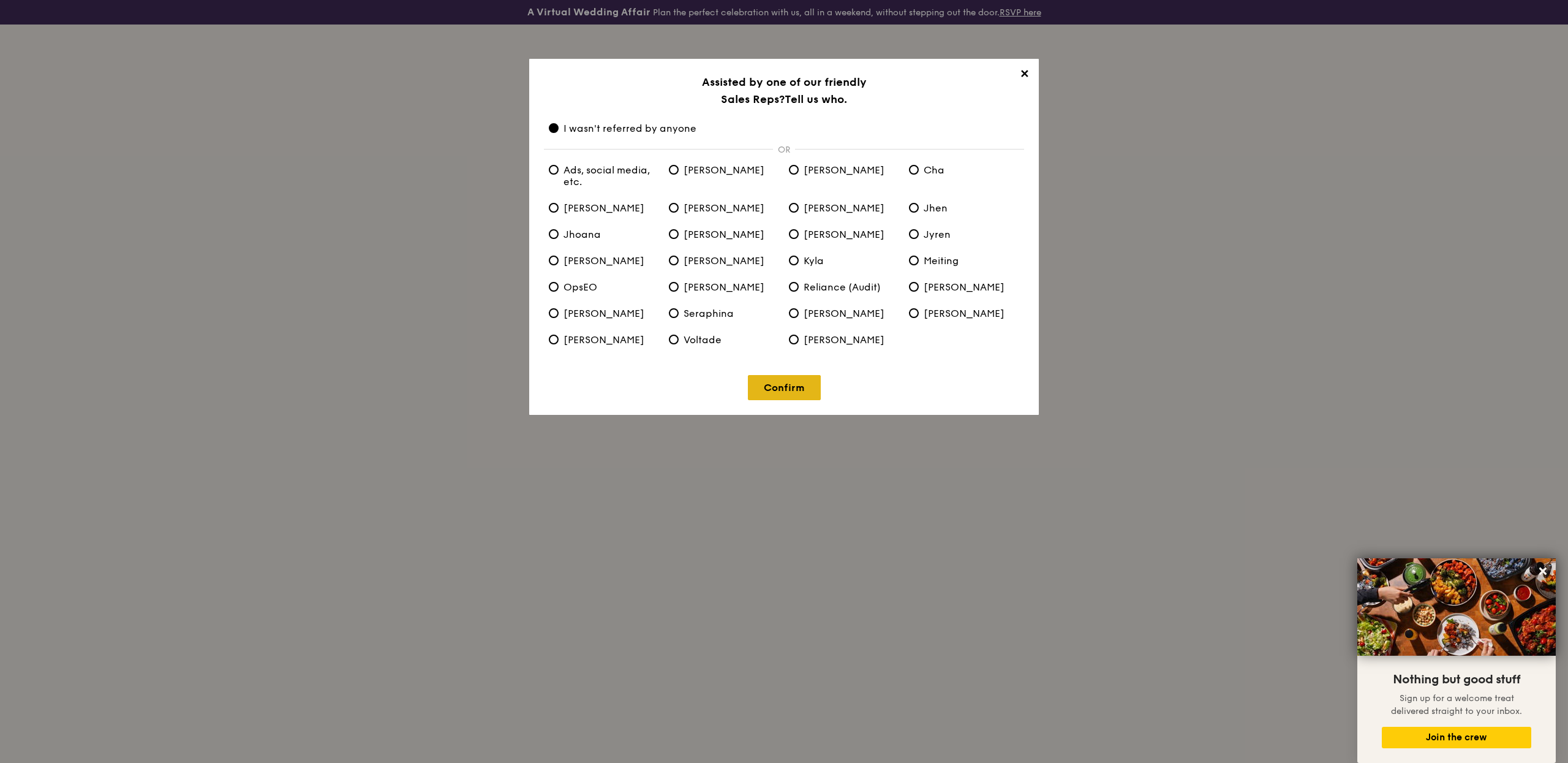
click at [772, 388] on link "Confirm" at bounding box center [784, 387] width 73 height 25
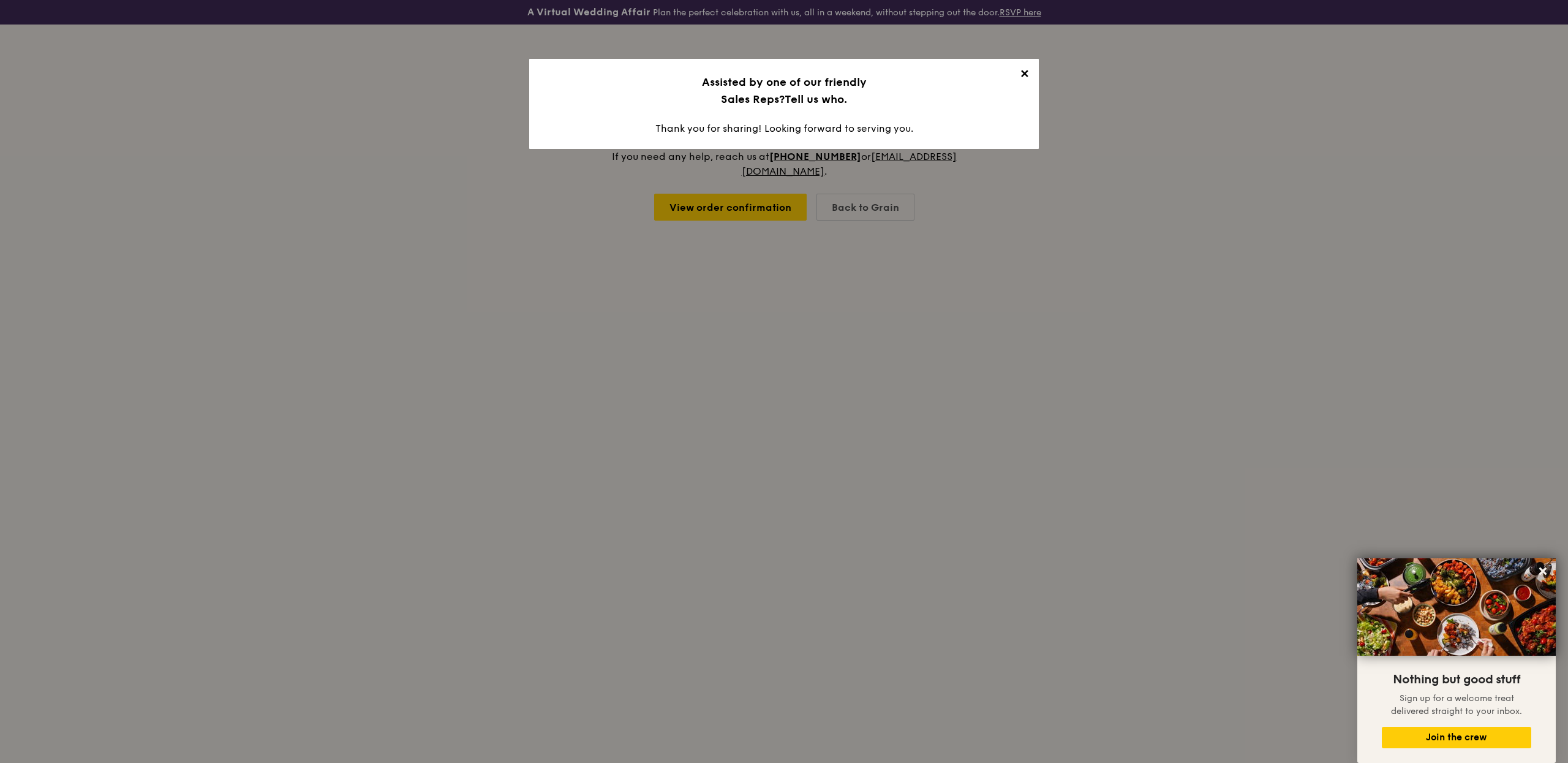
click at [1020, 74] on span "✕" at bounding box center [1024, 76] width 18 height 18
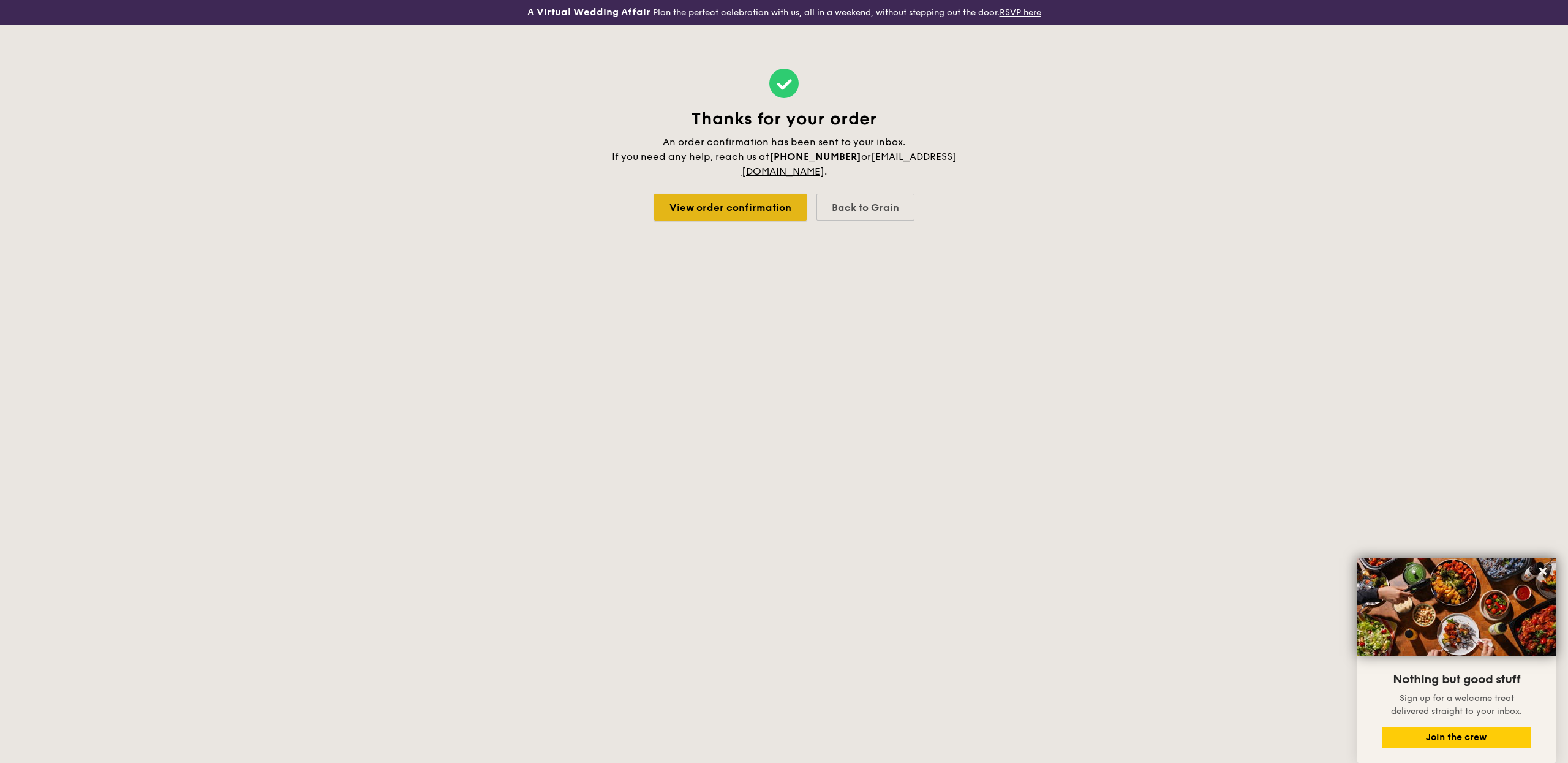
click at [774, 207] on link "View order confirmation" at bounding box center [730, 207] width 152 height 27
